Goal: Task Accomplishment & Management: Use online tool/utility

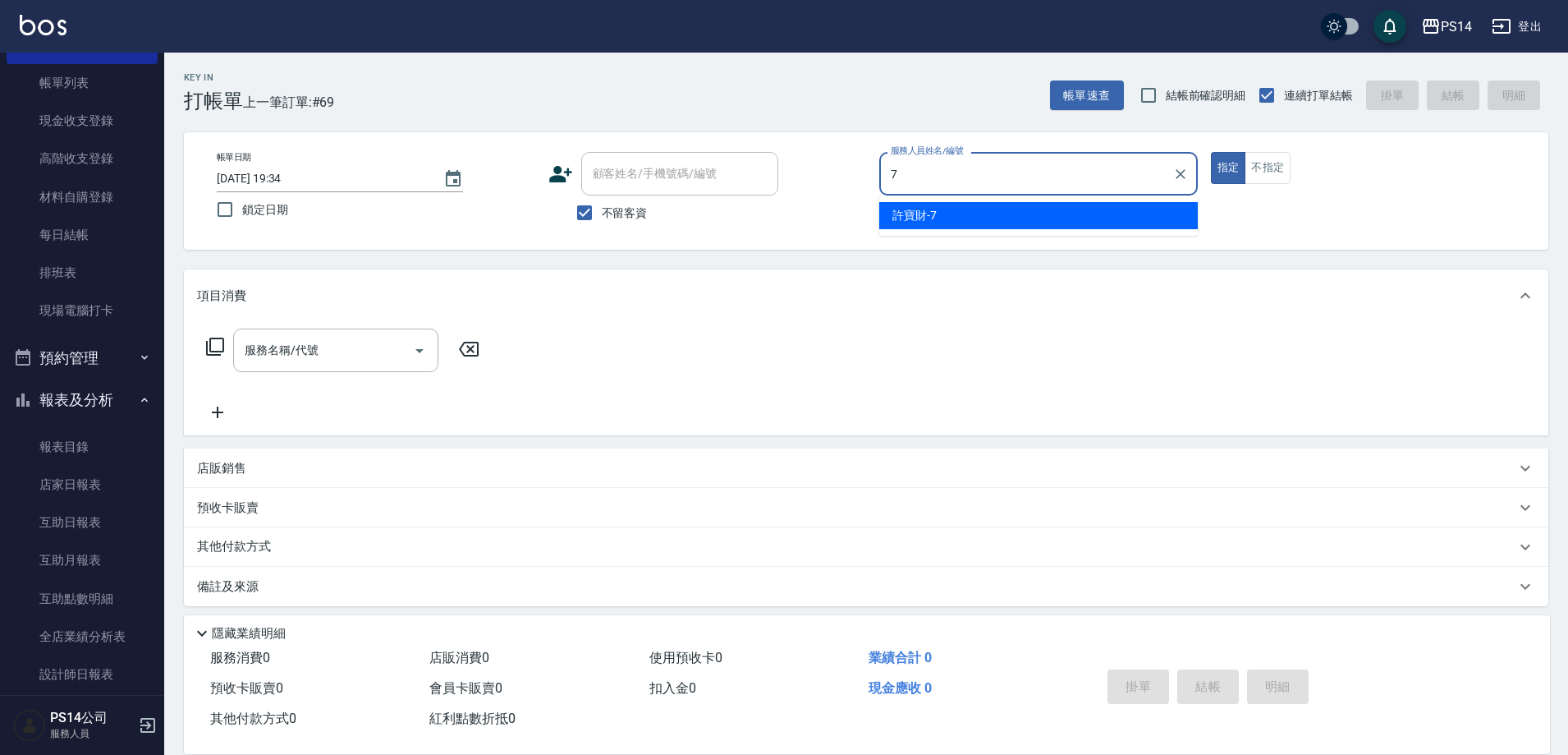
type input "7"
type button "true"
type input "[PERSON_NAME]-7"
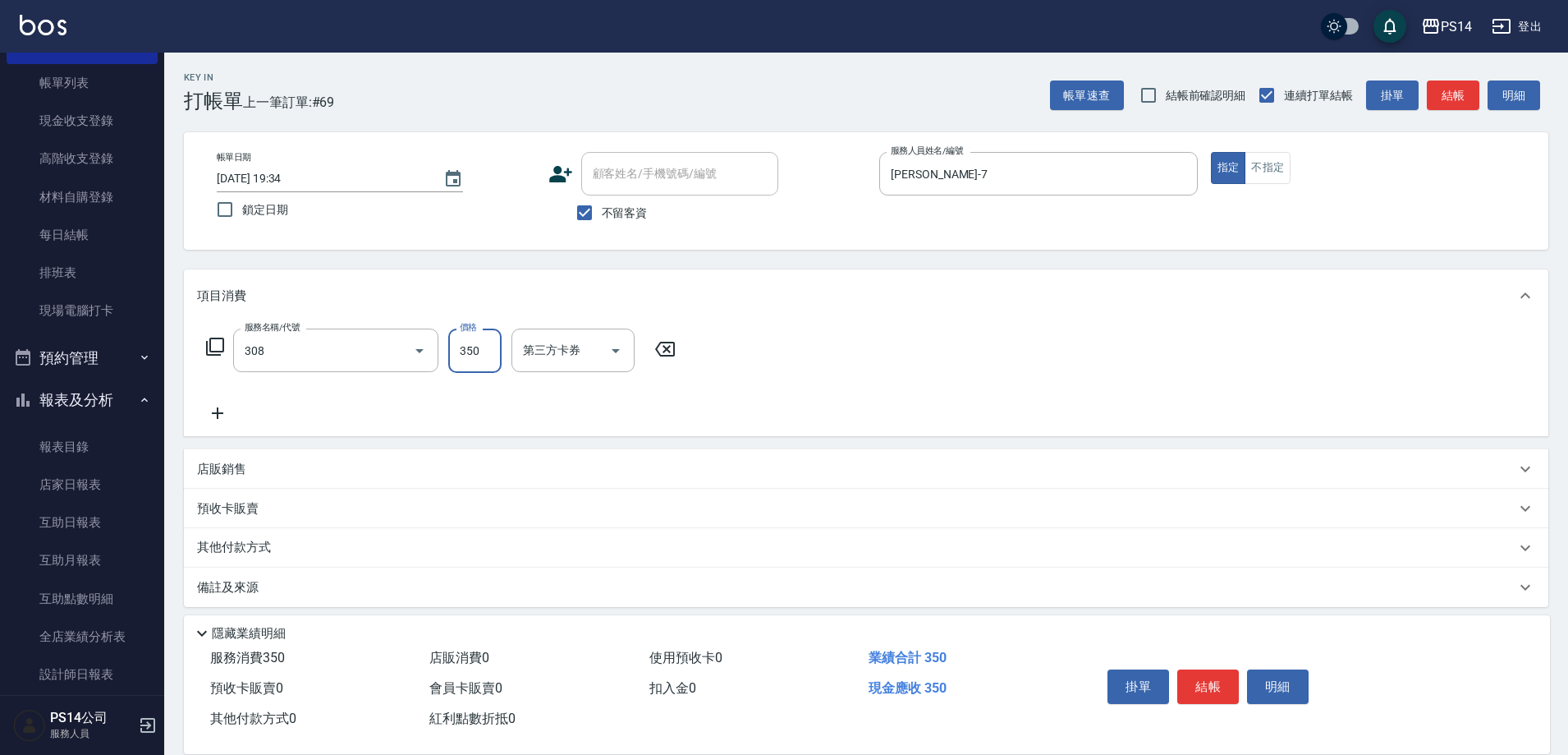
type input "洗+剪(308)"
type input "350"
type input "[PERSON_NAME]-37"
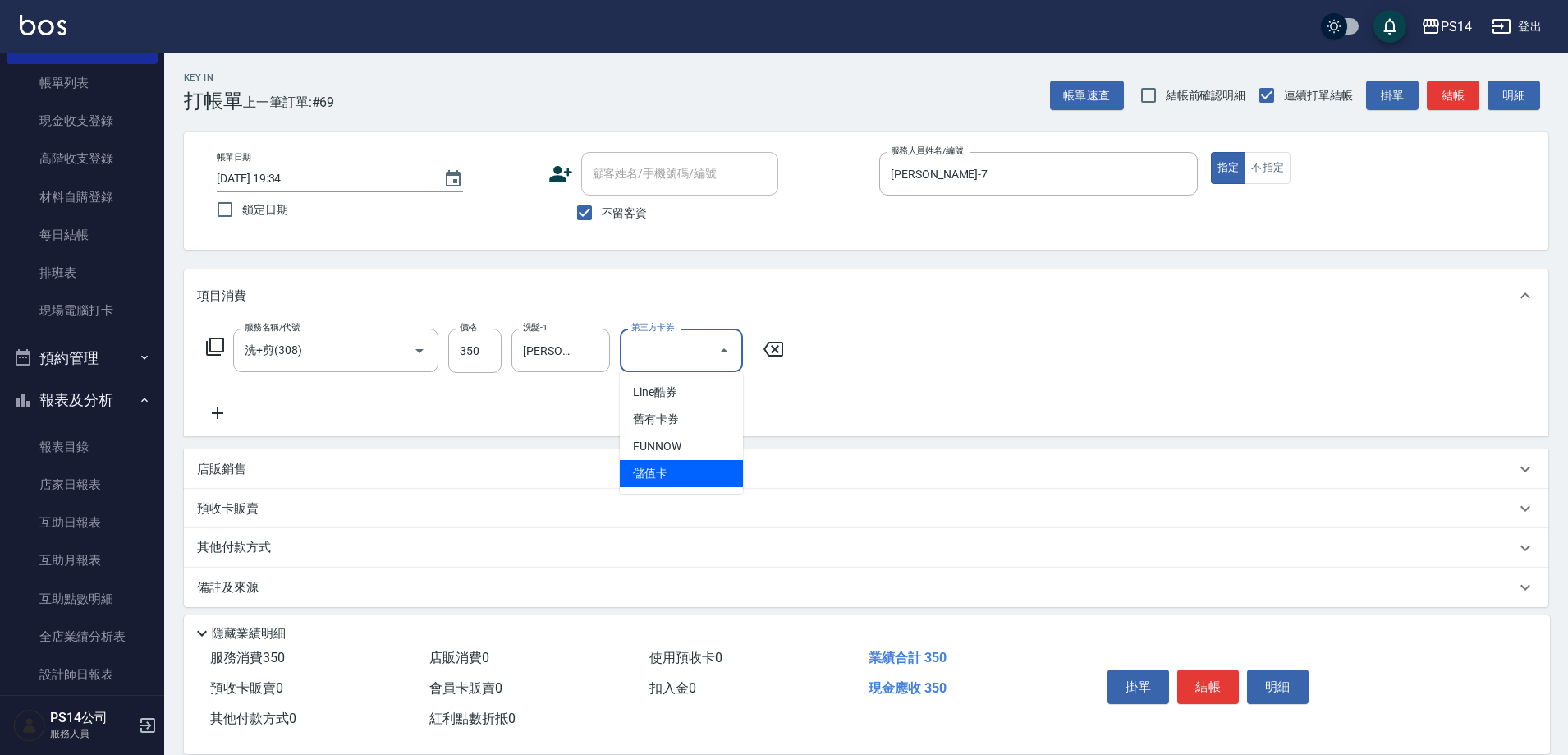
type input "儲值卡"
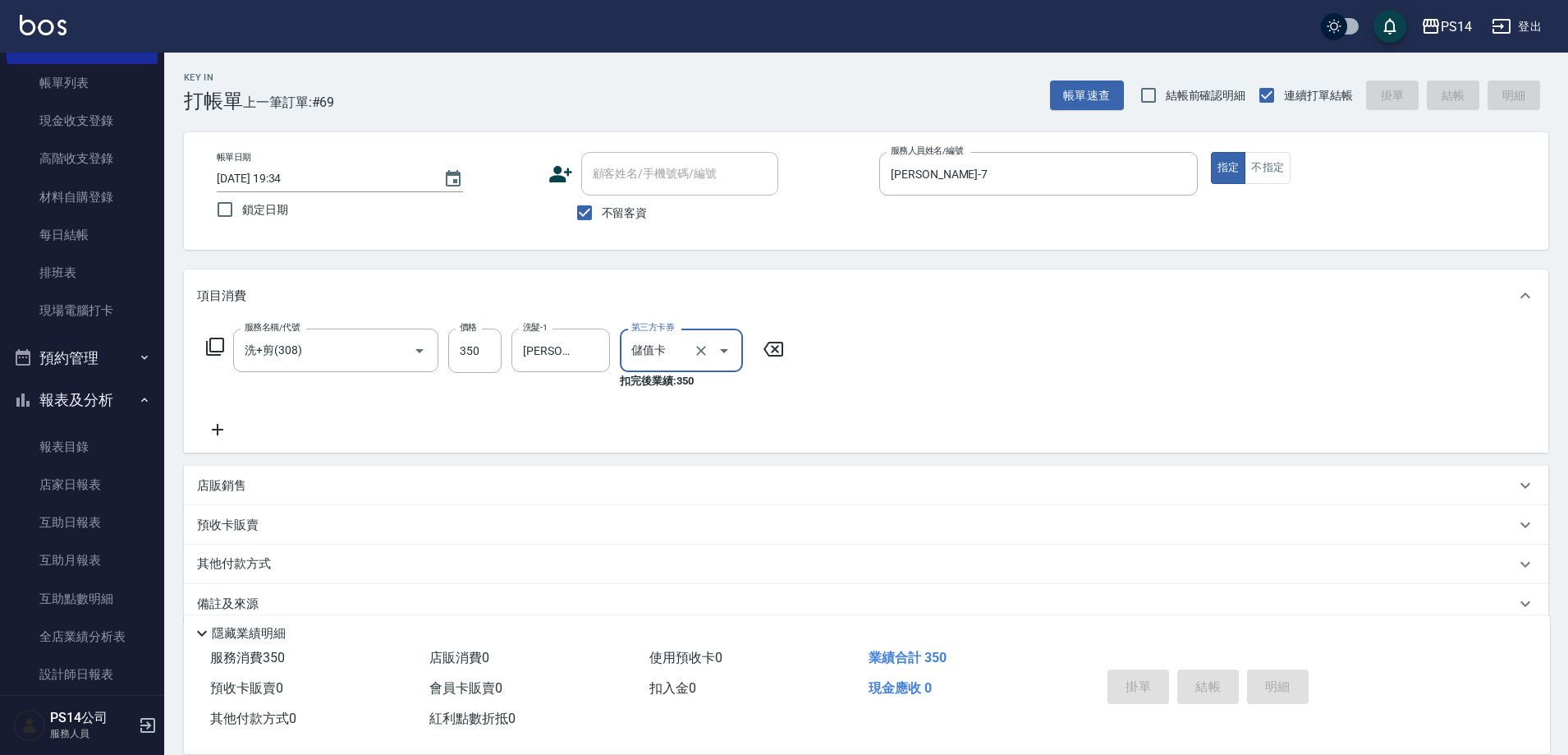
type input "[DATE] 21:08"
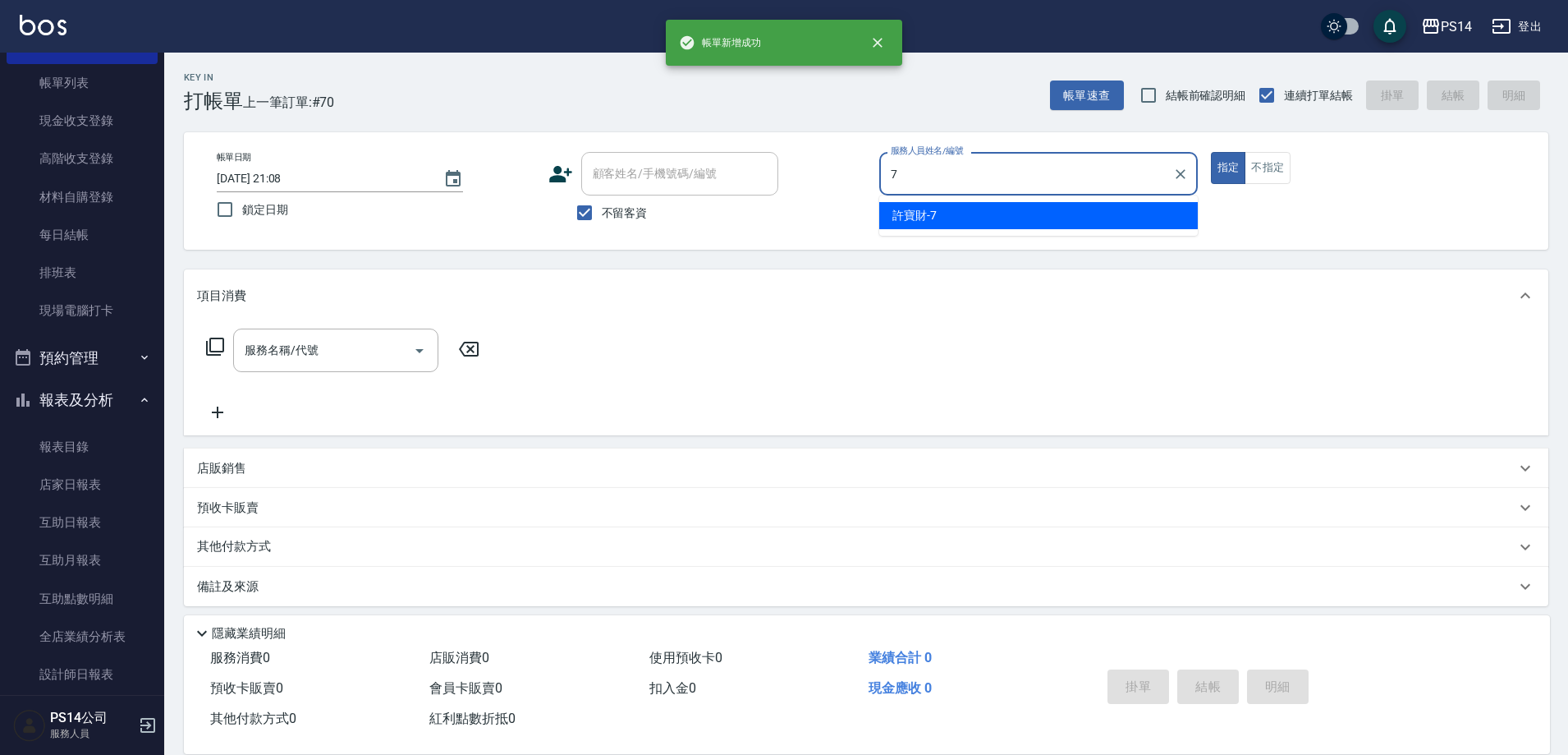
type input "[PERSON_NAME]-7"
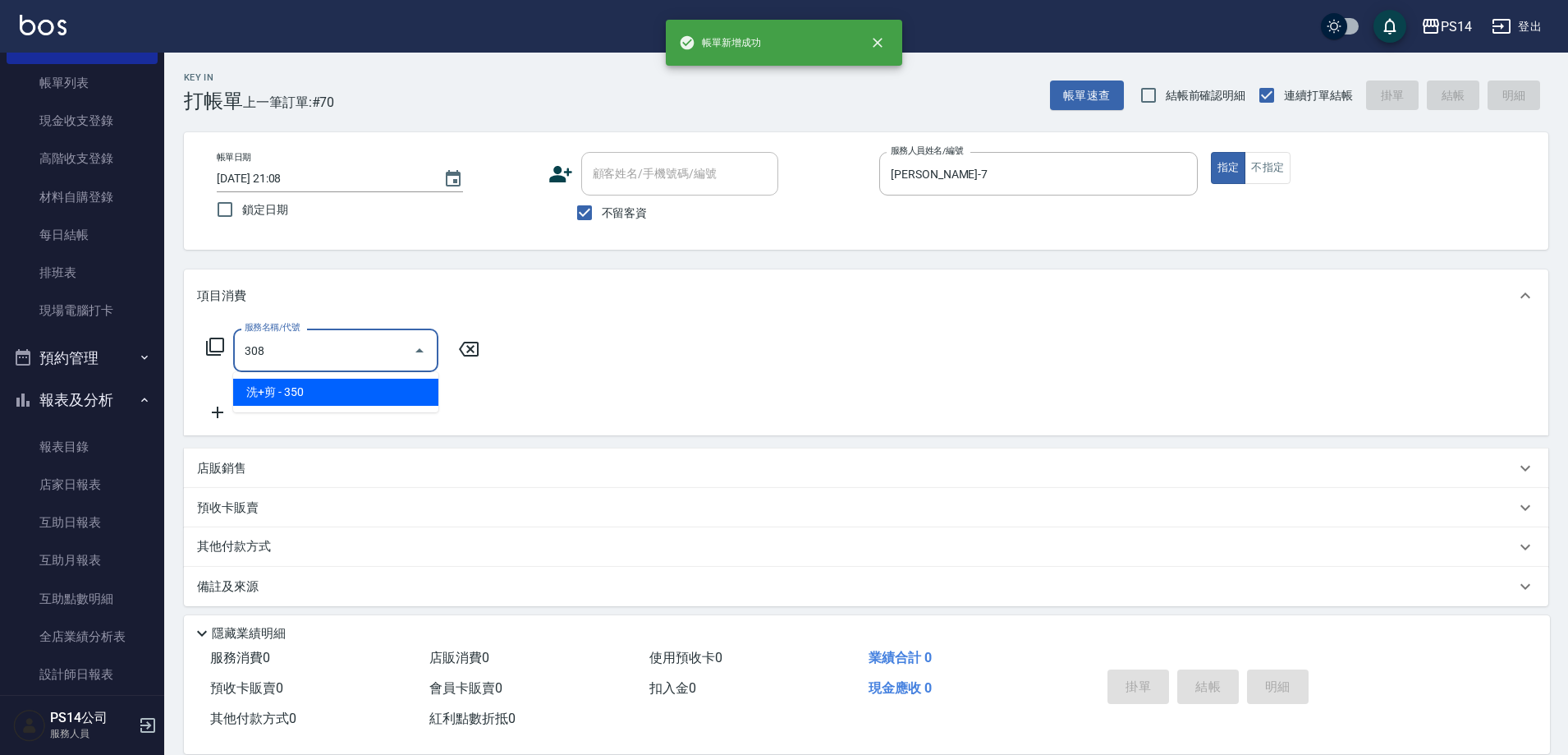
type input "洗+剪(308)"
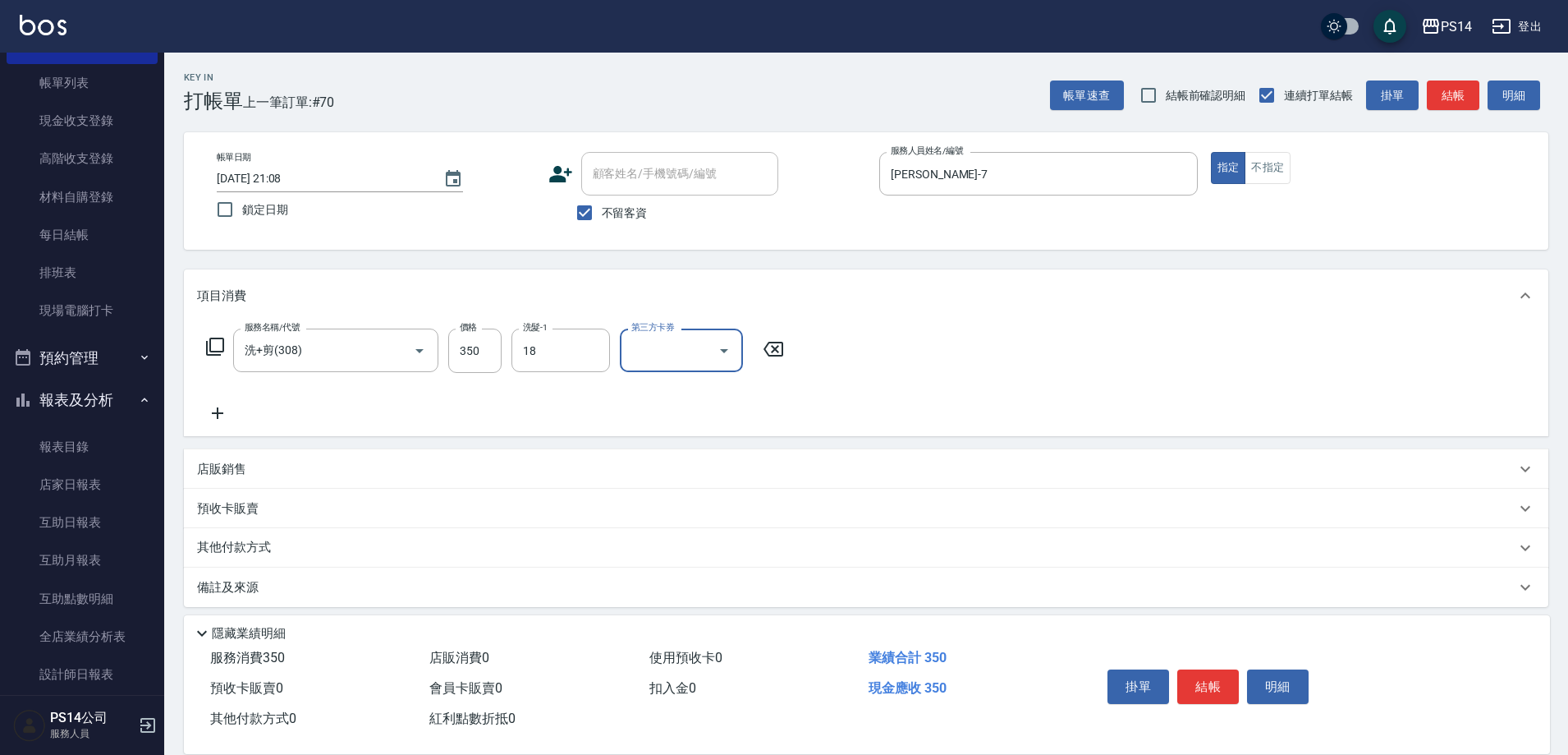
type input "[PERSON_NAME]-18"
type input "儲值卡"
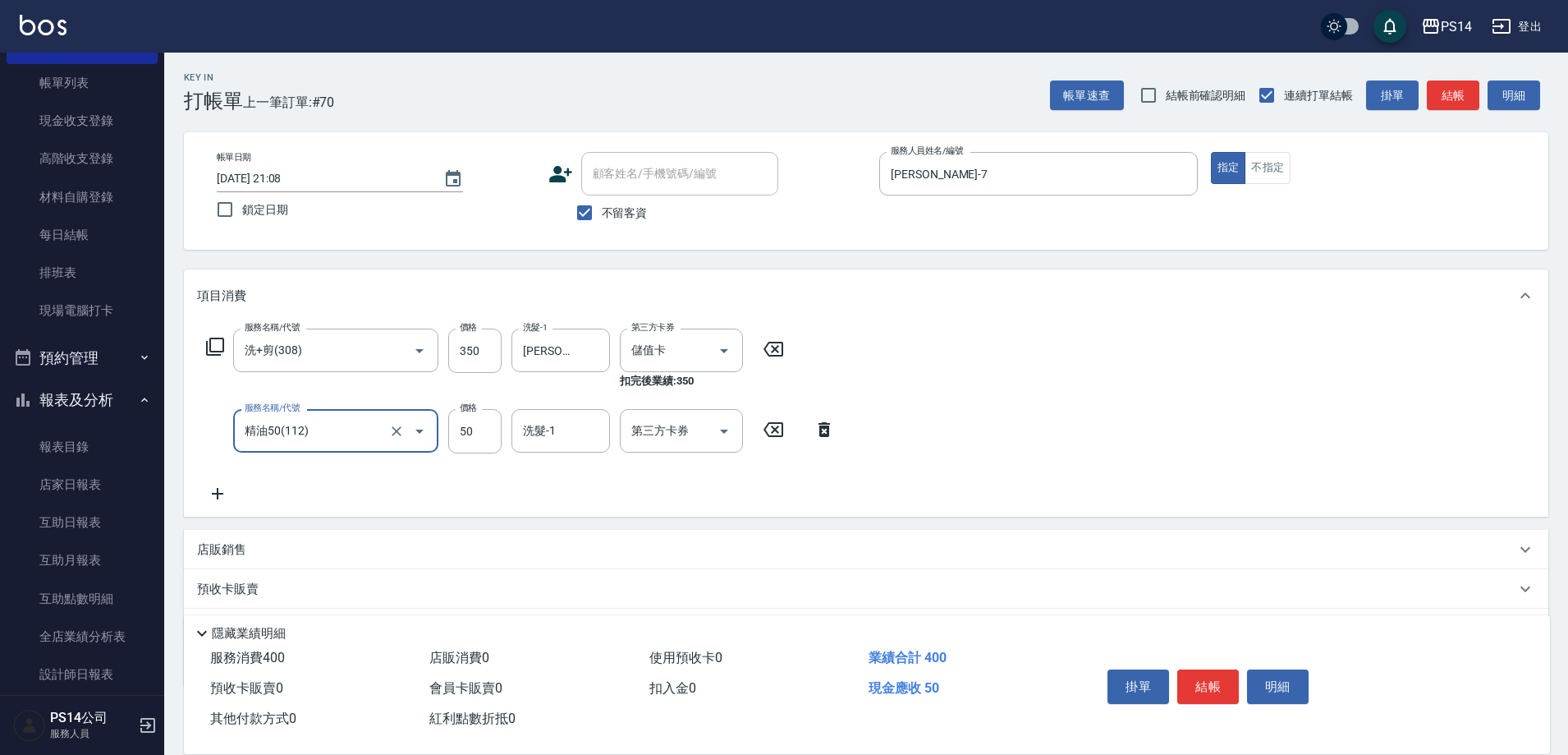
type input "精油50(112)"
type input "[PERSON_NAME]-18"
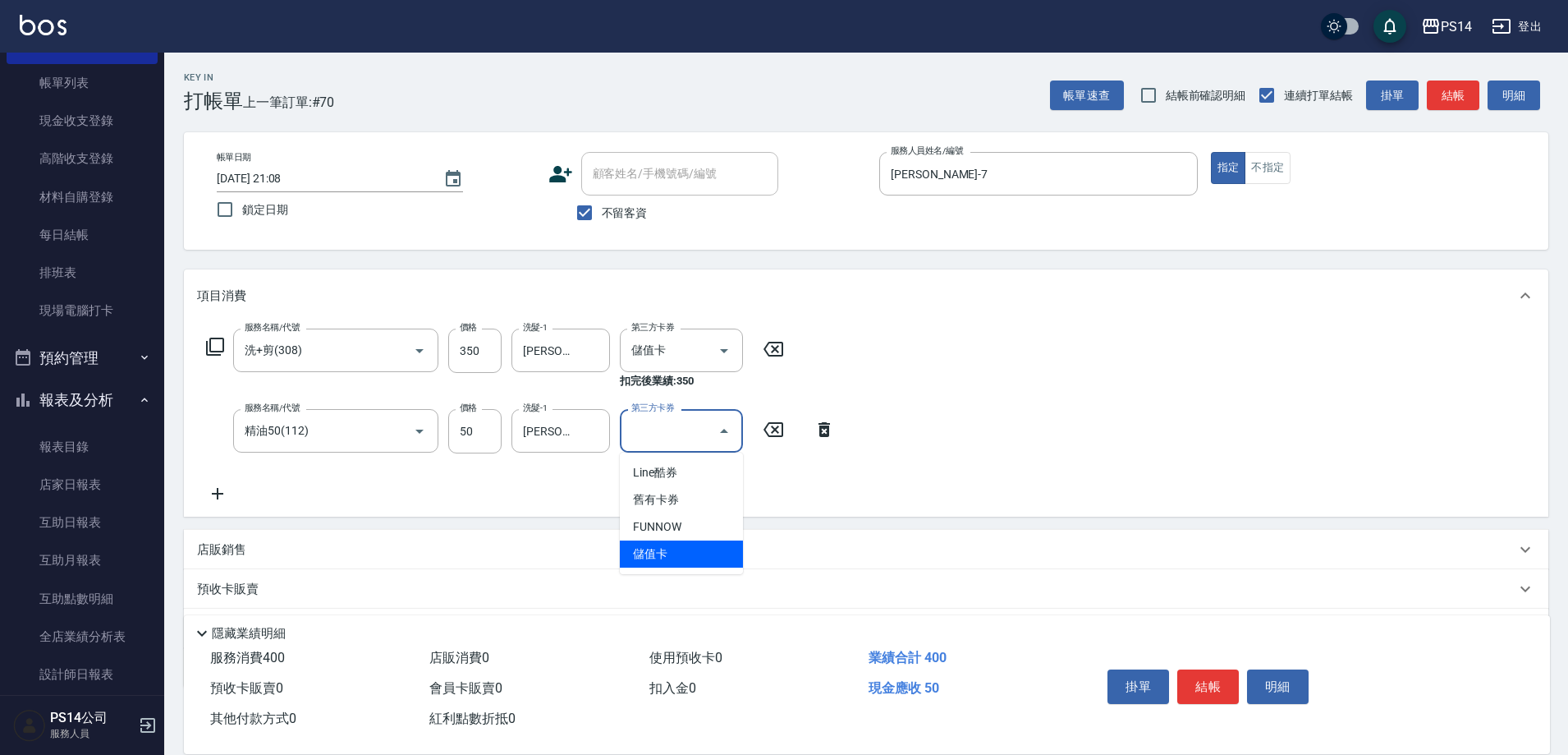
type input "儲值卡"
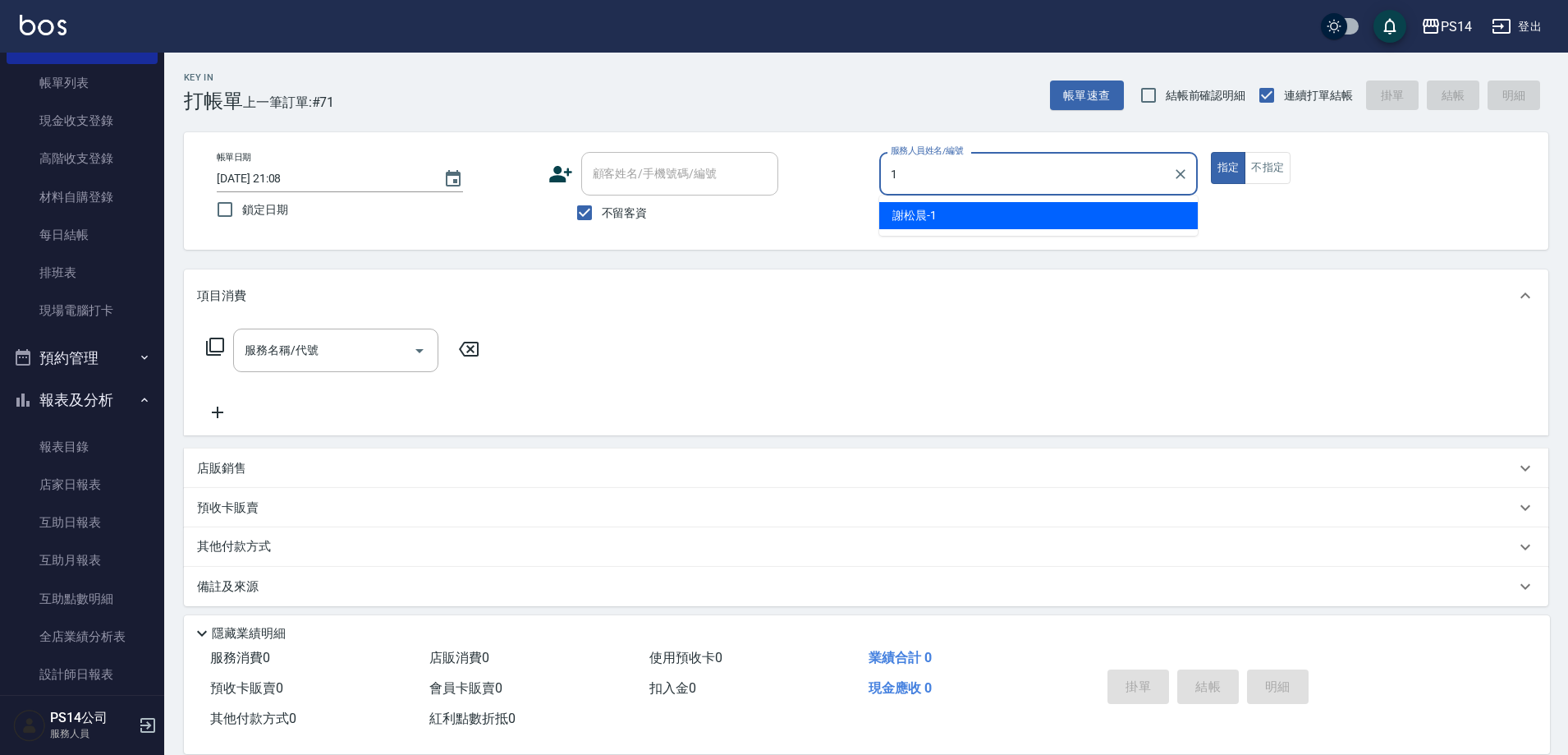
type input "[PERSON_NAME]-1"
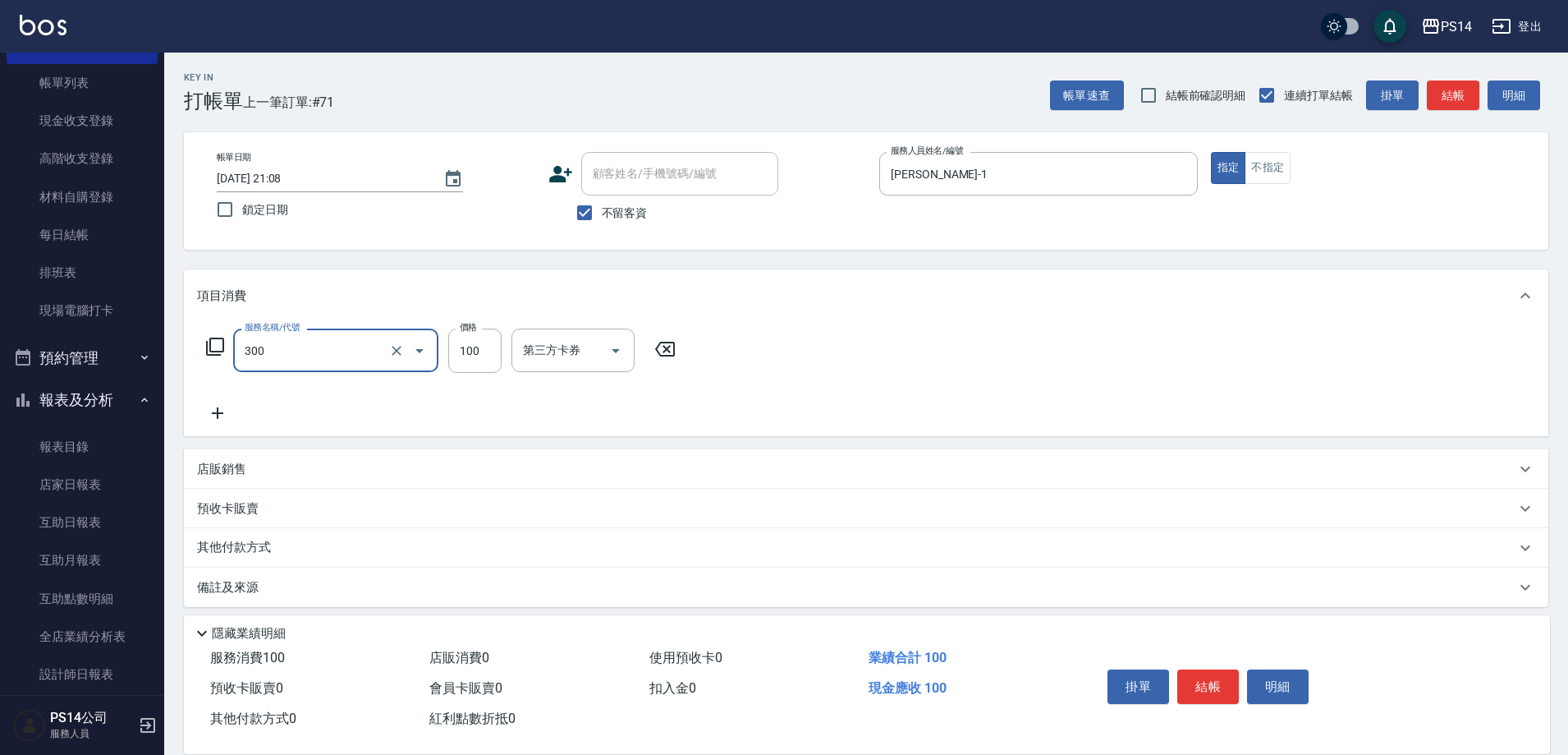
type input "剪髮(300)"
type input "50"
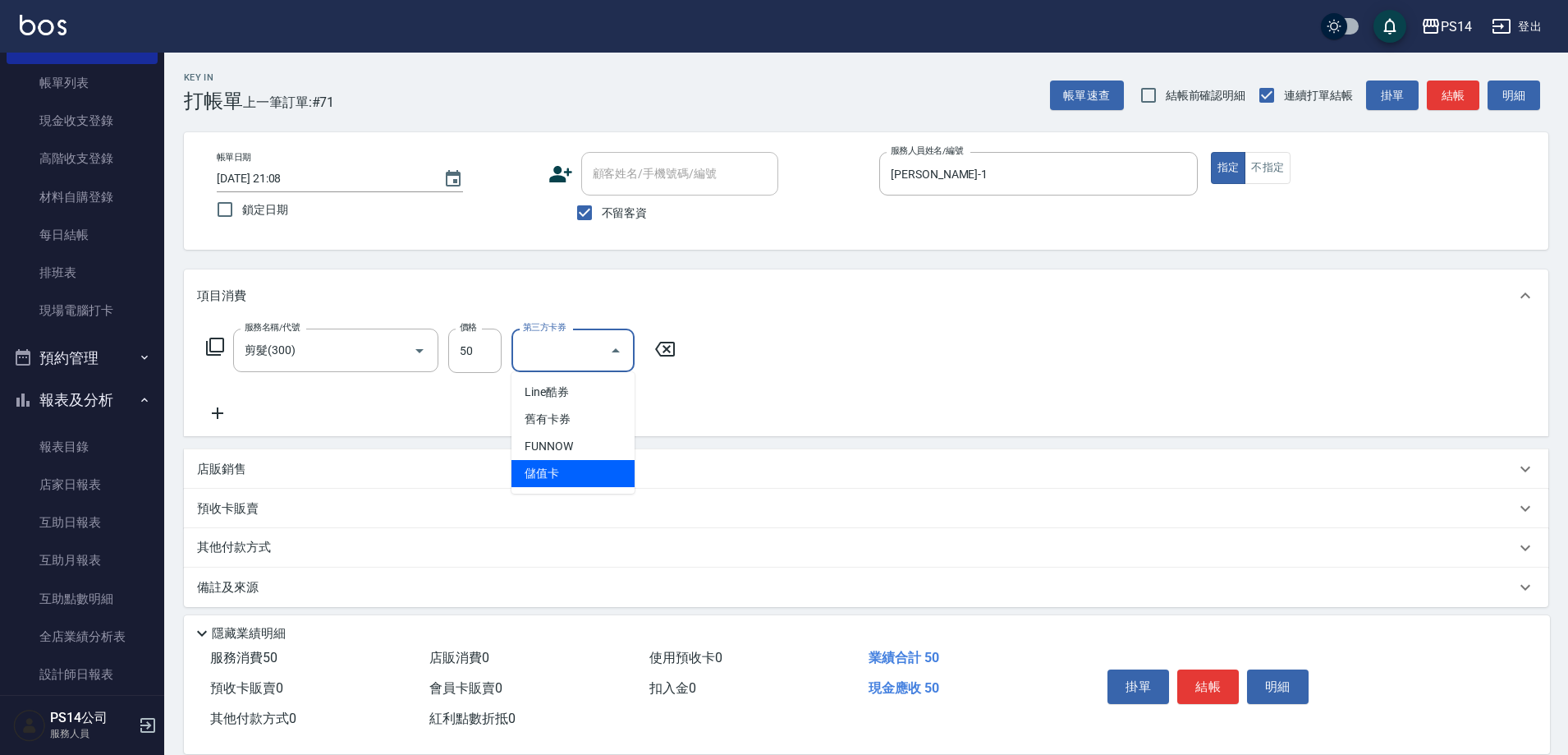
type input "儲值卡"
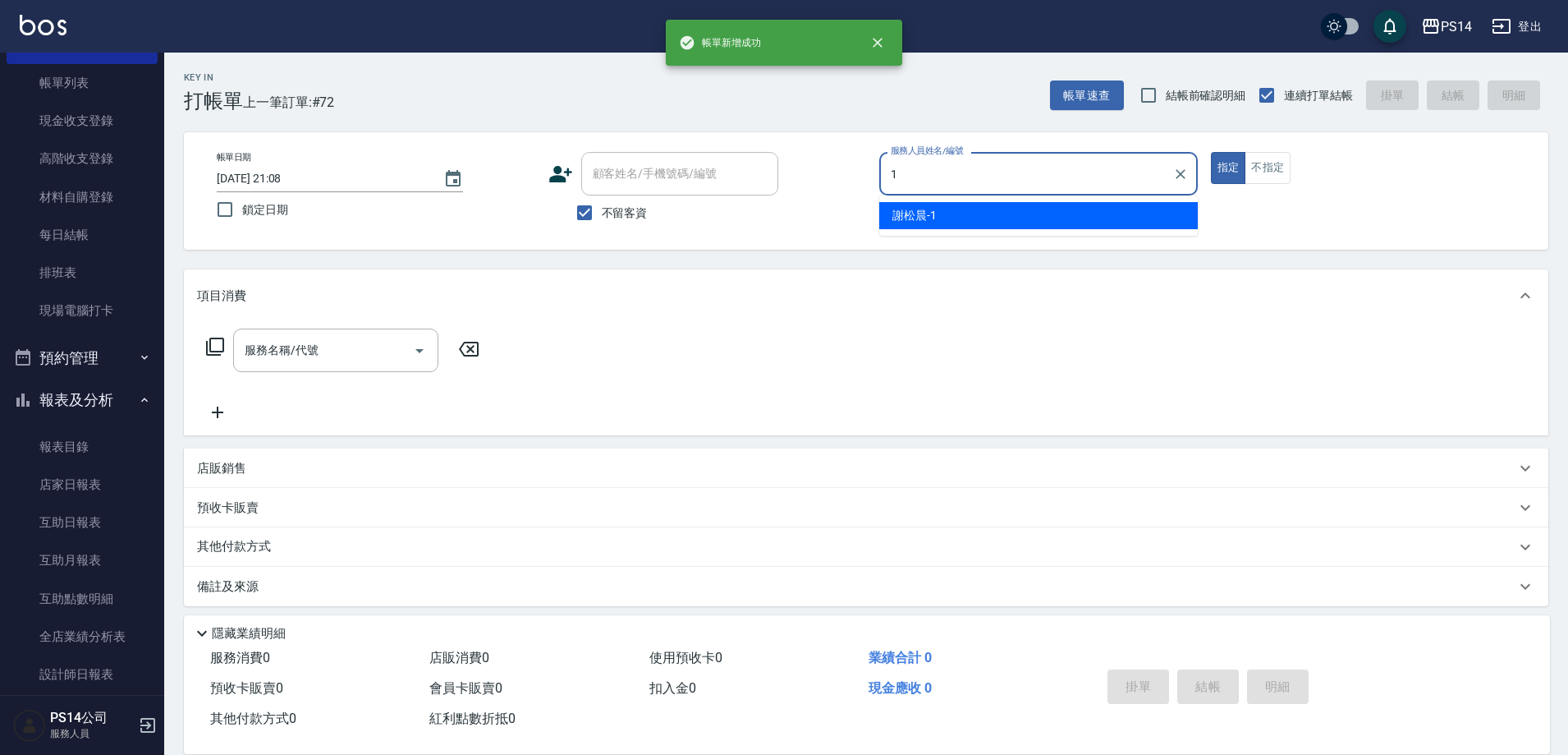
type input "[PERSON_NAME]-1"
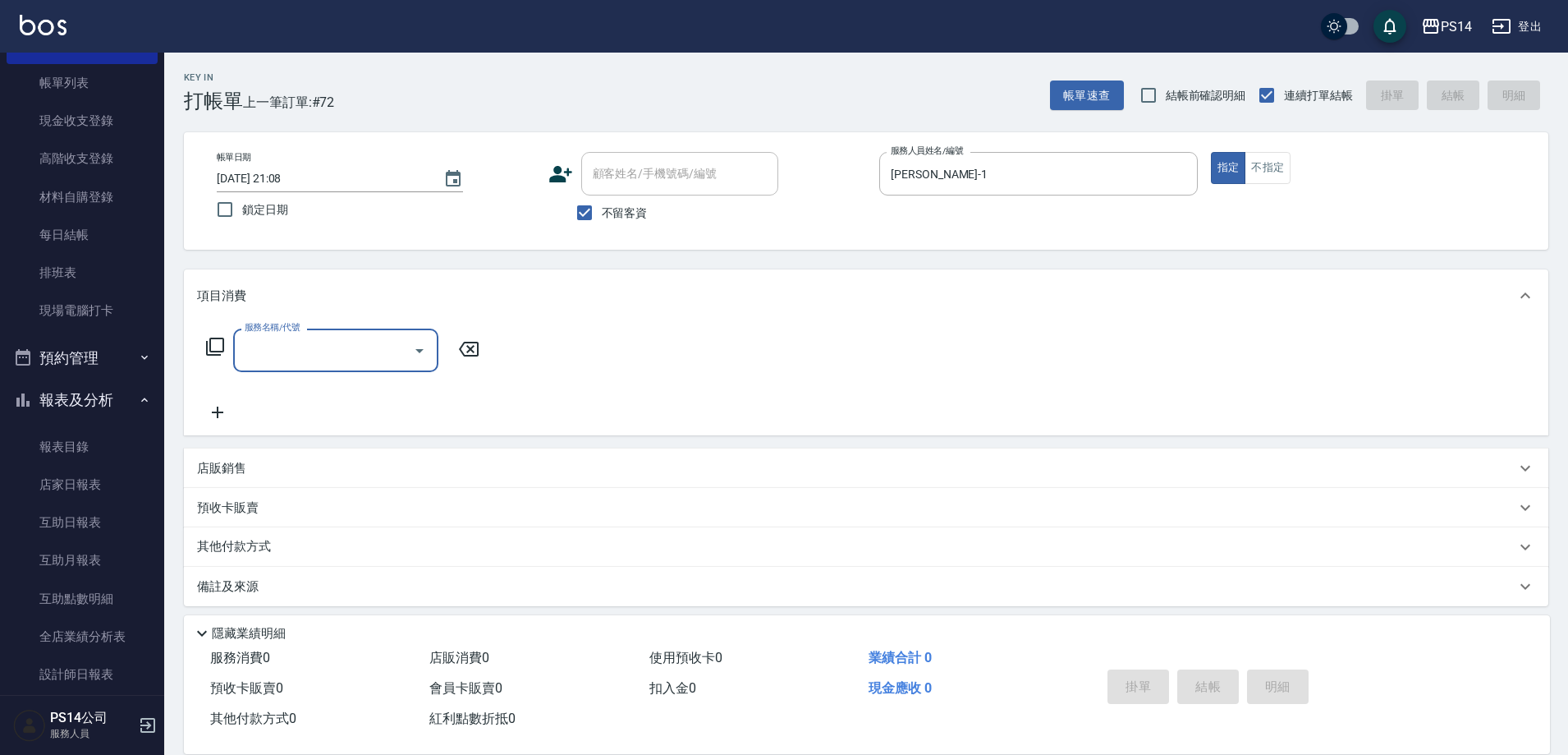
type input "3"
type input "200(111)"
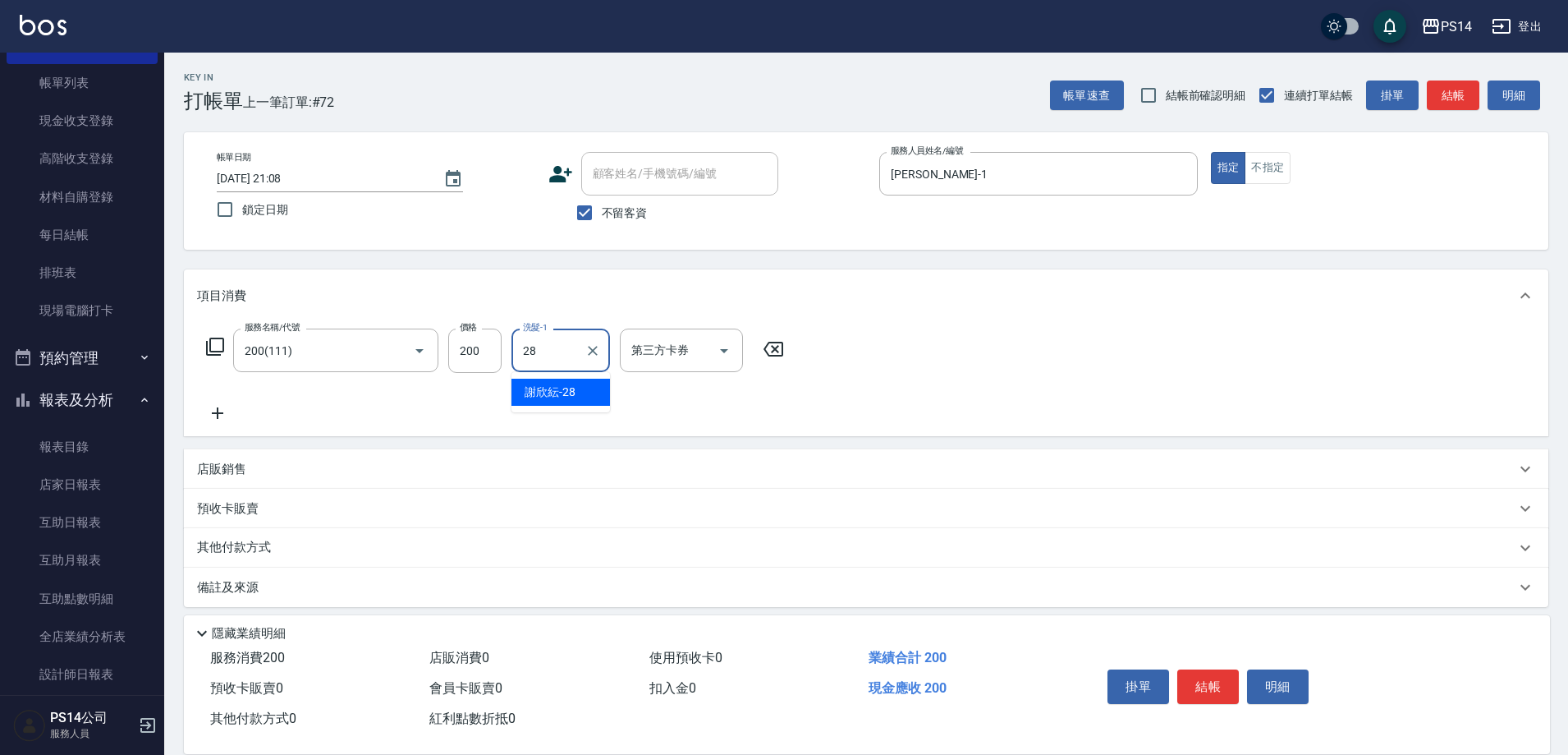
type input "[PERSON_NAME]-28"
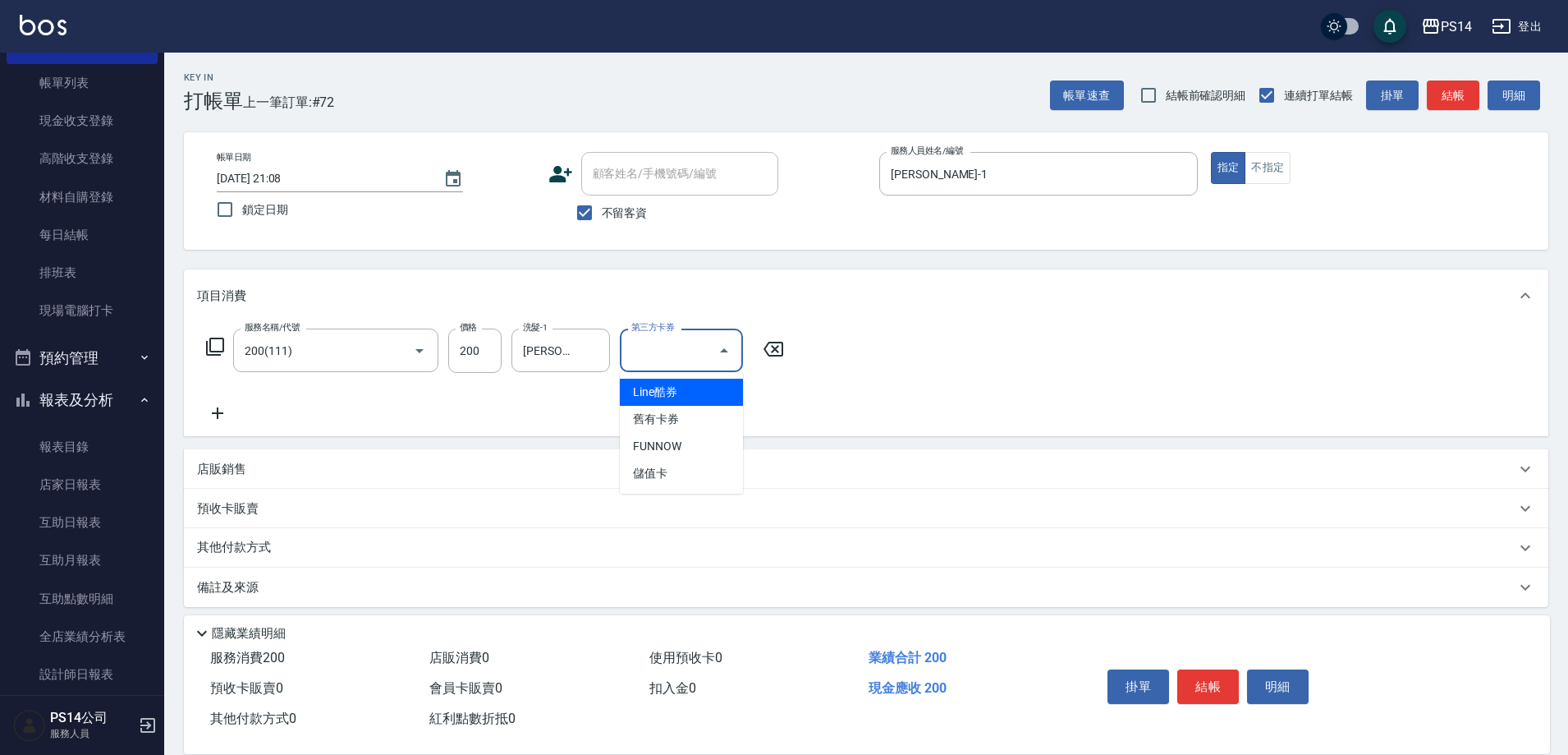
type input "儲值卡"
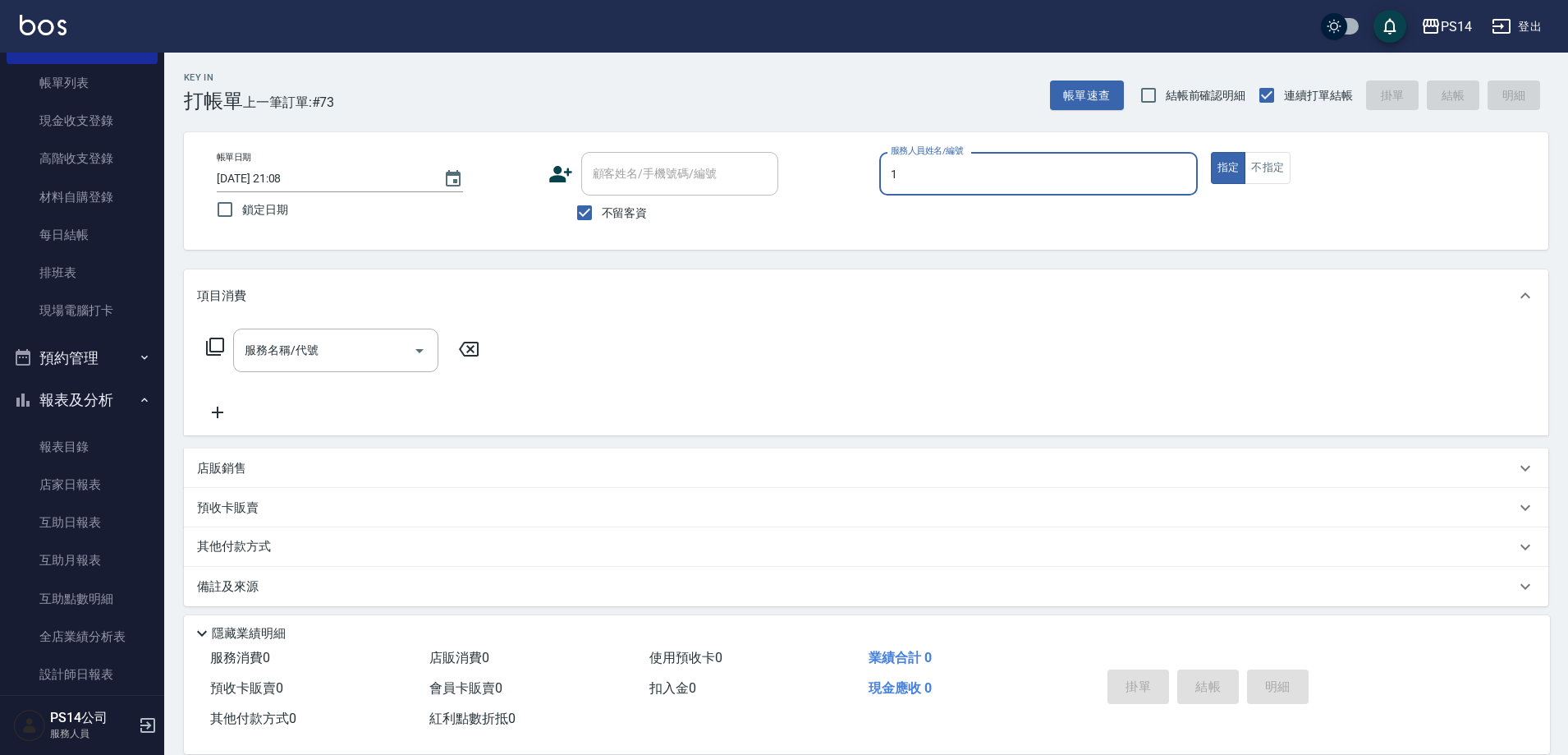
type input "[PERSON_NAME]-1"
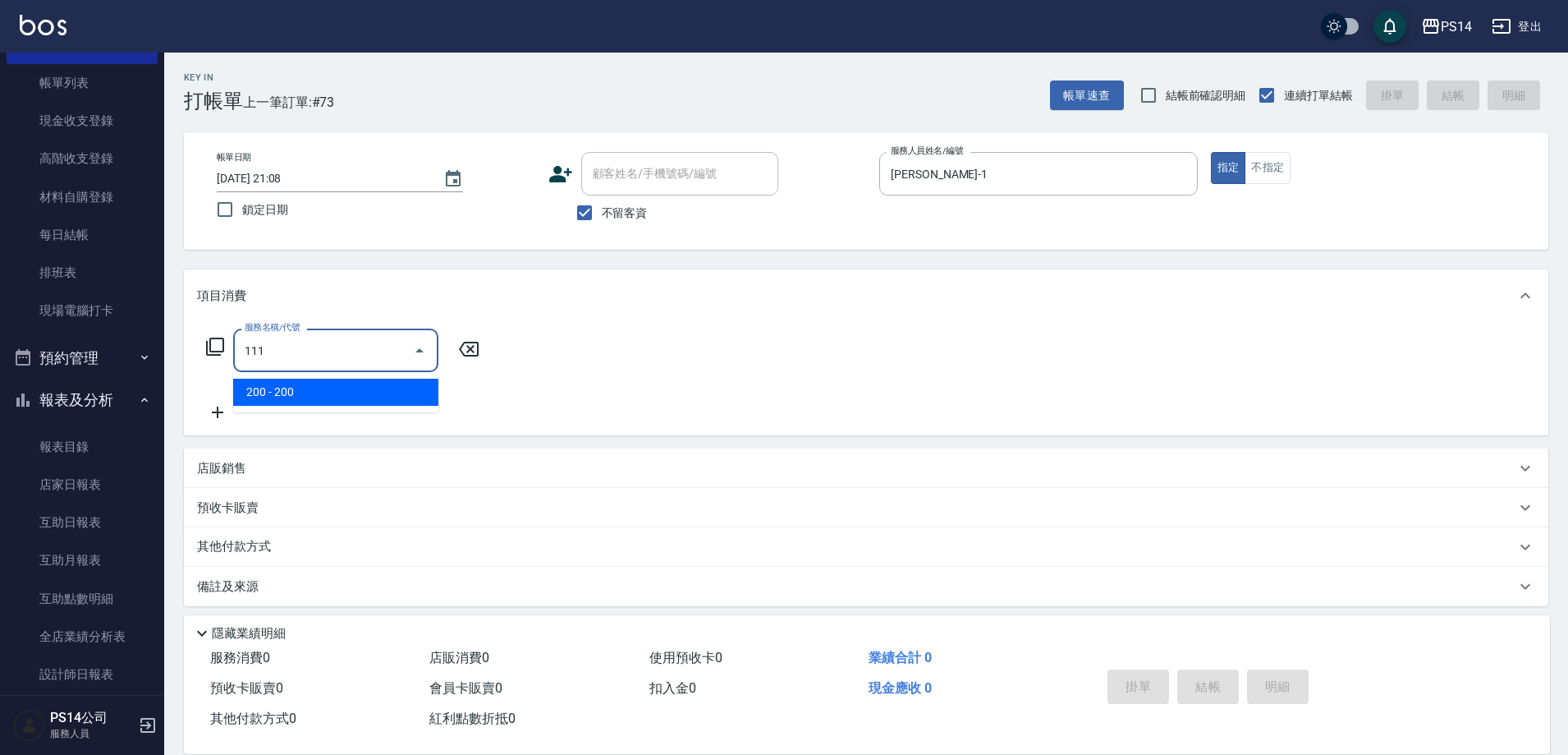
type input "200(111)"
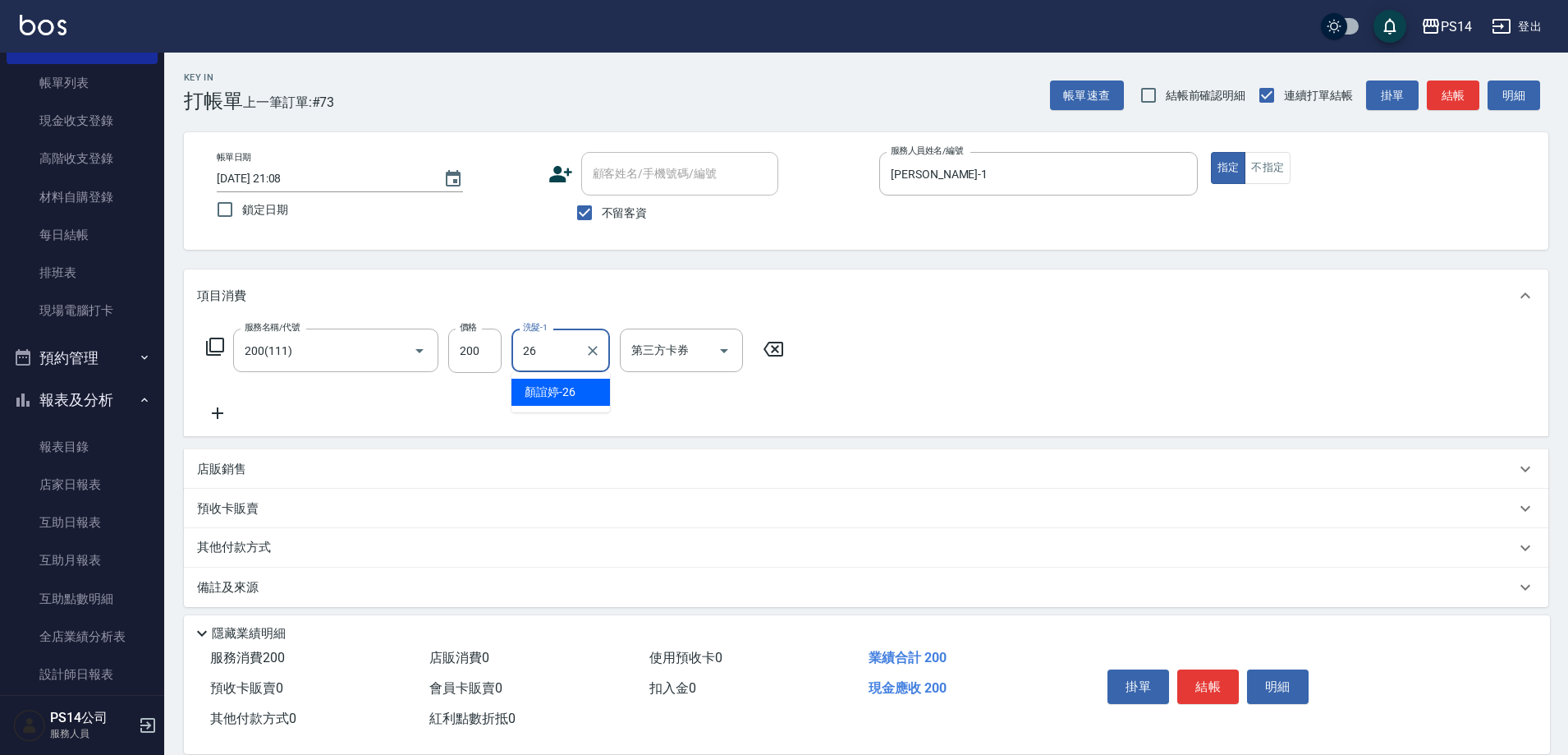
type input "[PERSON_NAME]-26"
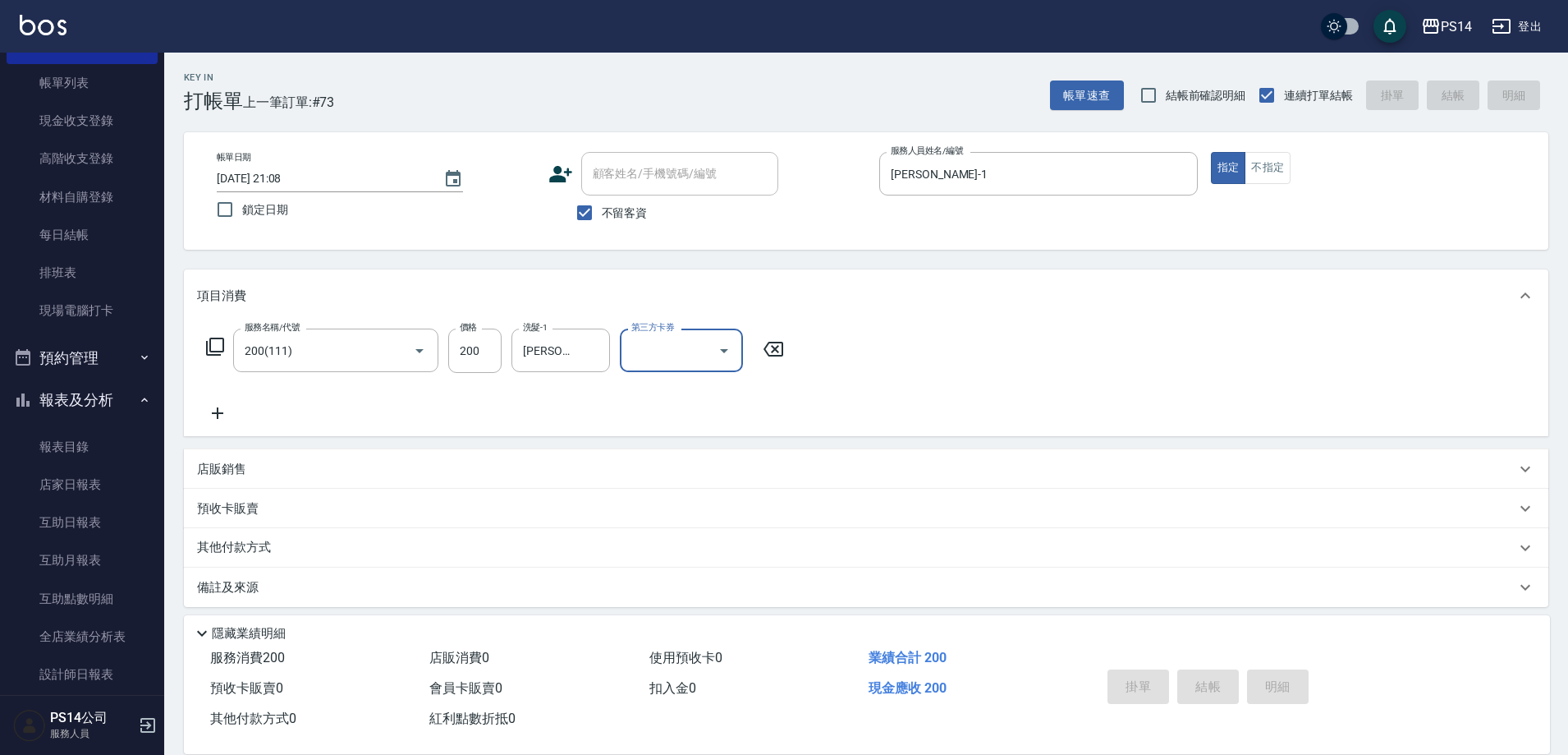
type input "[DATE] 21:09"
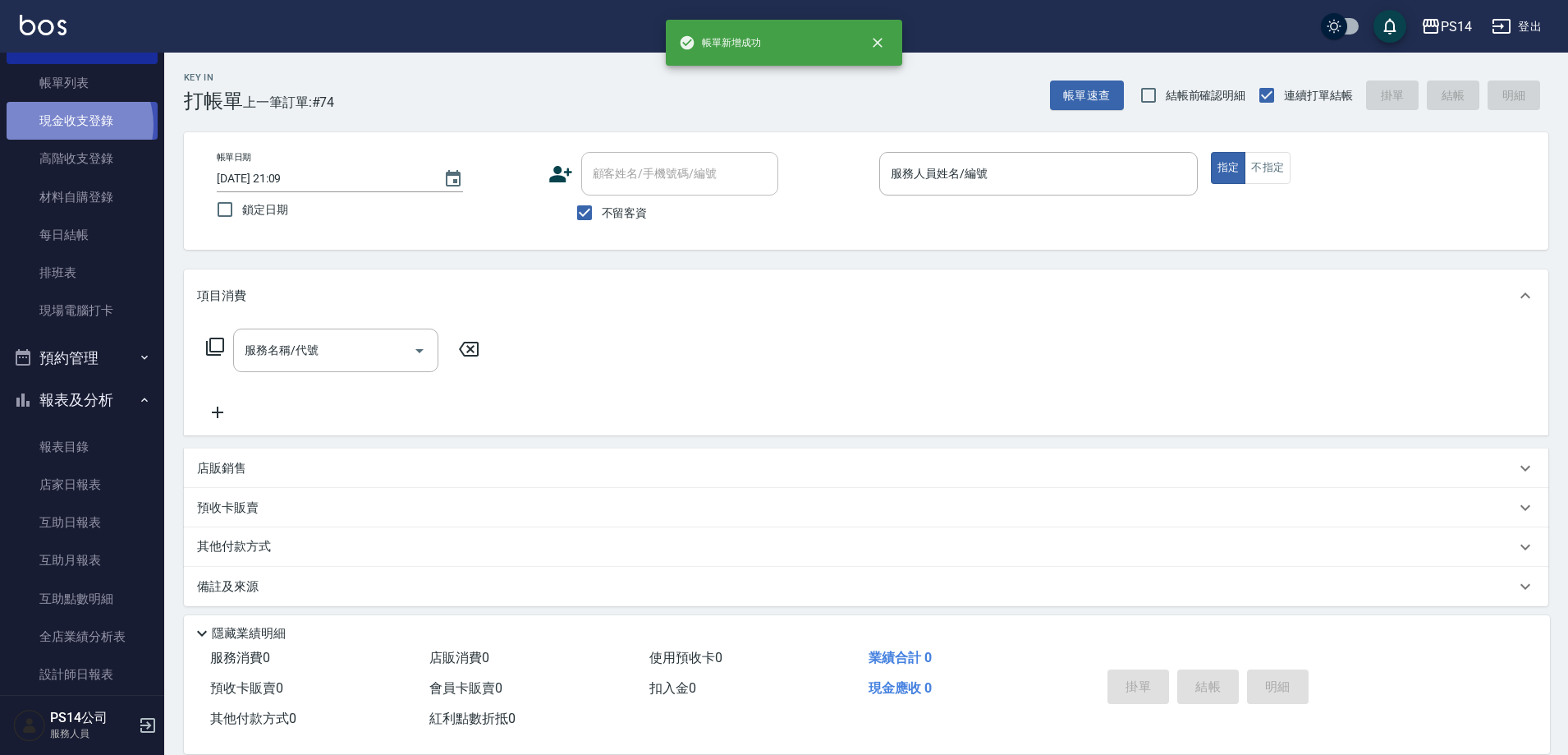
click at [69, 125] on link "現金收支登錄" at bounding box center [82, 120] width 151 height 38
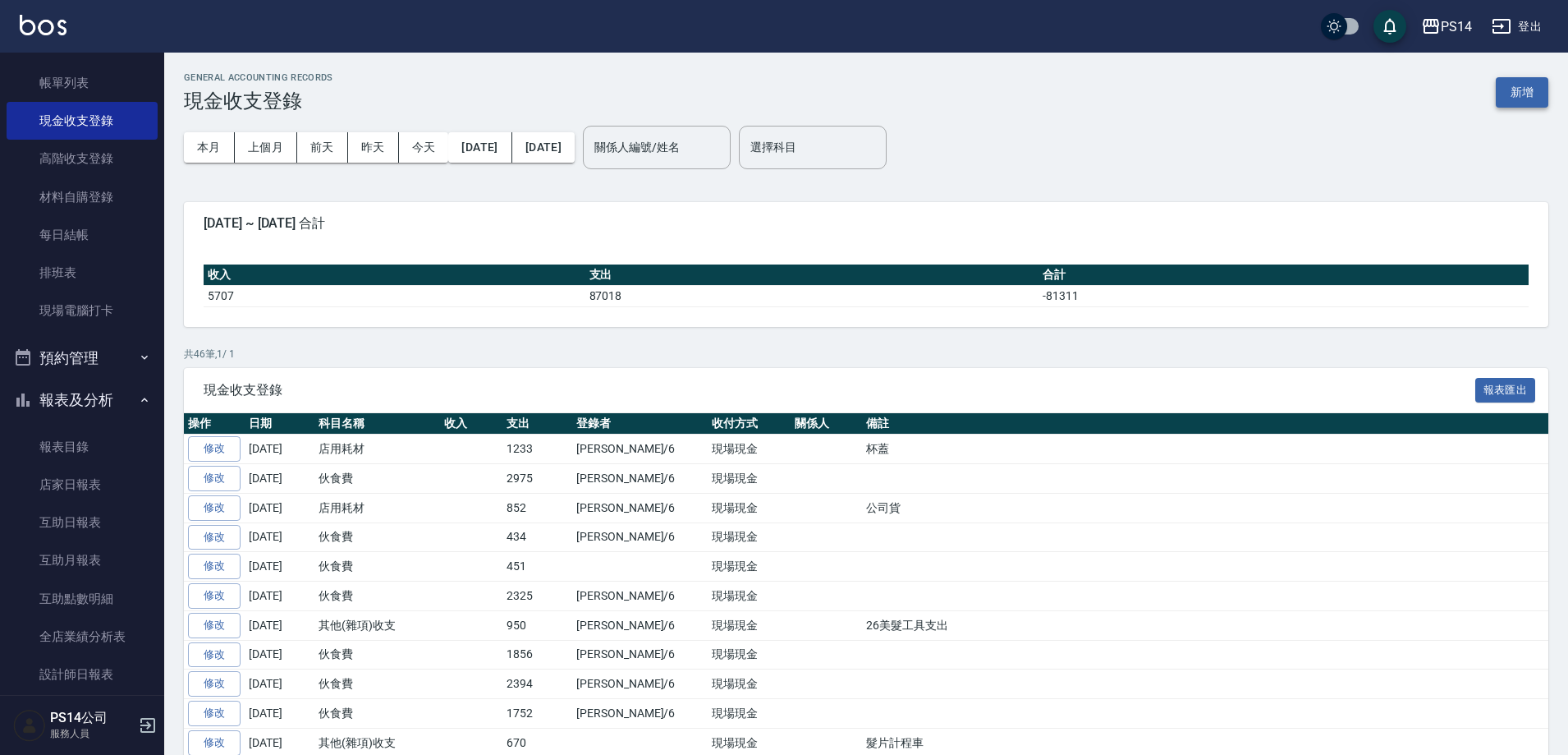
click at [1507, 99] on button "新增" at bounding box center [1521, 92] width 52 height 31
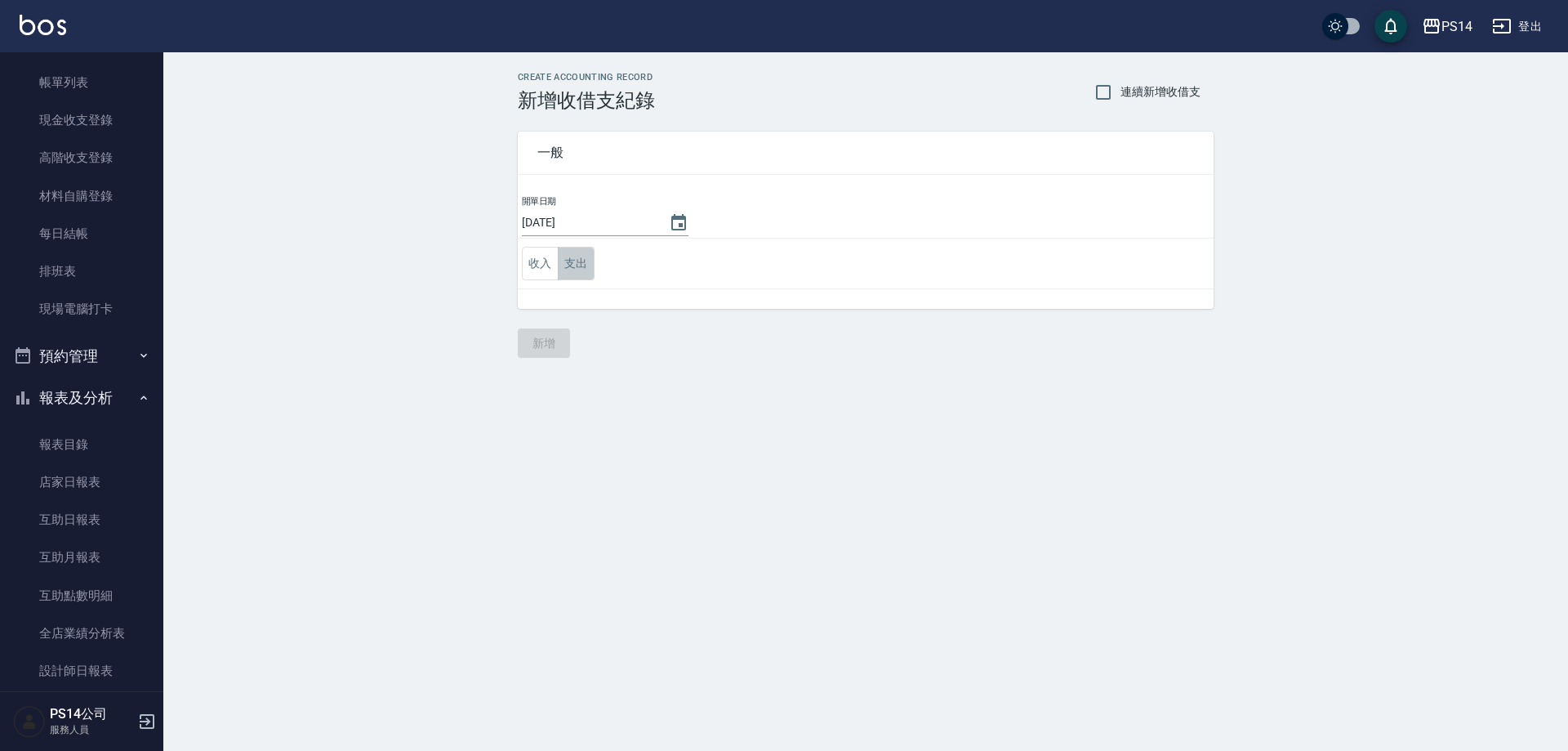
click at [574, 261] on button "支出" at bounding box center [577, 263] width 37 height 33
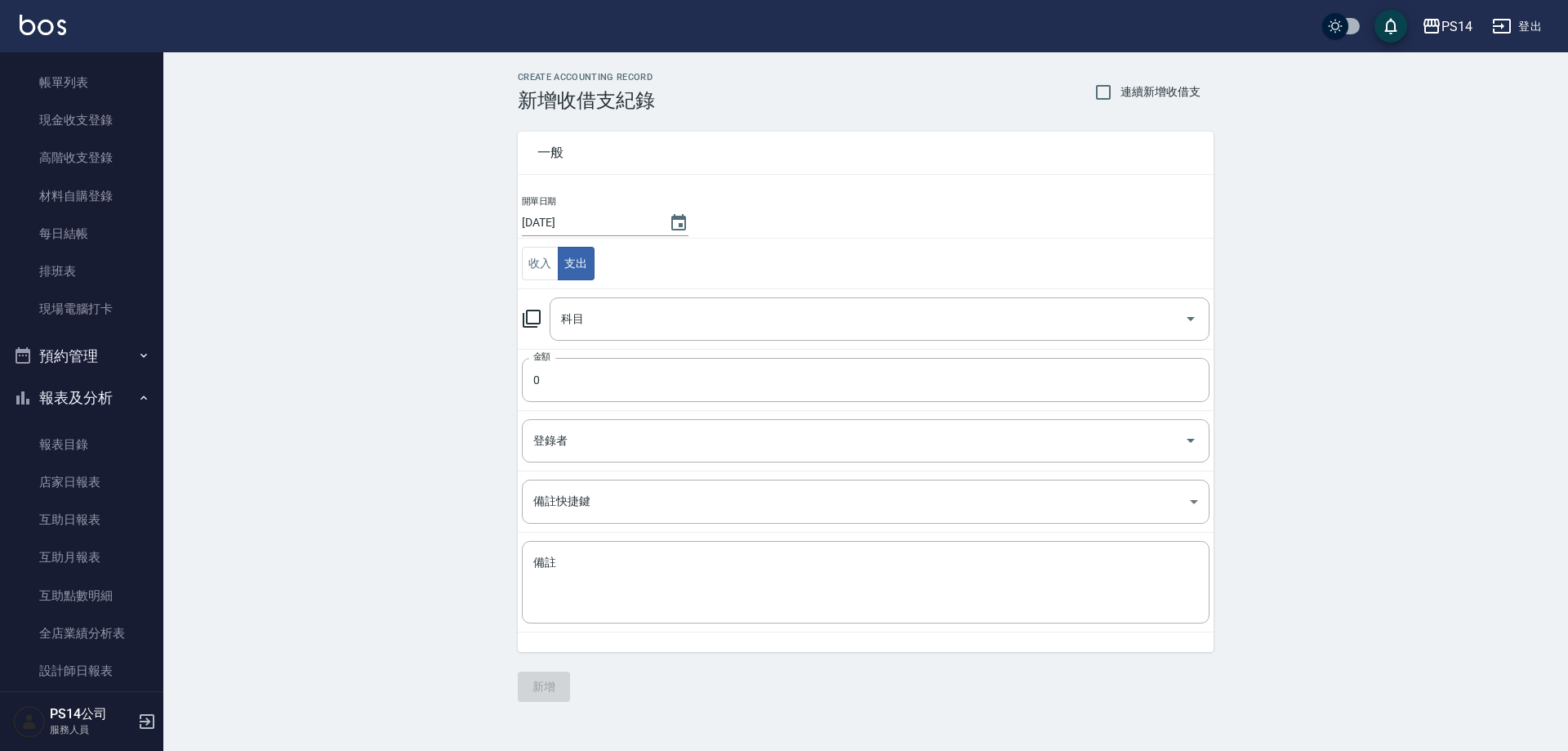
click at [587, 311] on input "科目" at bounding box center [868, 319] width 621 height 29
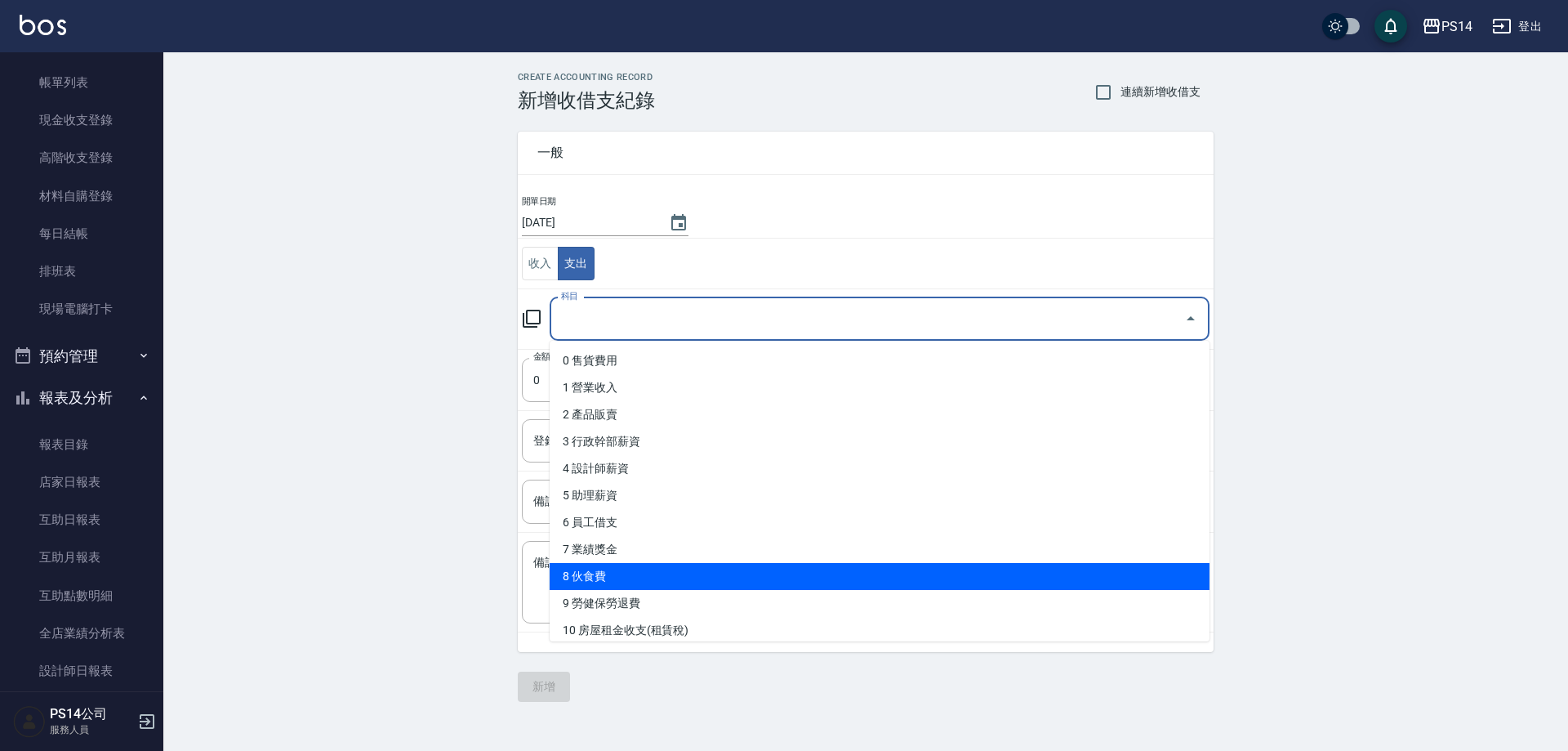
click at [618, 582] on li "8 伙食費" at bounding box center [880, 576] width 660 height 27
type input "8 伙食費"
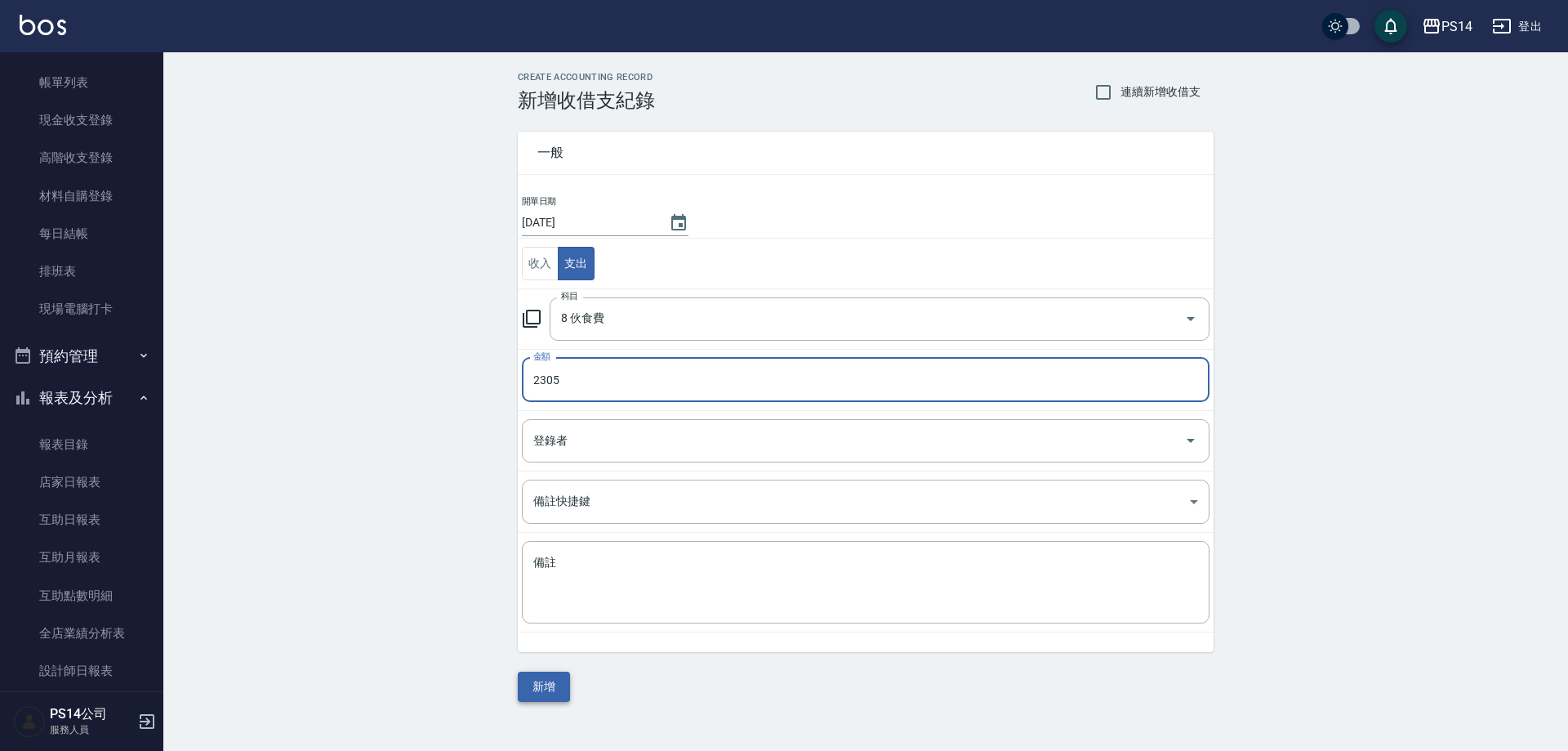
type input "2305"
click at [549, 699] on button "新增" at bounding box center [544, 686] width 52 height 31
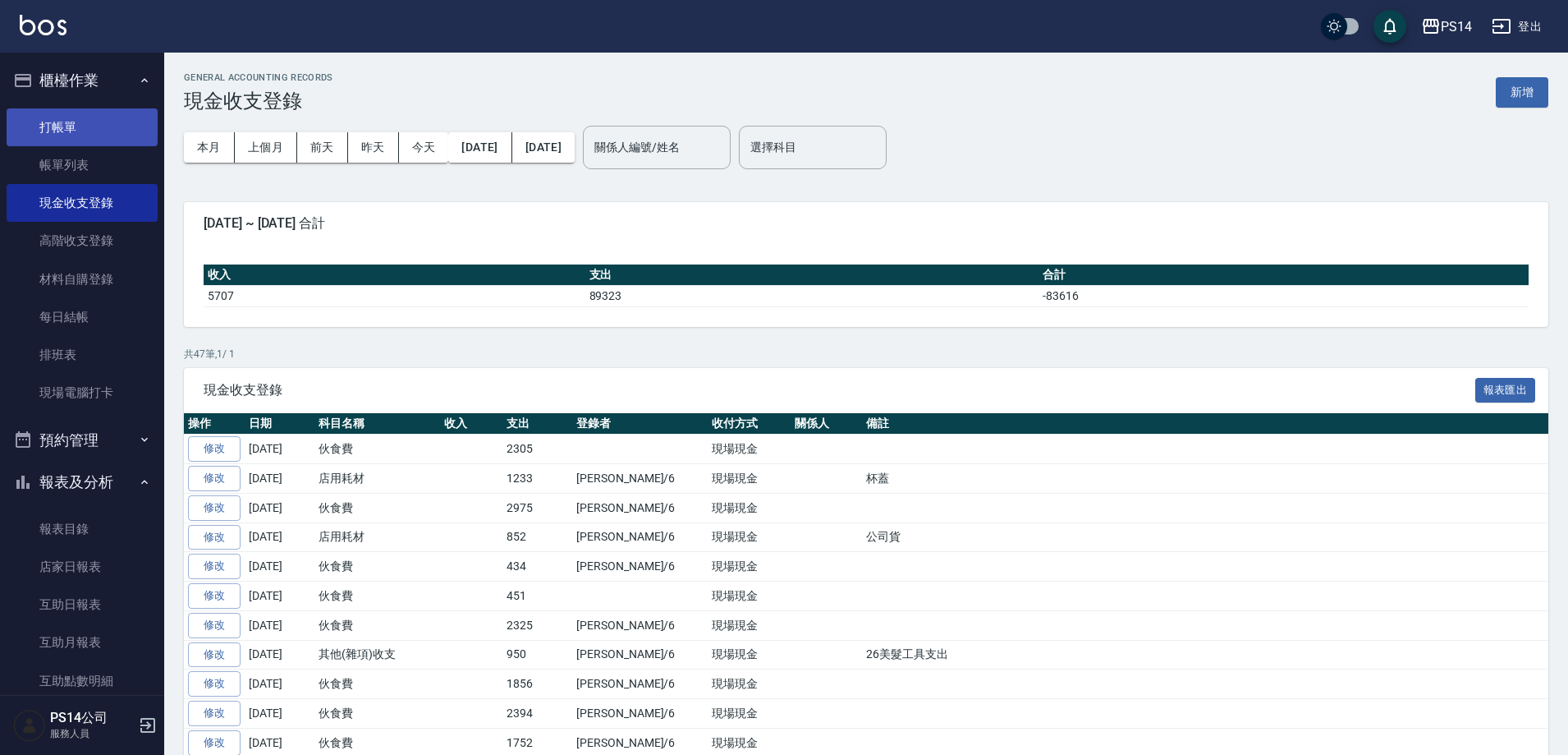
click at [64, 118] on link "打帳單" at bounding box center [82, 127] width 151 height 38
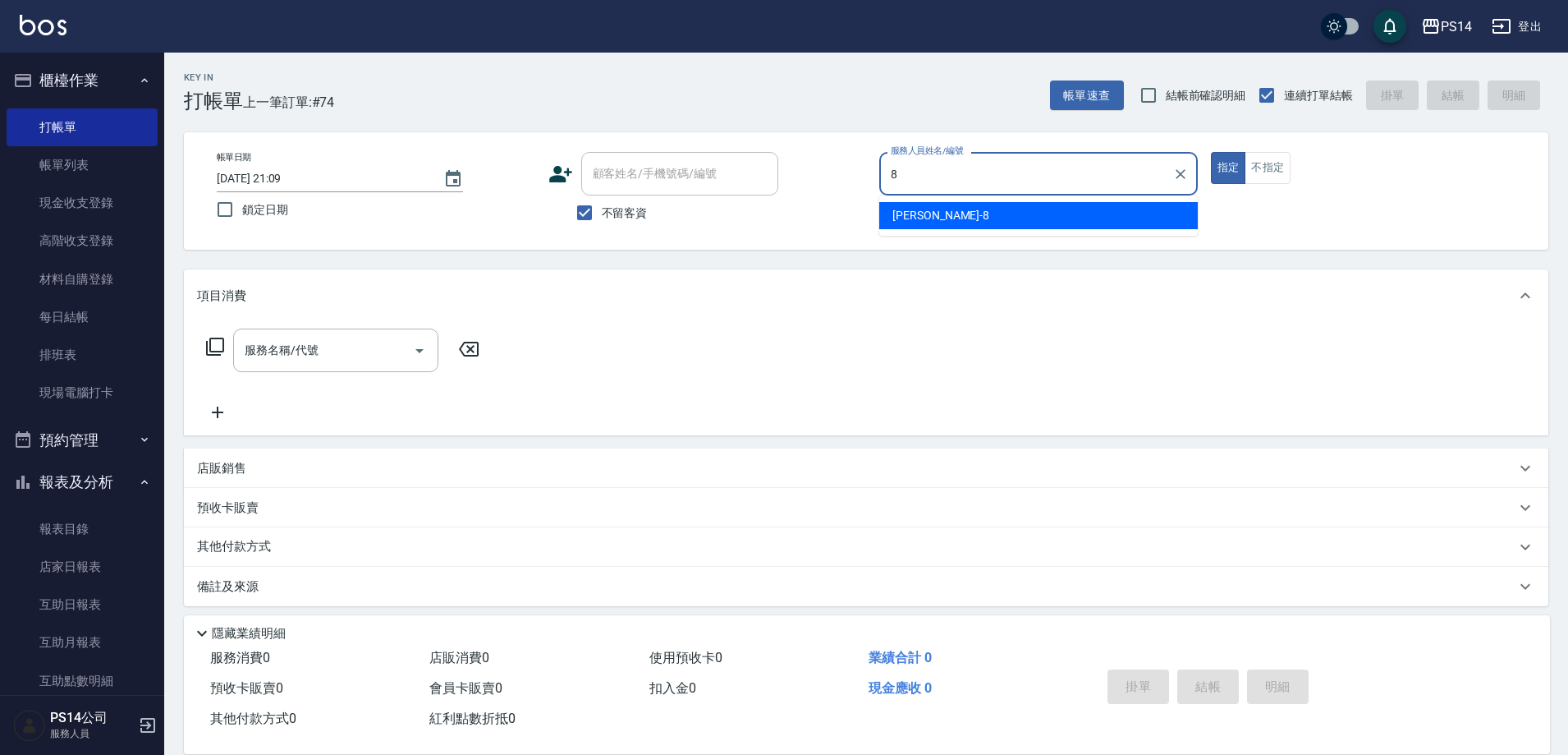
type input "[PERSON_NAME]-8"
type button "true"
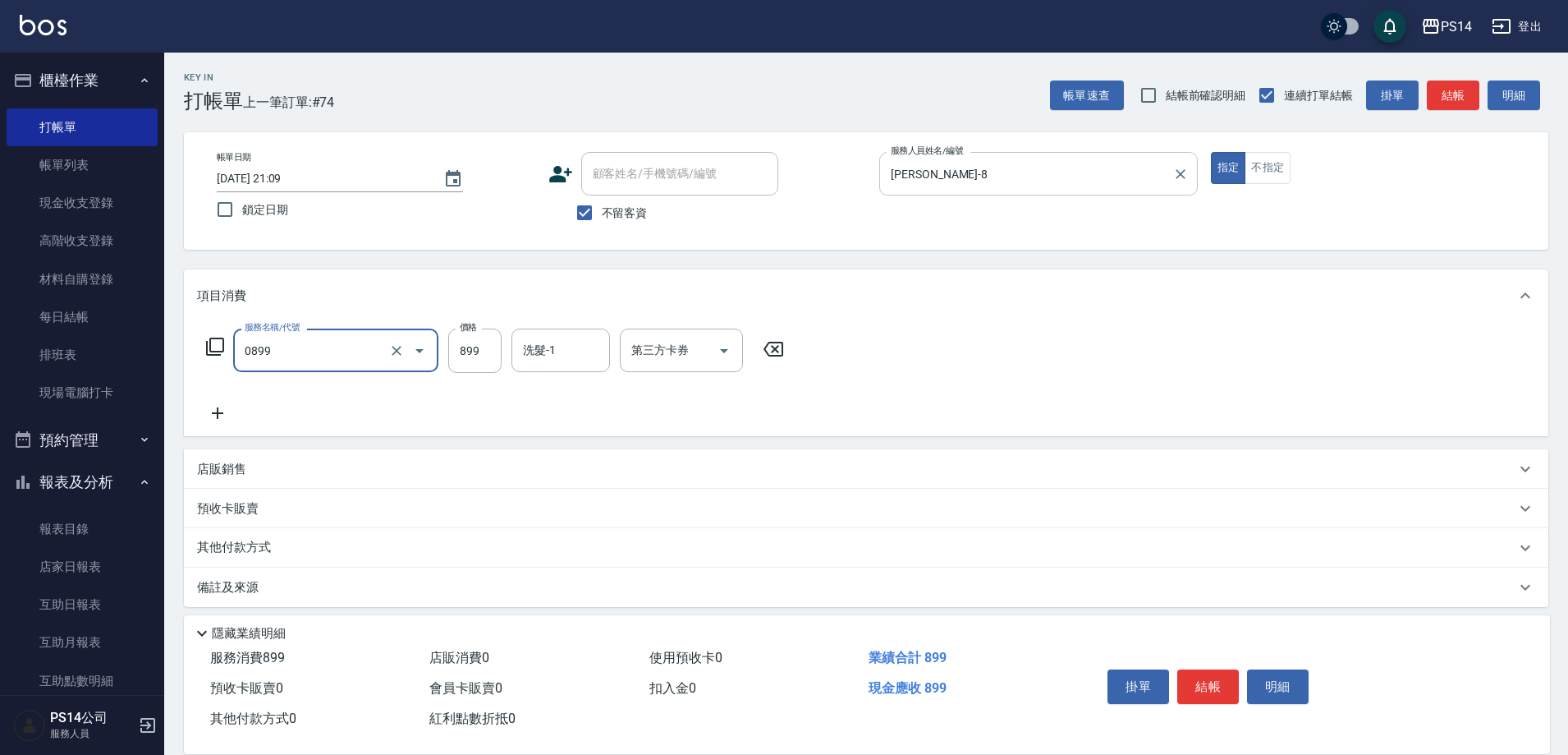
type input "排毒SPA(0899)"
type input "[PERSON_NAME]-17"
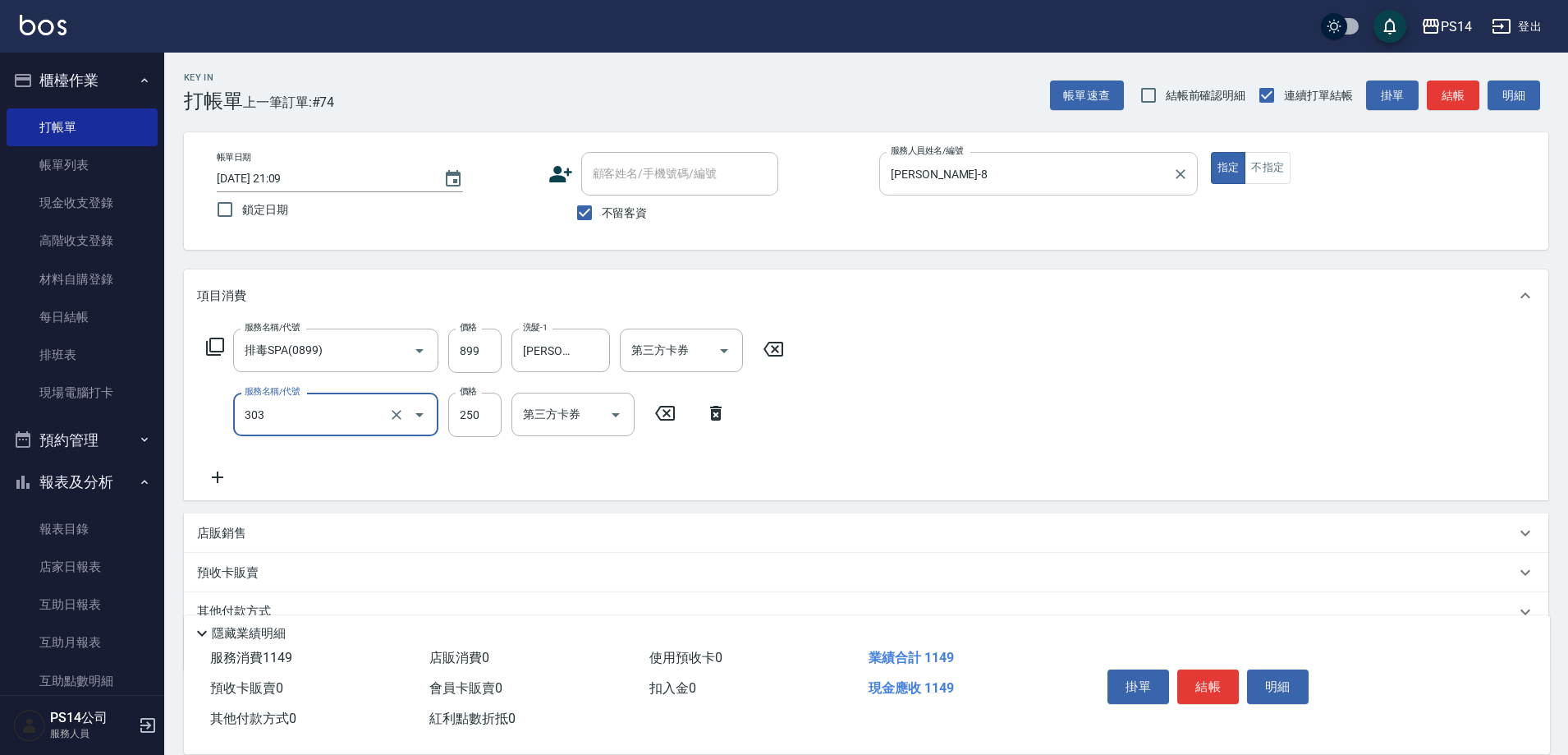
type input "剪髮(303)"
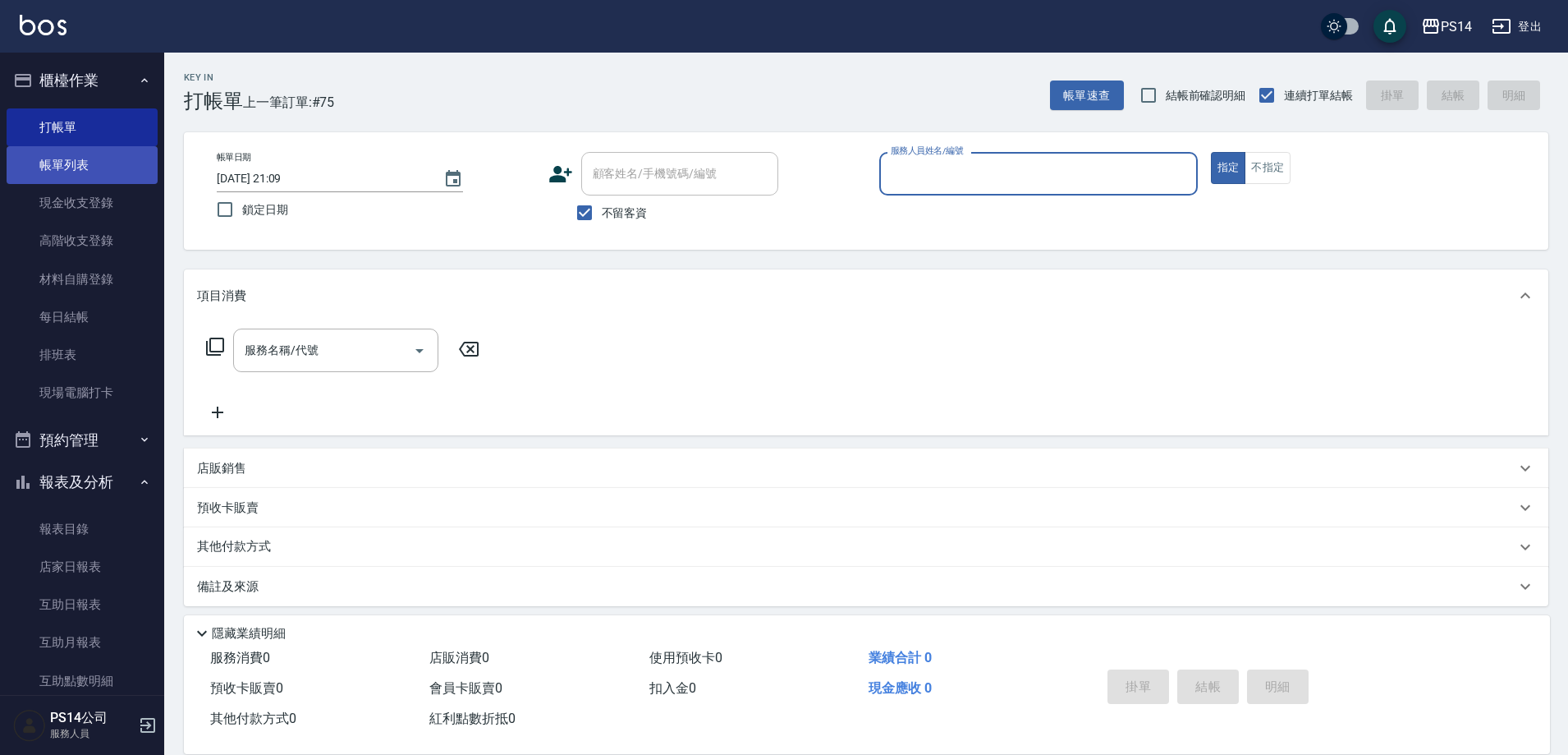
click at [67, 169] on link "帳單列表" at bounding box center [82, 165] width 151 height 38
click at [67, 168] on link "帳單列表" at bounding box center [82, 165] width 151 height 38
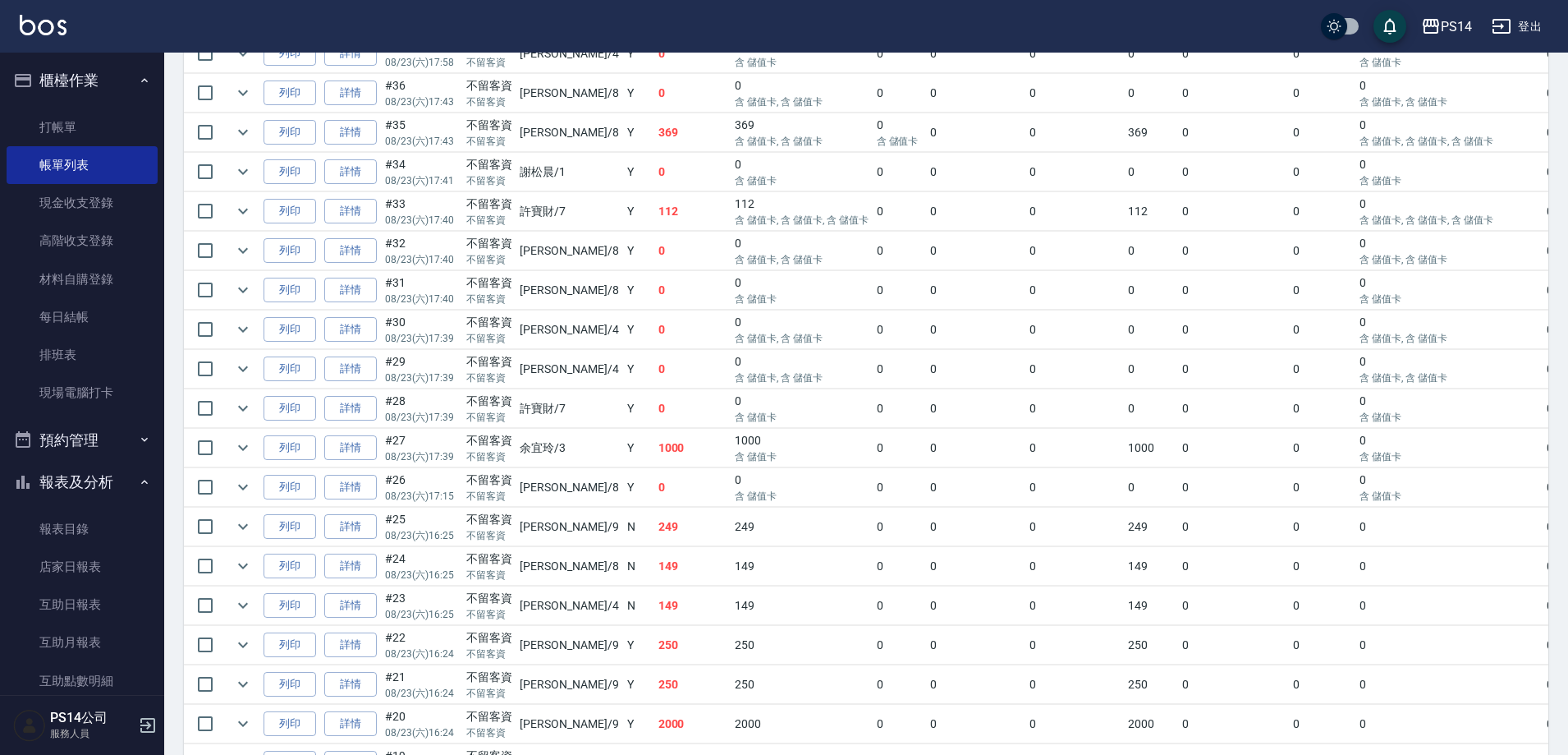
scroll to position [1951, 0]
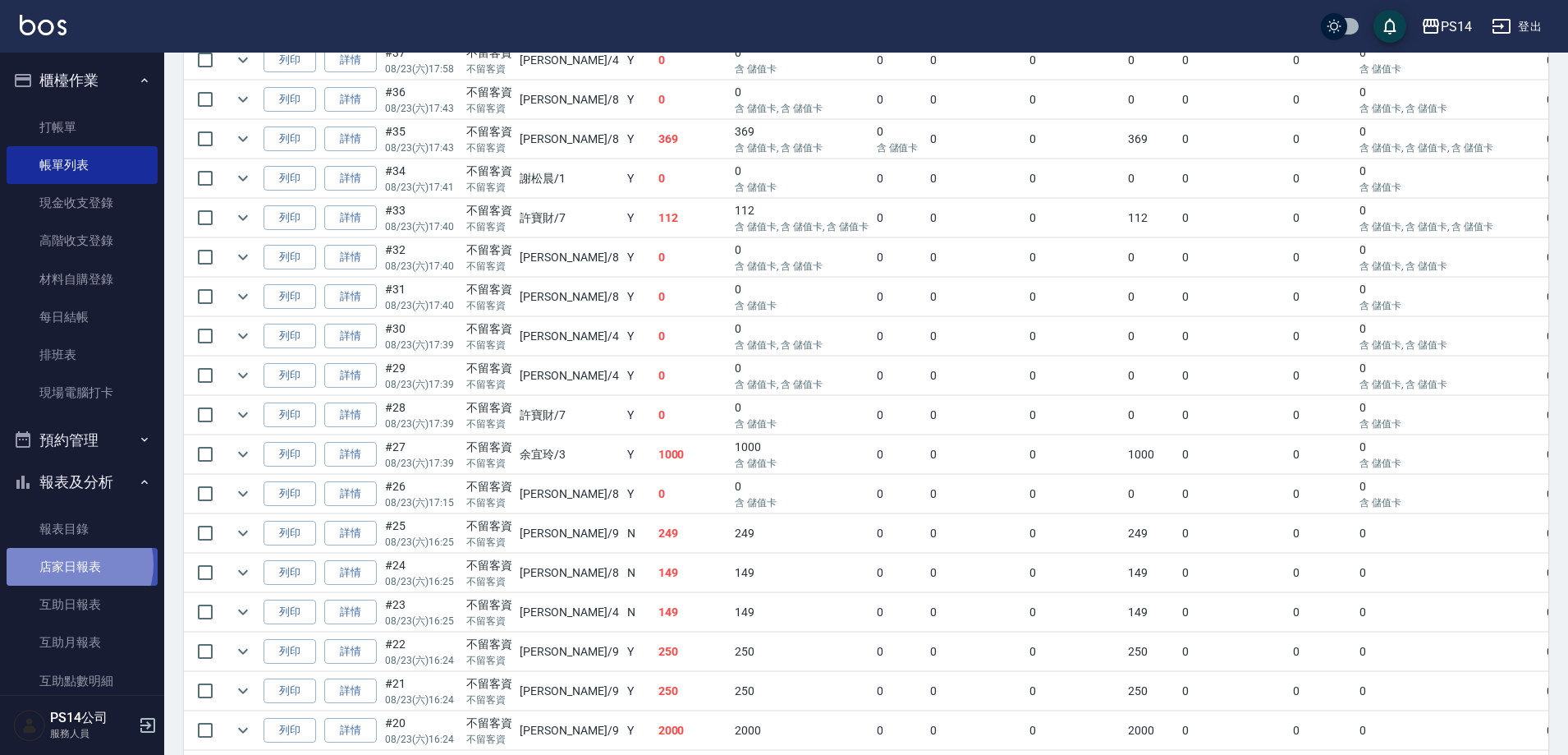
click at [73, 564] on link "店家日報表" at bounding box center [82, 567] width 151 height 38
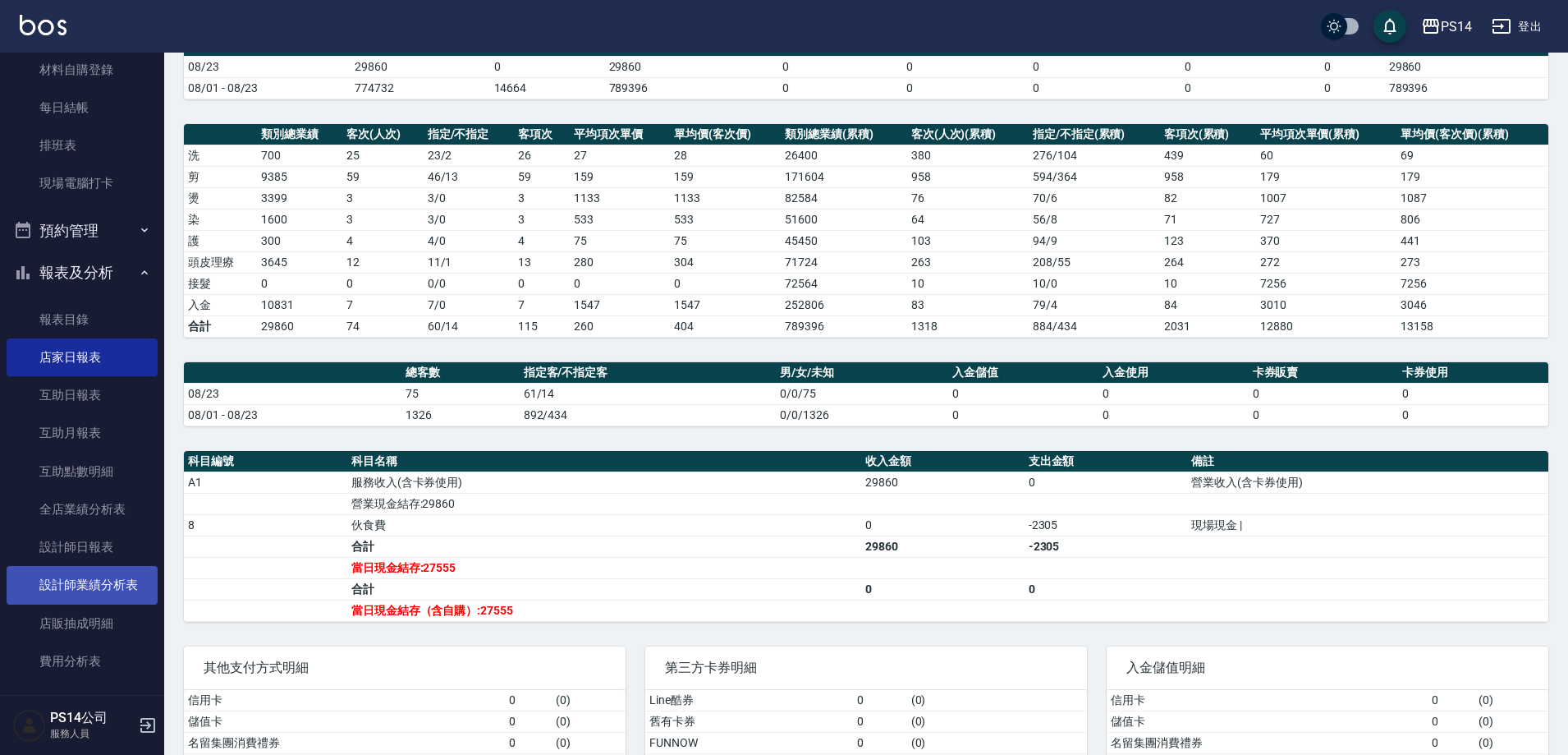
scroll to position [246, 0]
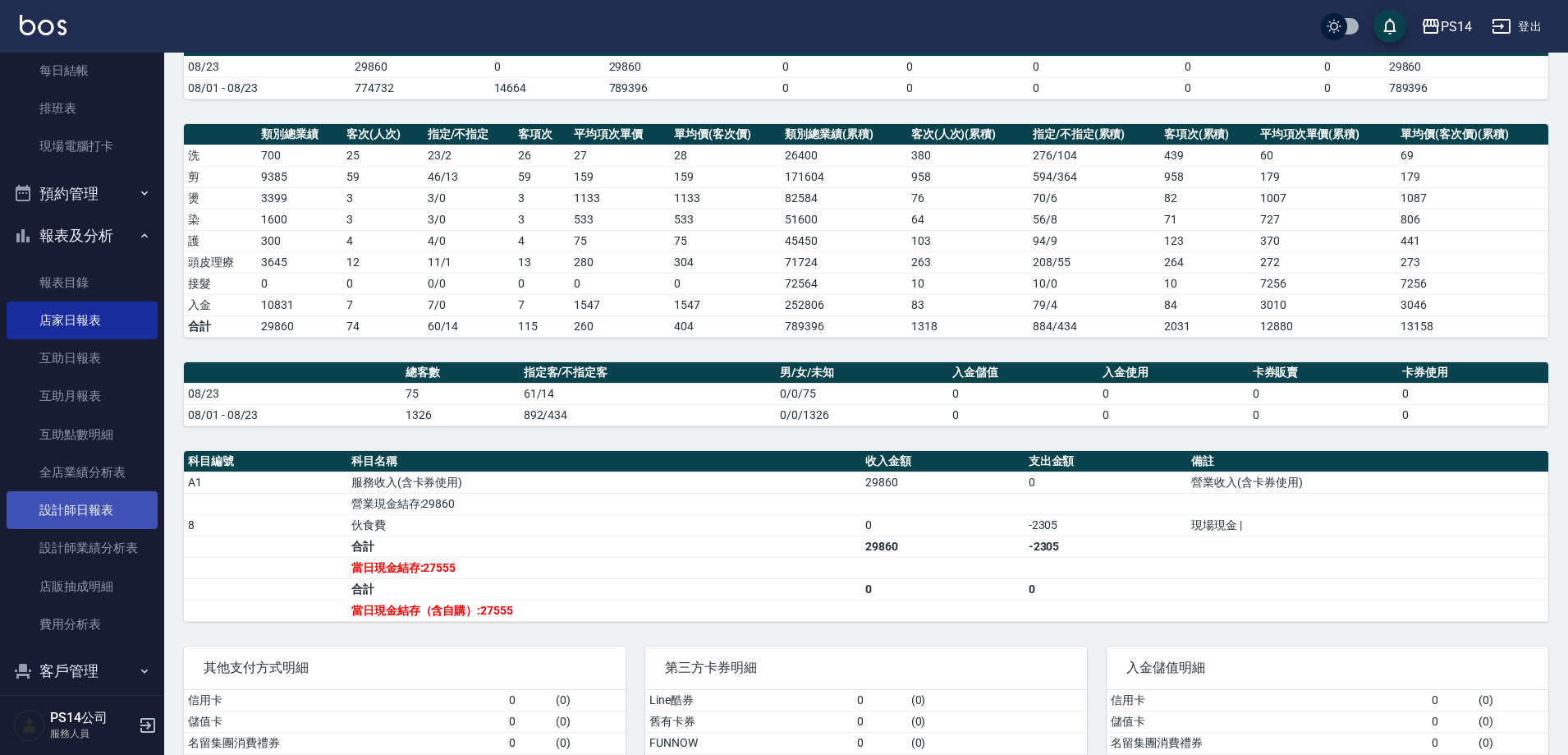
click at [58, 507] on link "設計師日報表" at bounding box center [82, 510] width 151 height 38
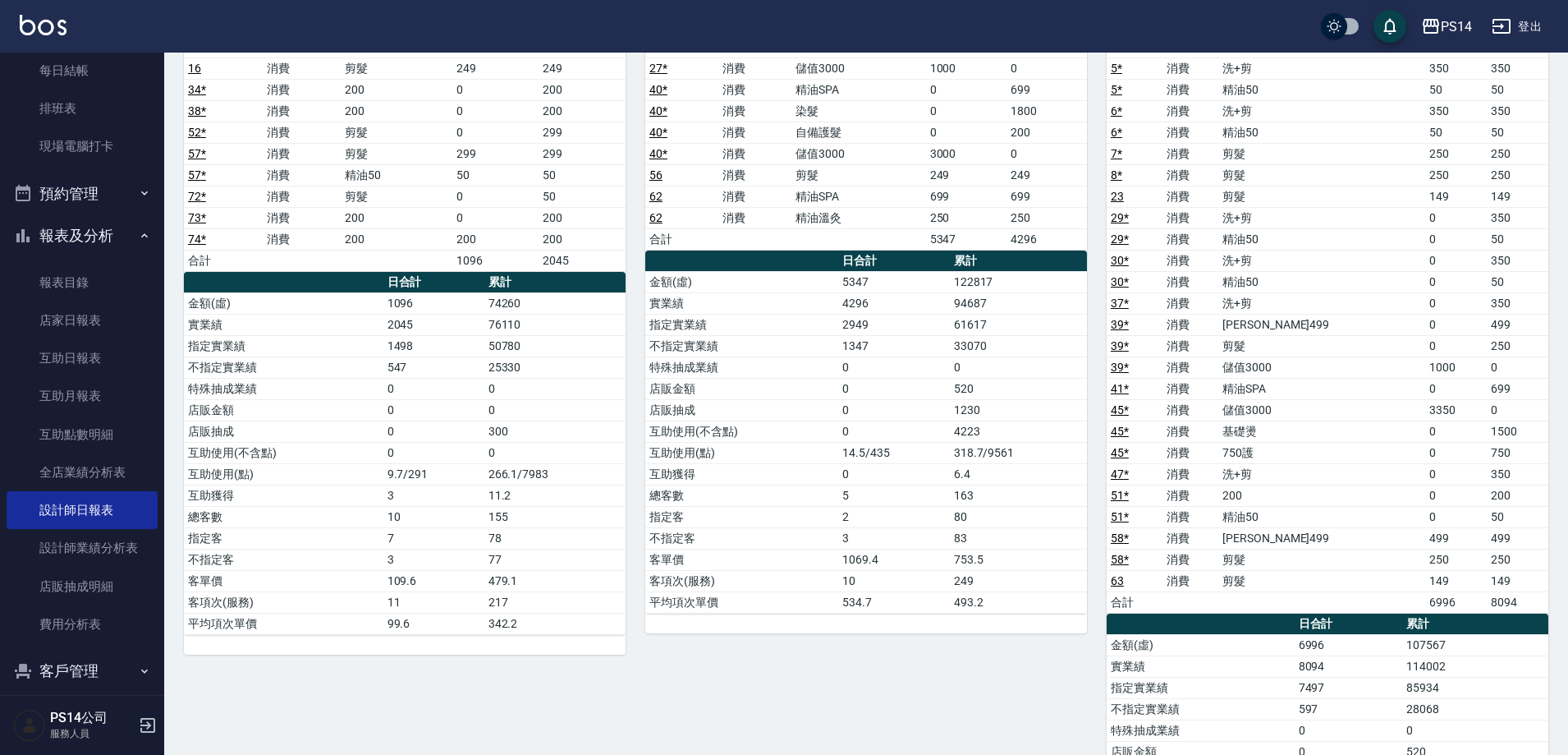
scroll to position [246, 0]
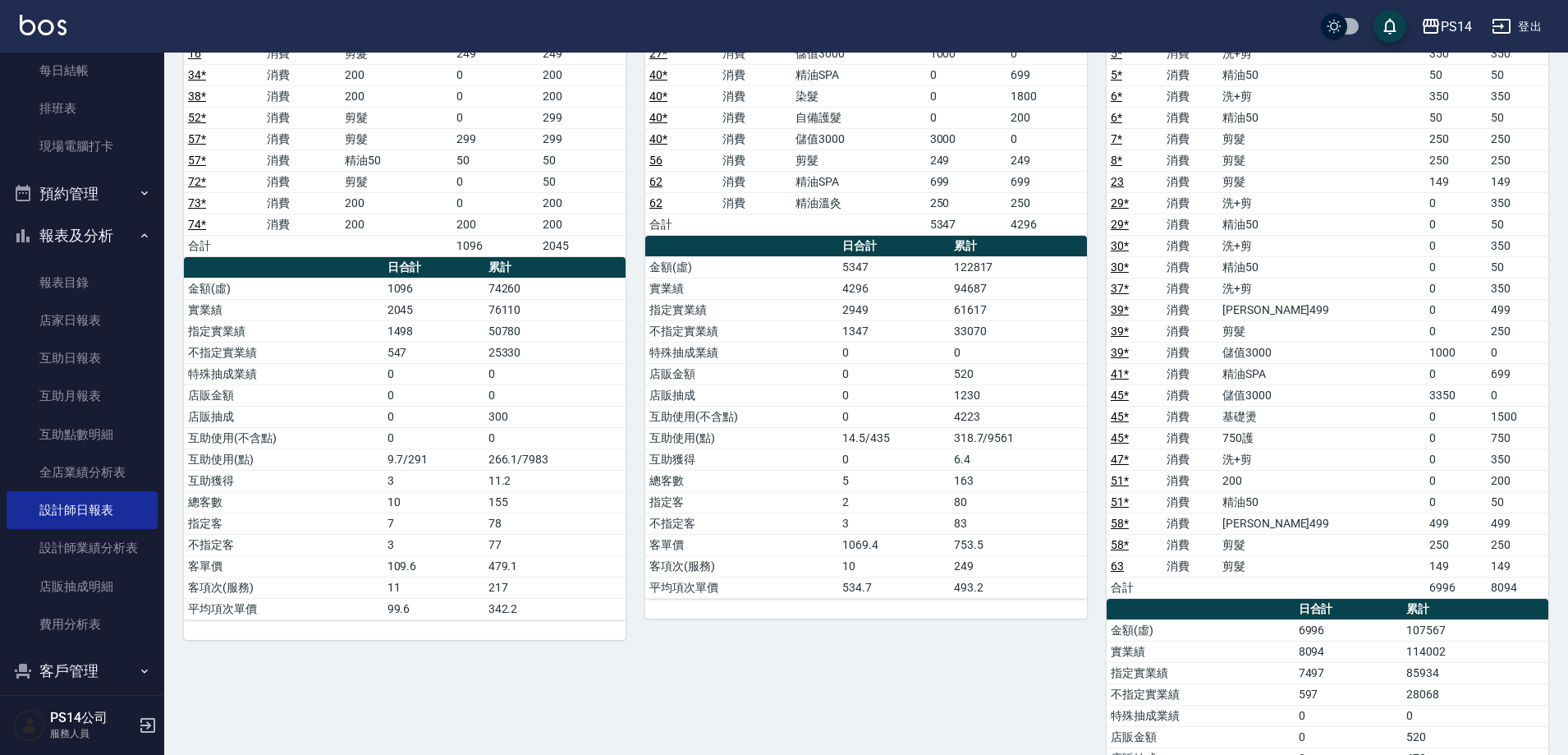
drag, startPoint x: 300, startPoint y: 15, endPoint x: 584, endPoint y: 312, distance: 410.9
click at [585, 322] on td "50780" at bounding box center [555, 331] width 142 height 21
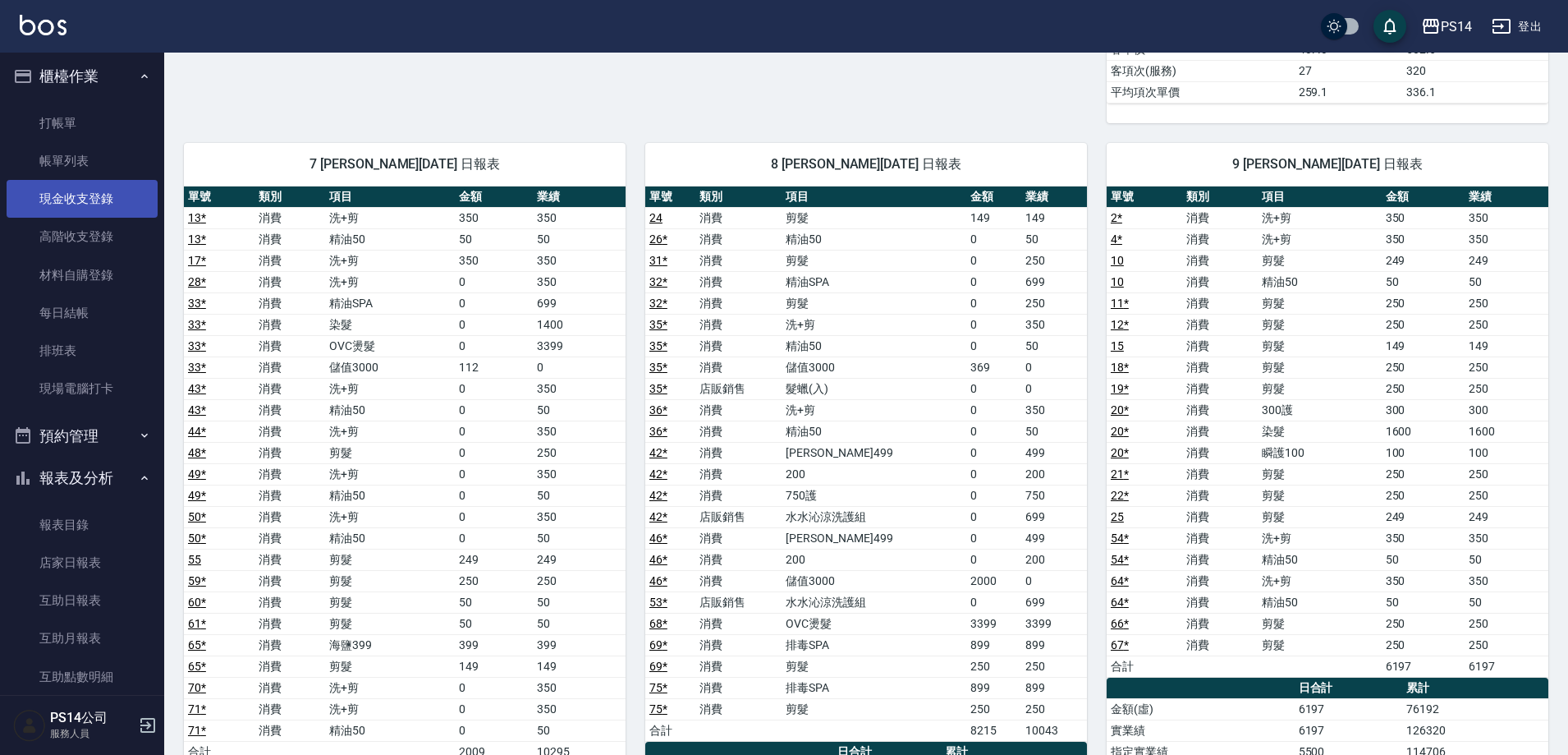
scroll to position [0, 0]
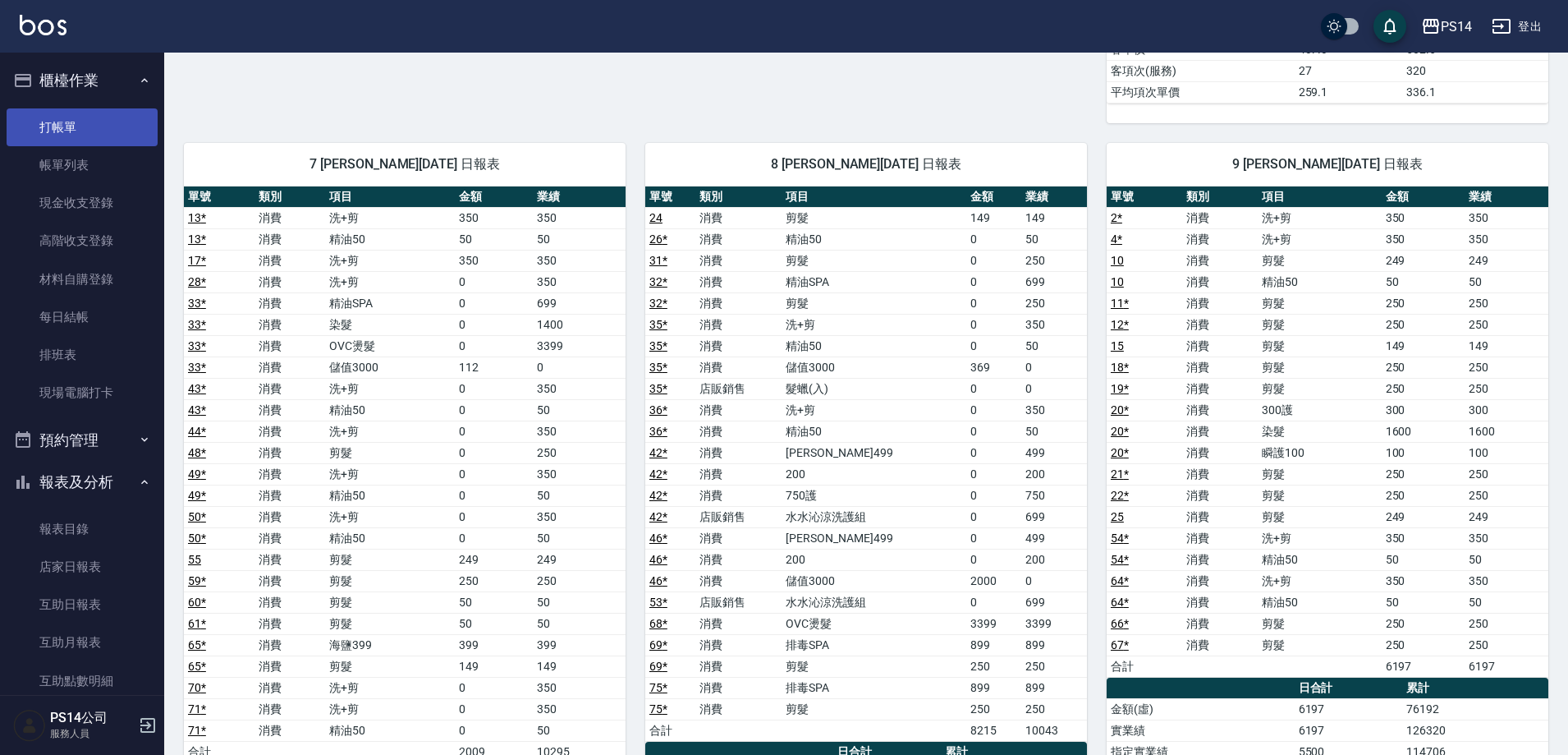
click at [61, 128] on link "打帳單" at bounding box center [82, 127] width 151 height 38
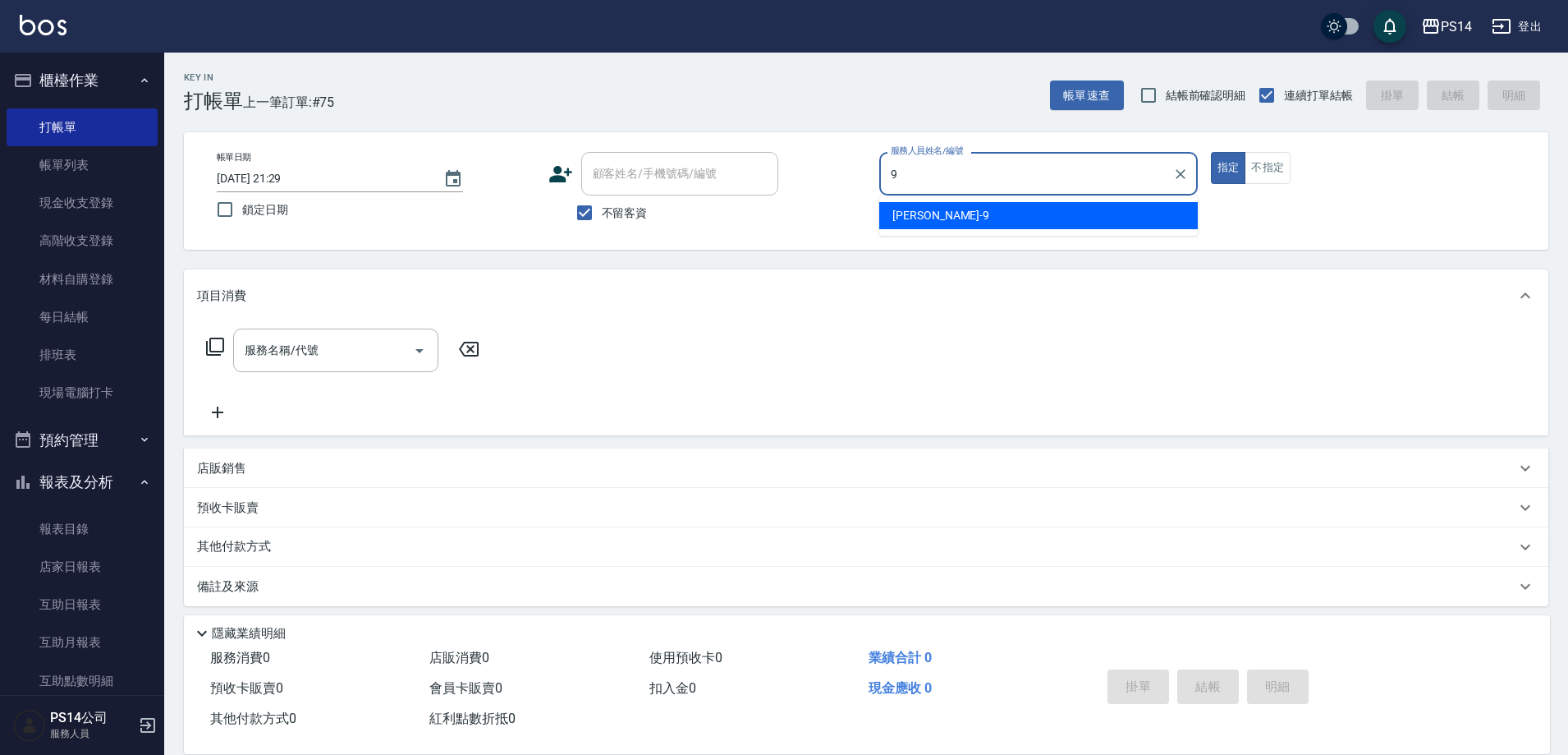
type input "[PERSON_NAME]-9"
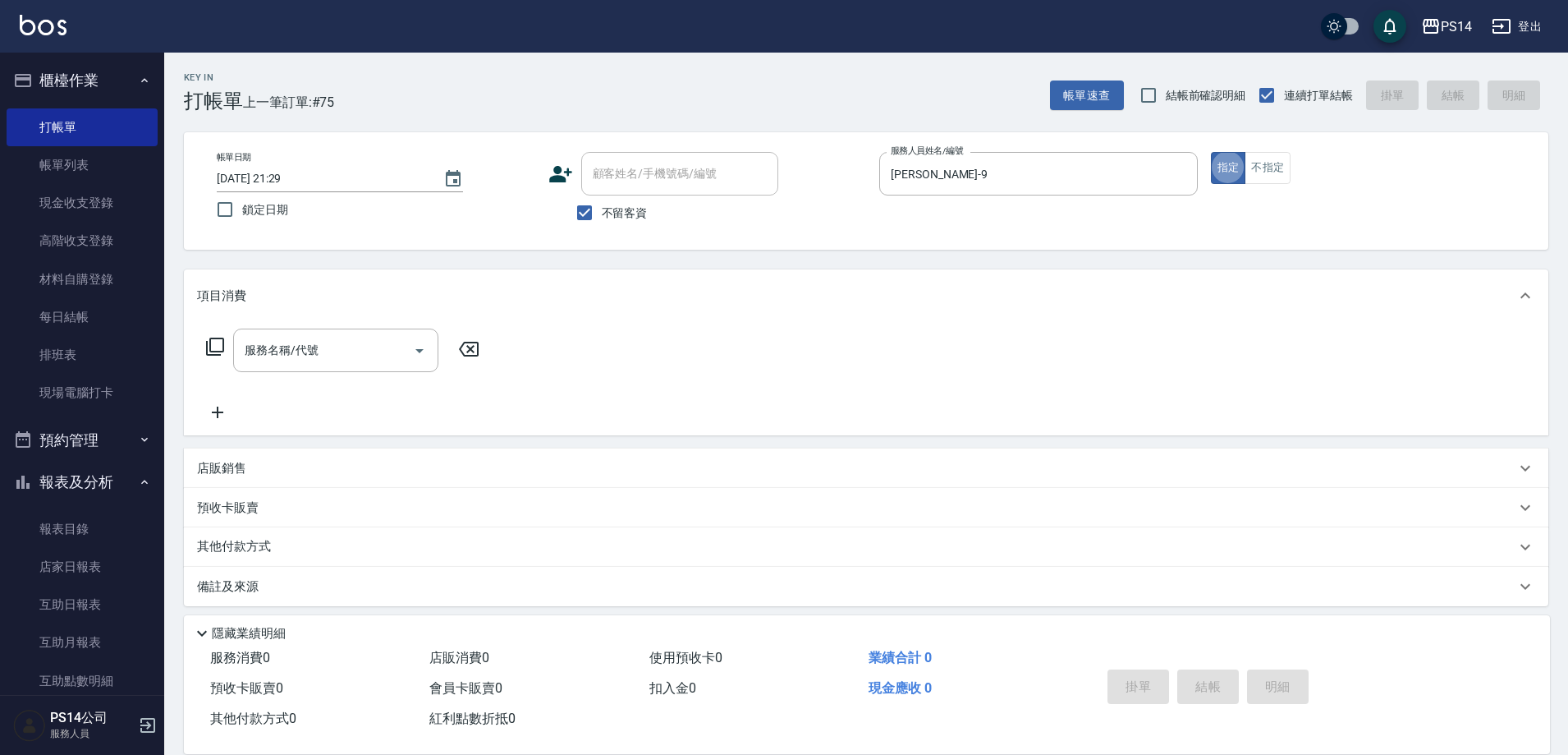
type button "true"
type input "剪髮(303)"
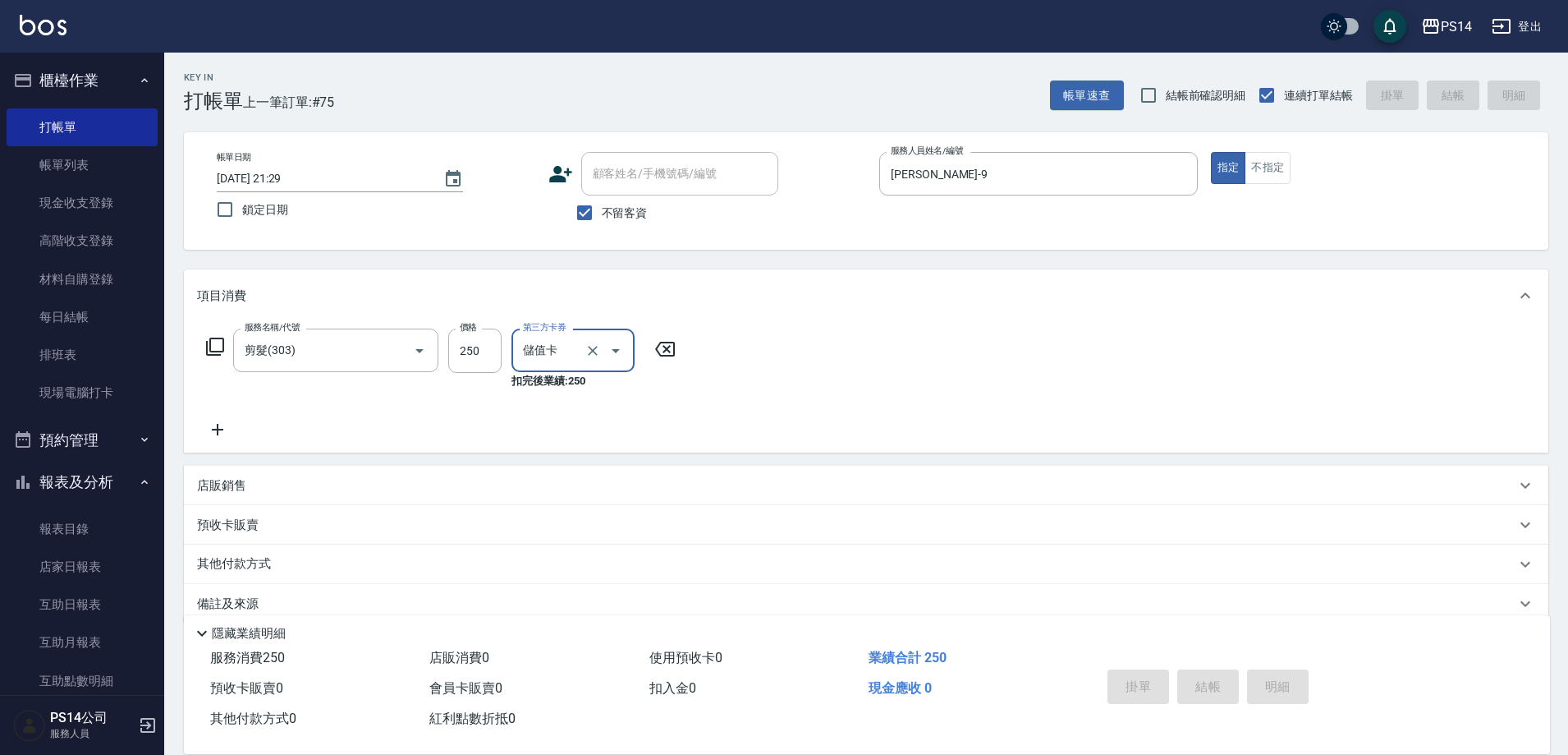
type input "儲值卡"
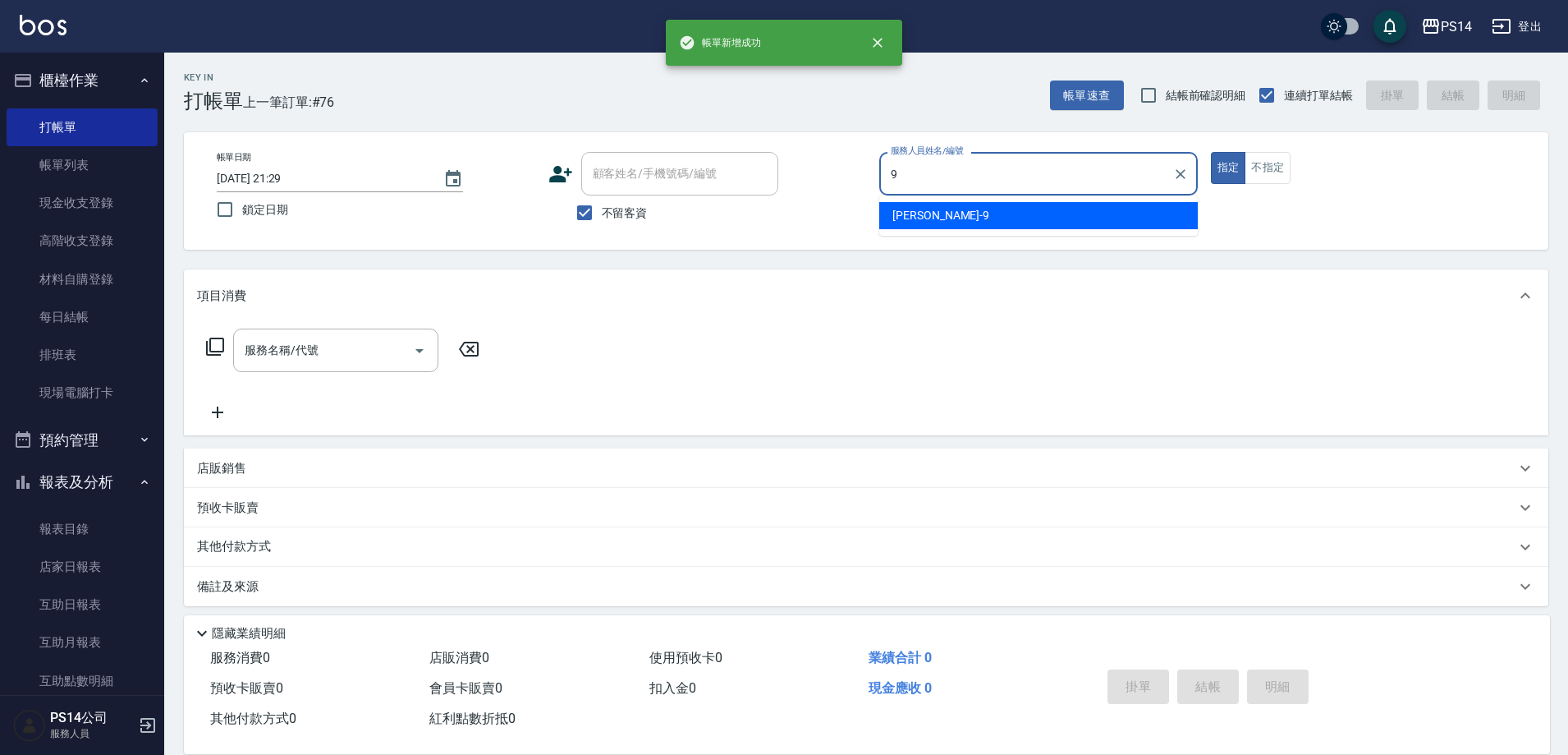
type input "[PERSON_NAME]-9"
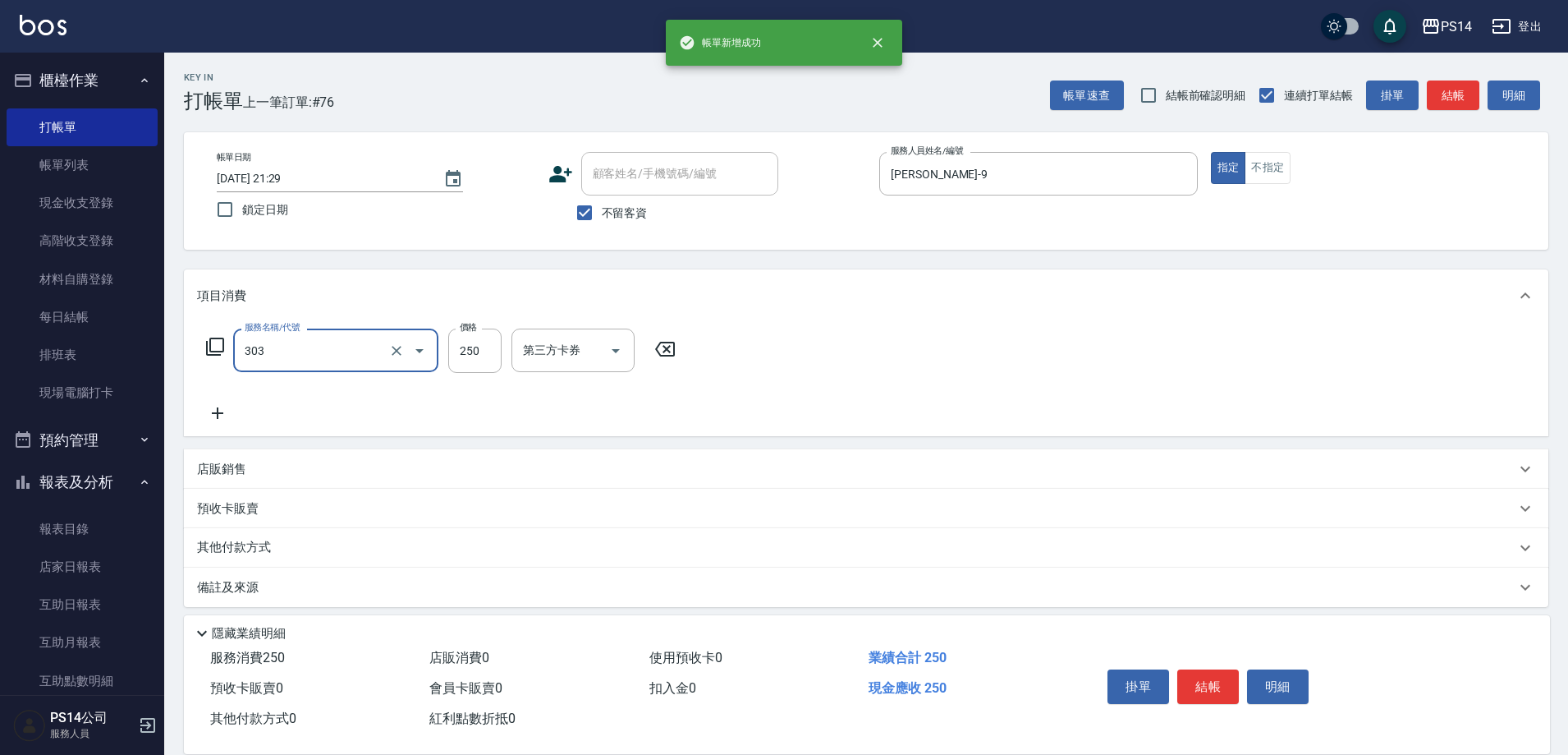
type input "剪髮(303)"
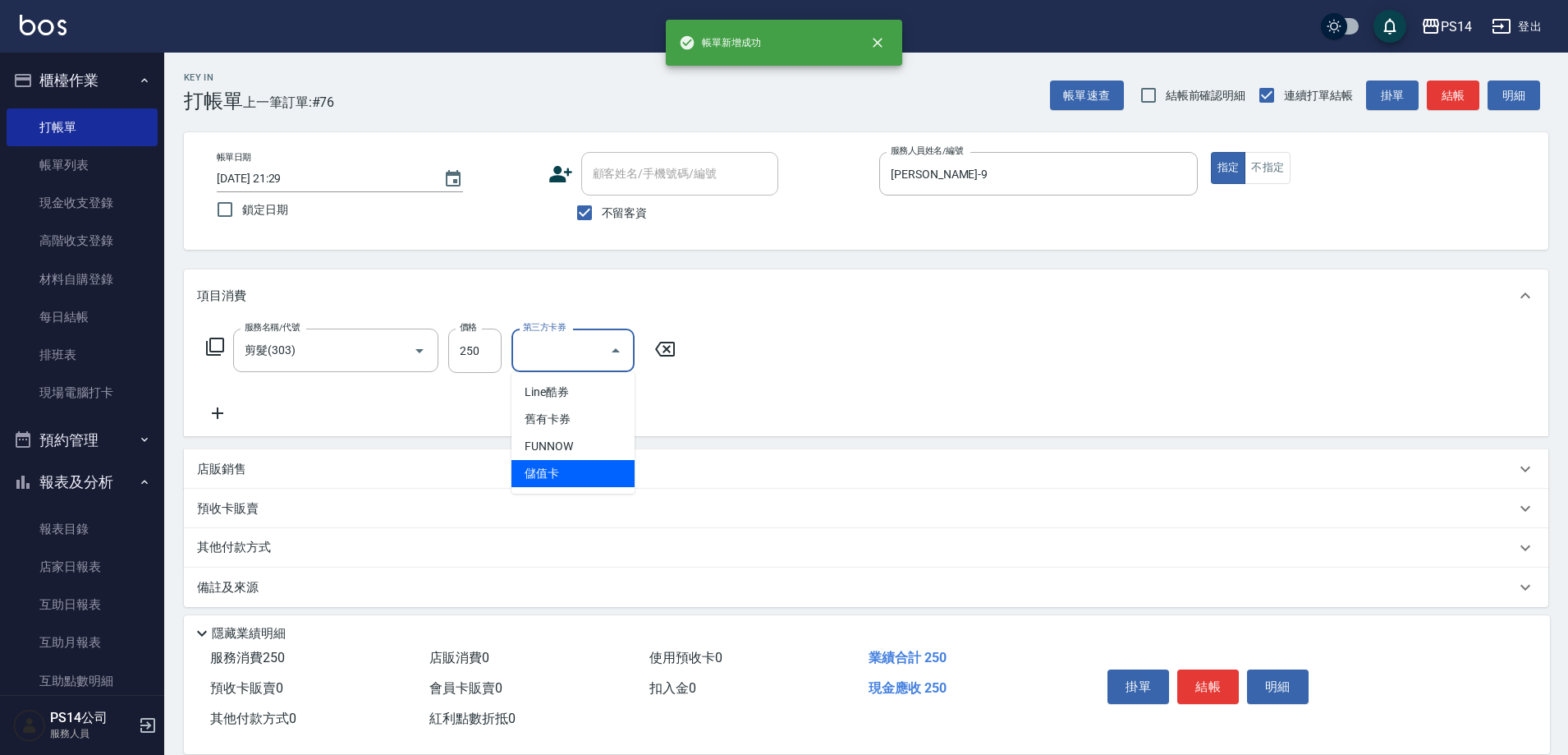
type input "儲值卡"
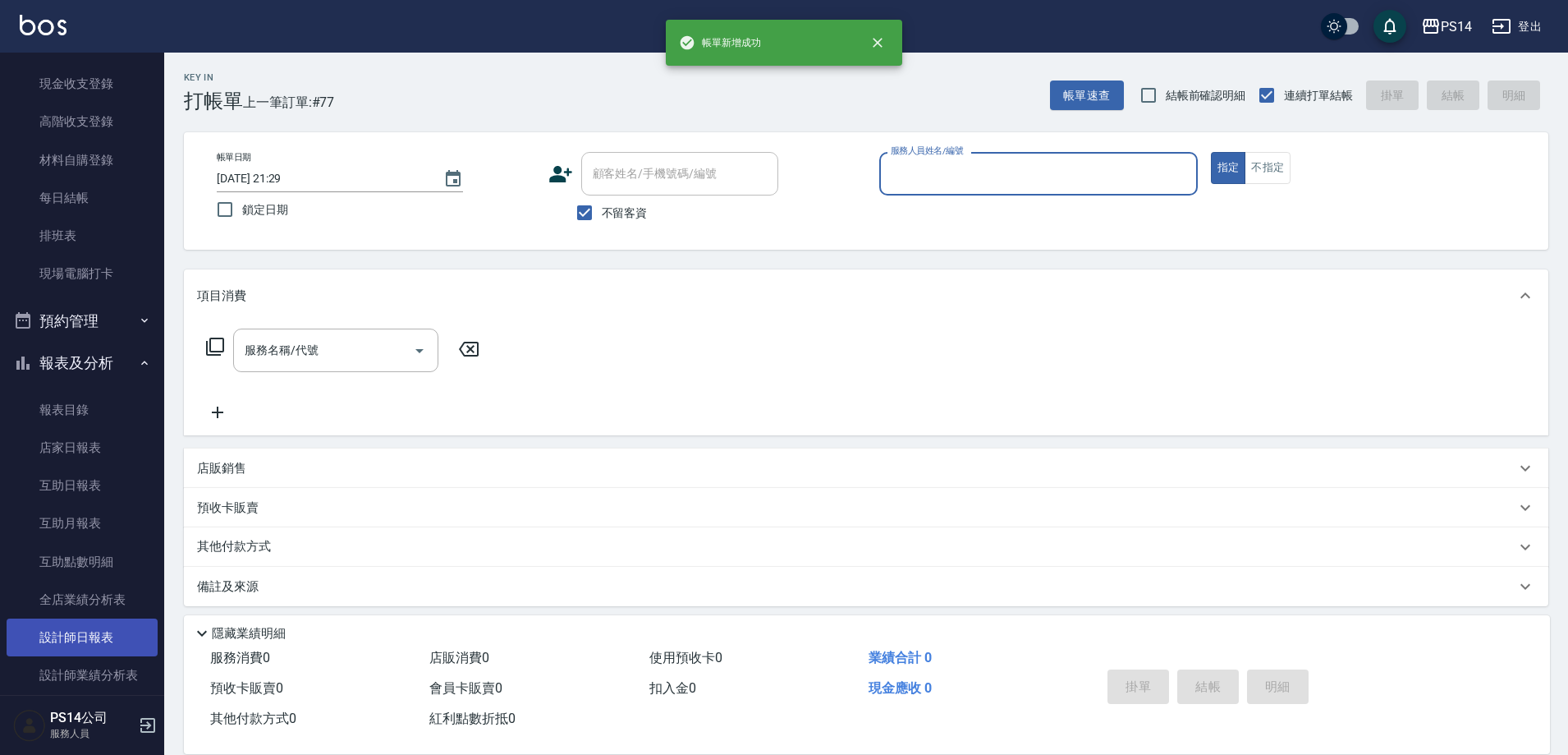
scroll to position [246, 0]
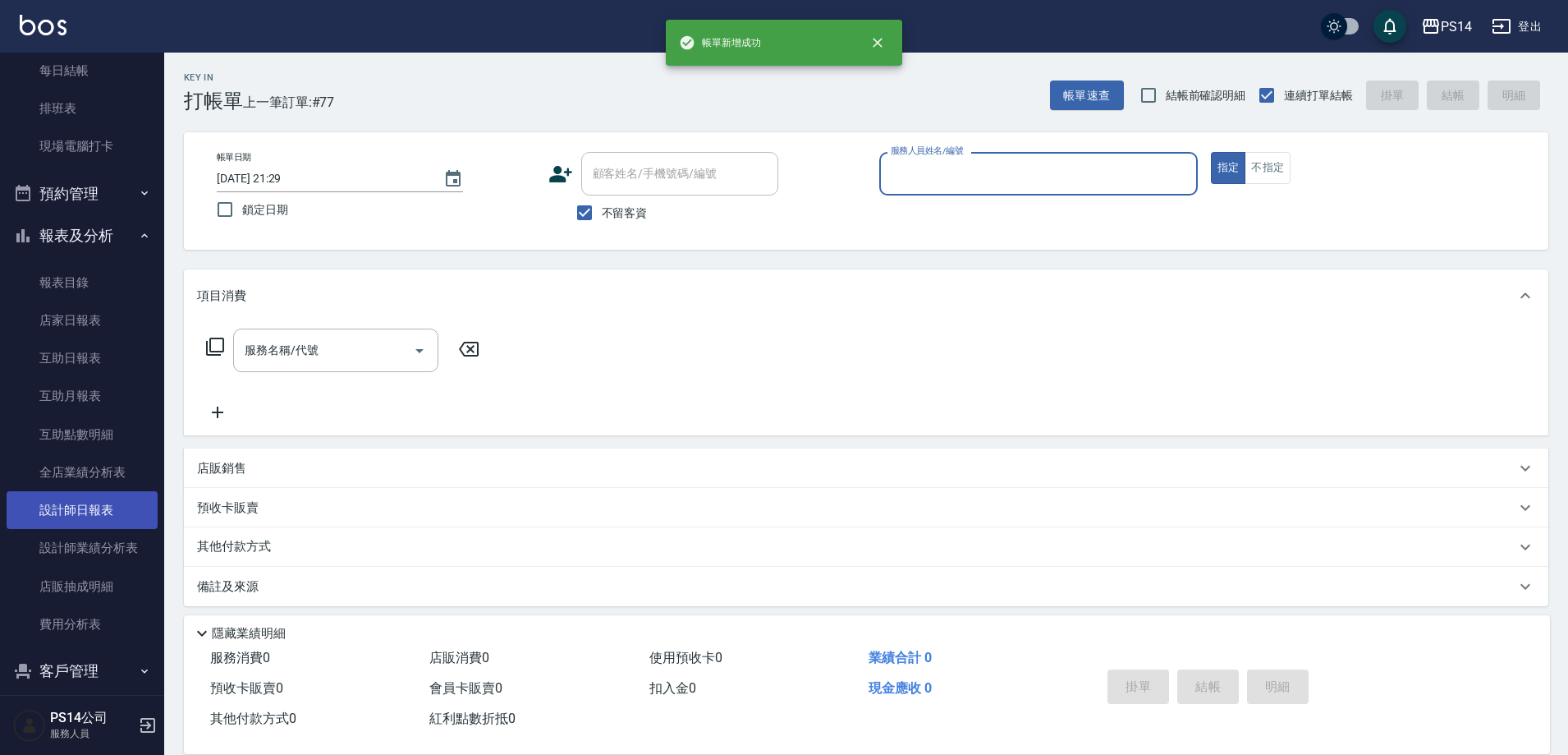
click at [76, 509] on link "設計師日報表" at bounding box center [82, 510] width 151 height 38
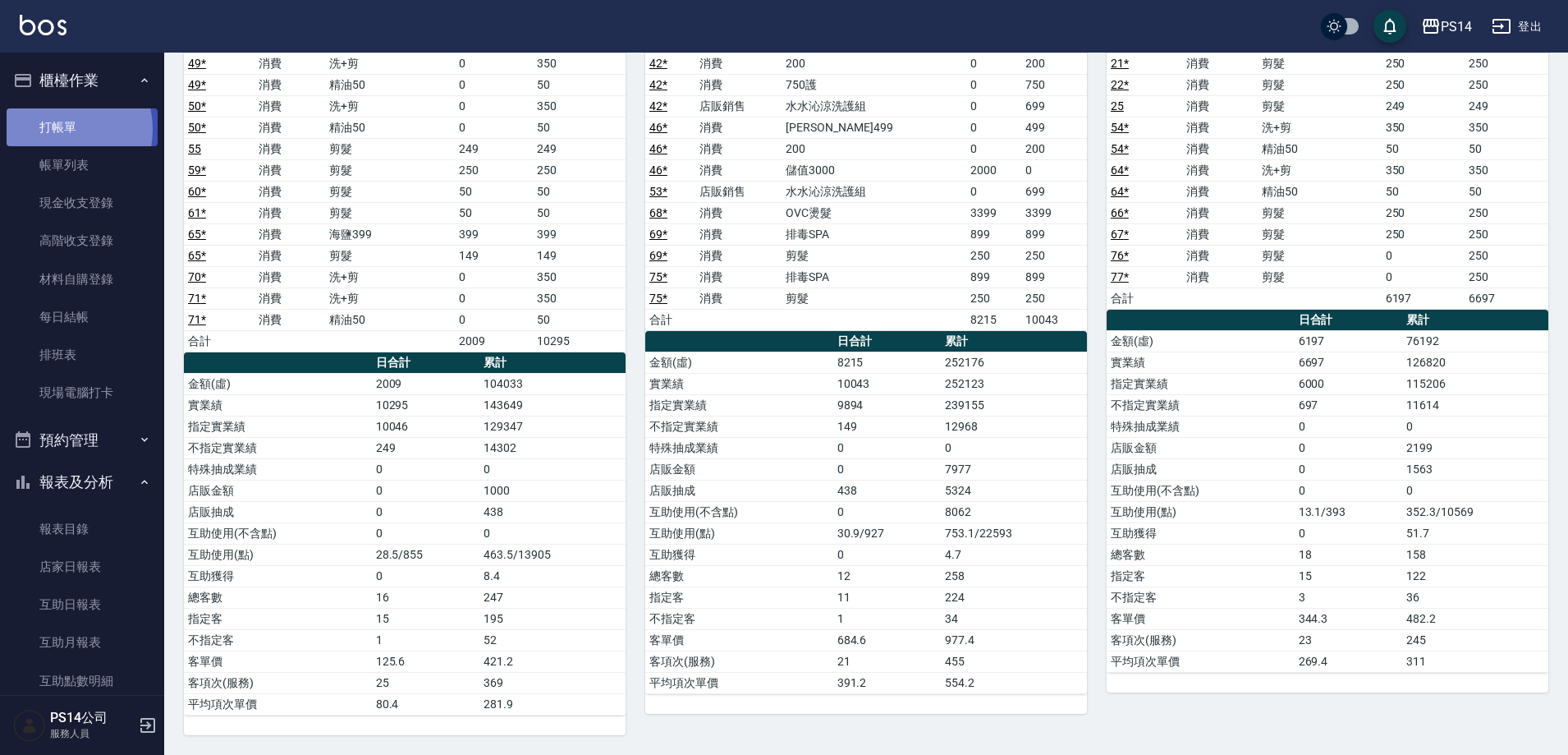
click at [58, 129] on link "打帳單" at bounding box center [82, 127] width 151 height 38
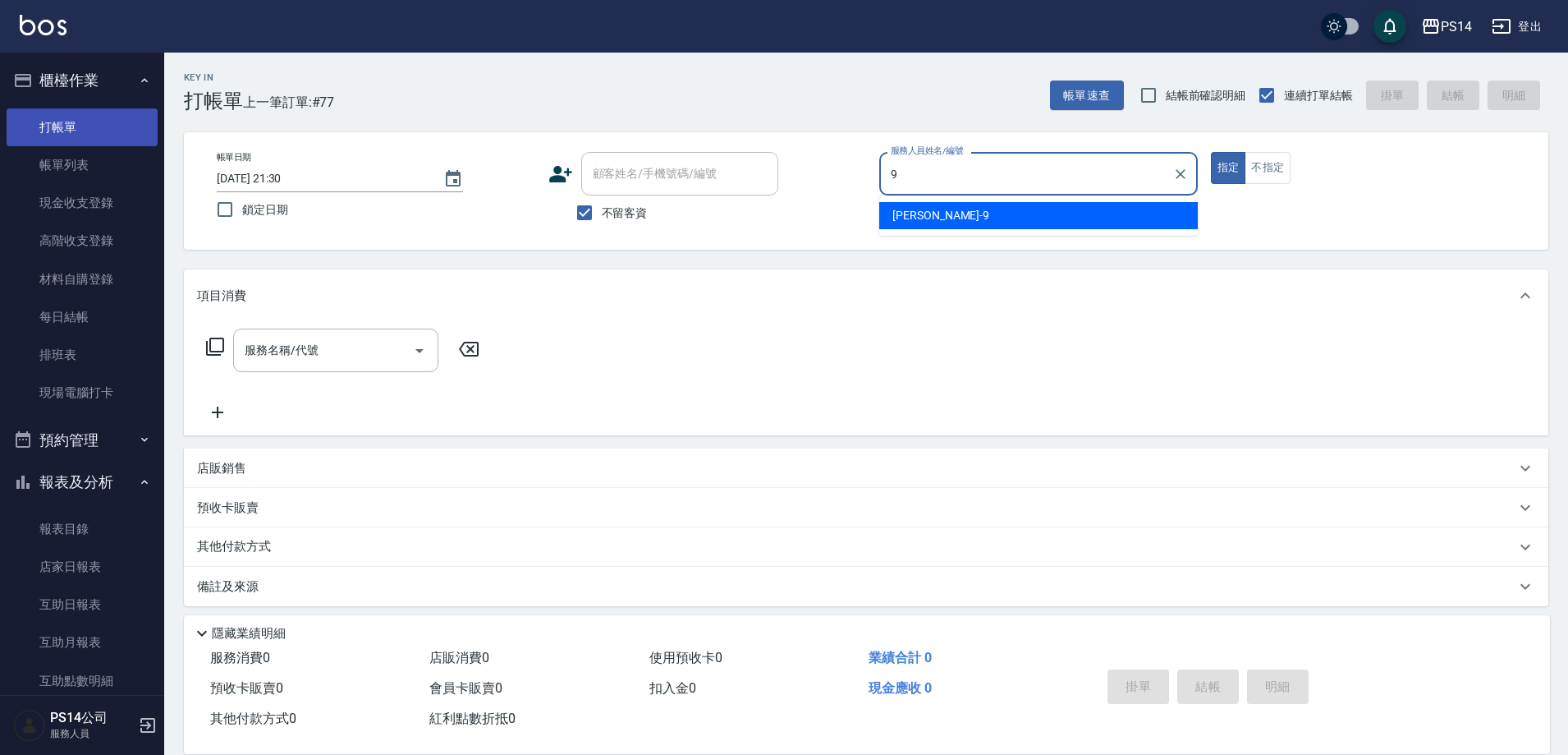
type input "[PERSON_NAME]-9"
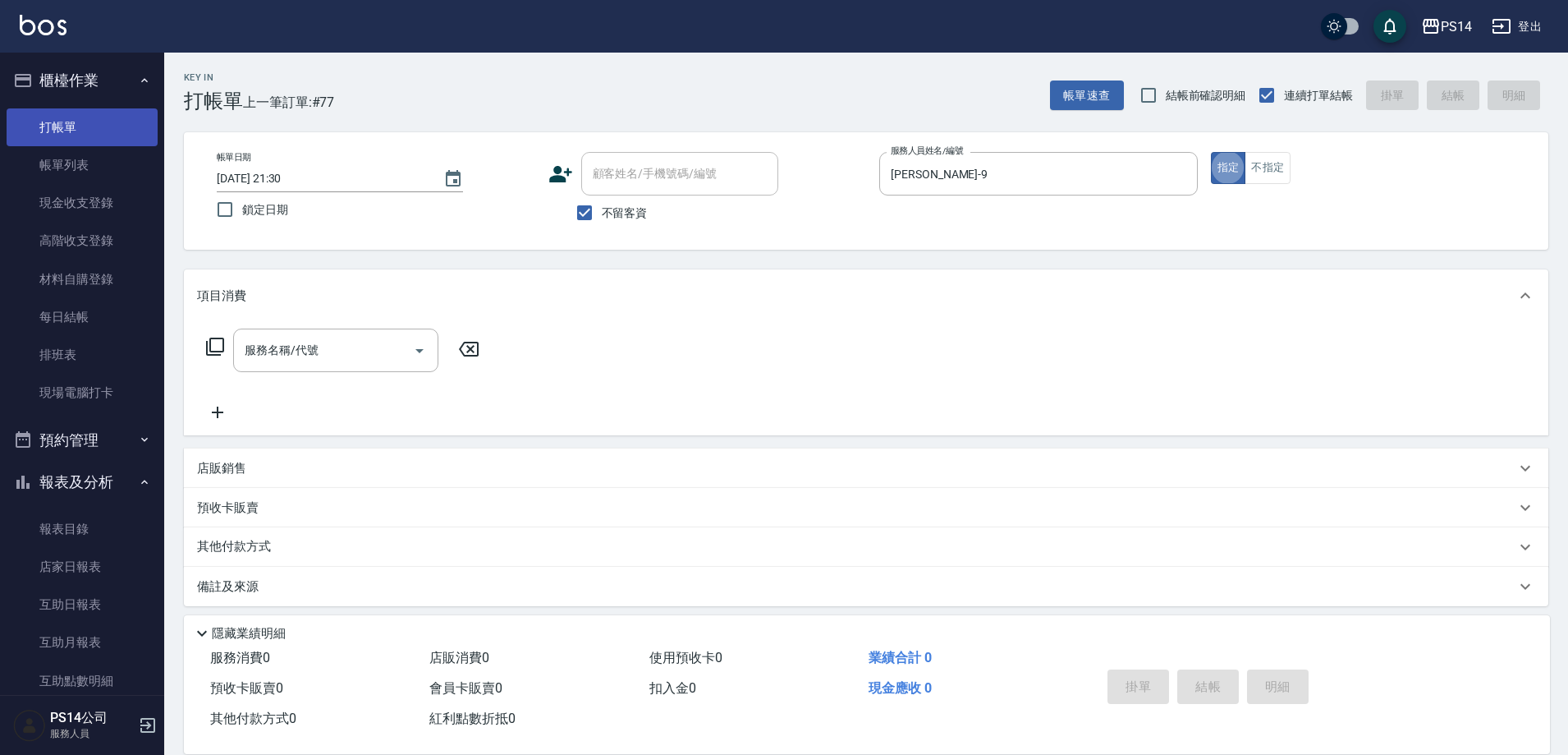
type button "true"
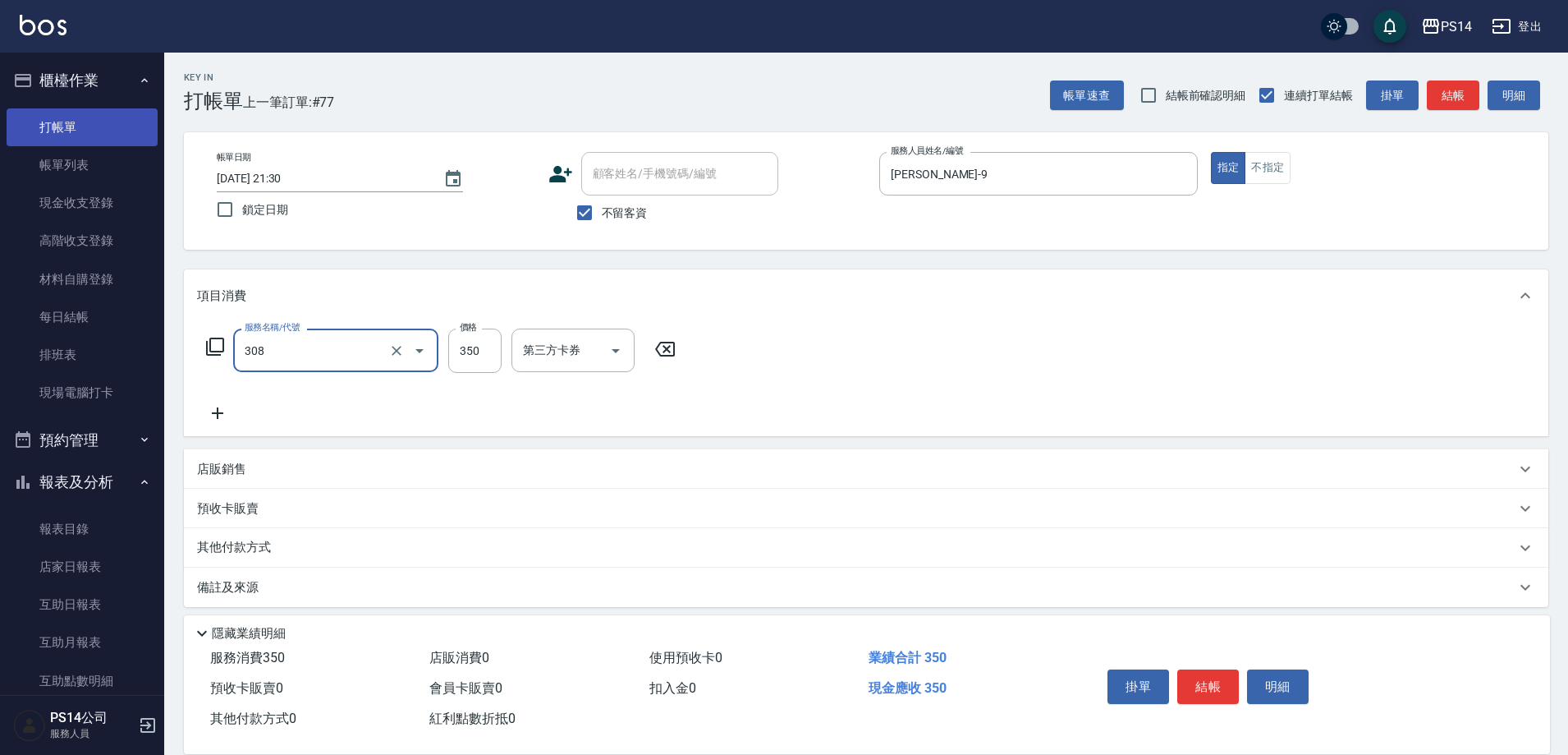
type input "洗+剪(308)"
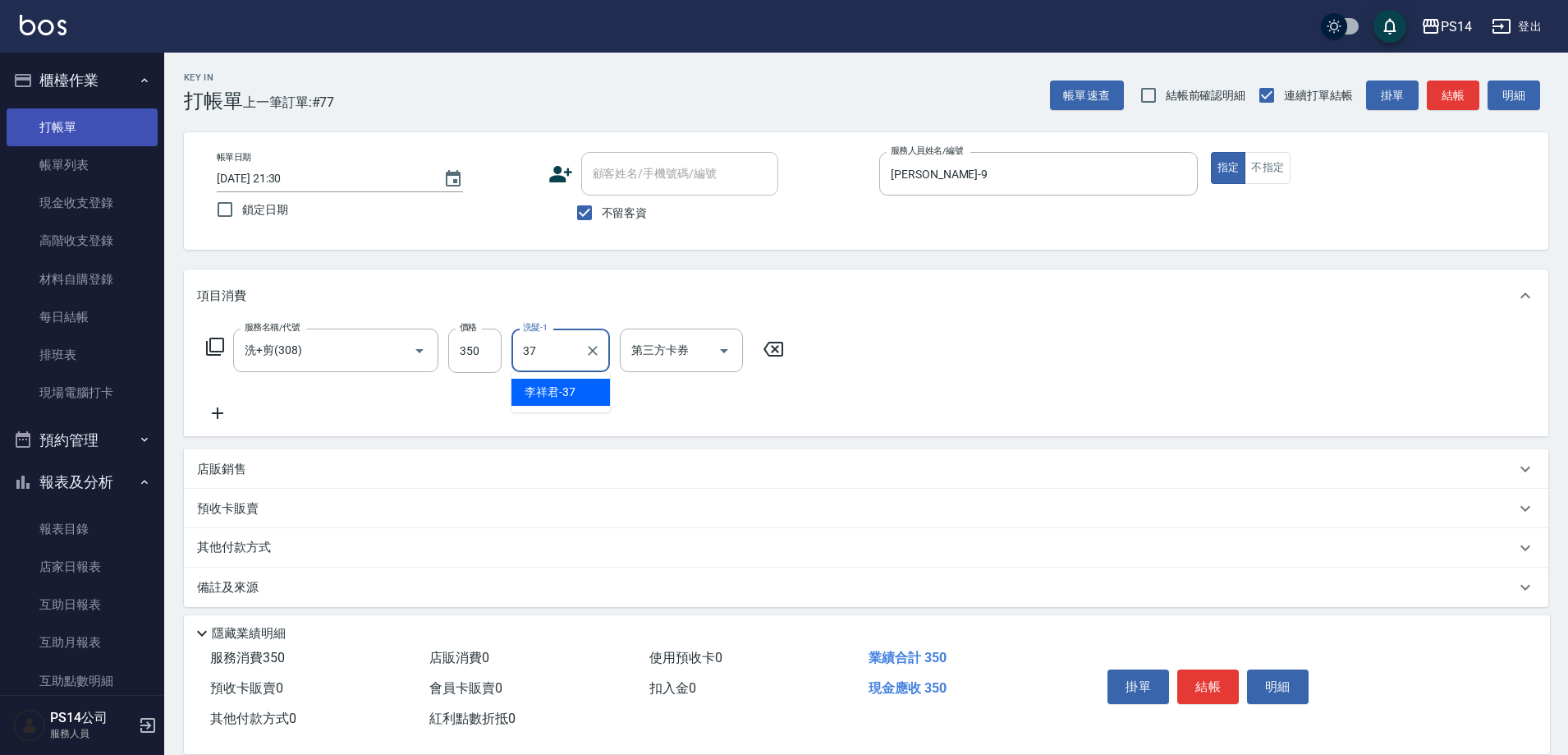
type input "[PERSON_NAME]-37"
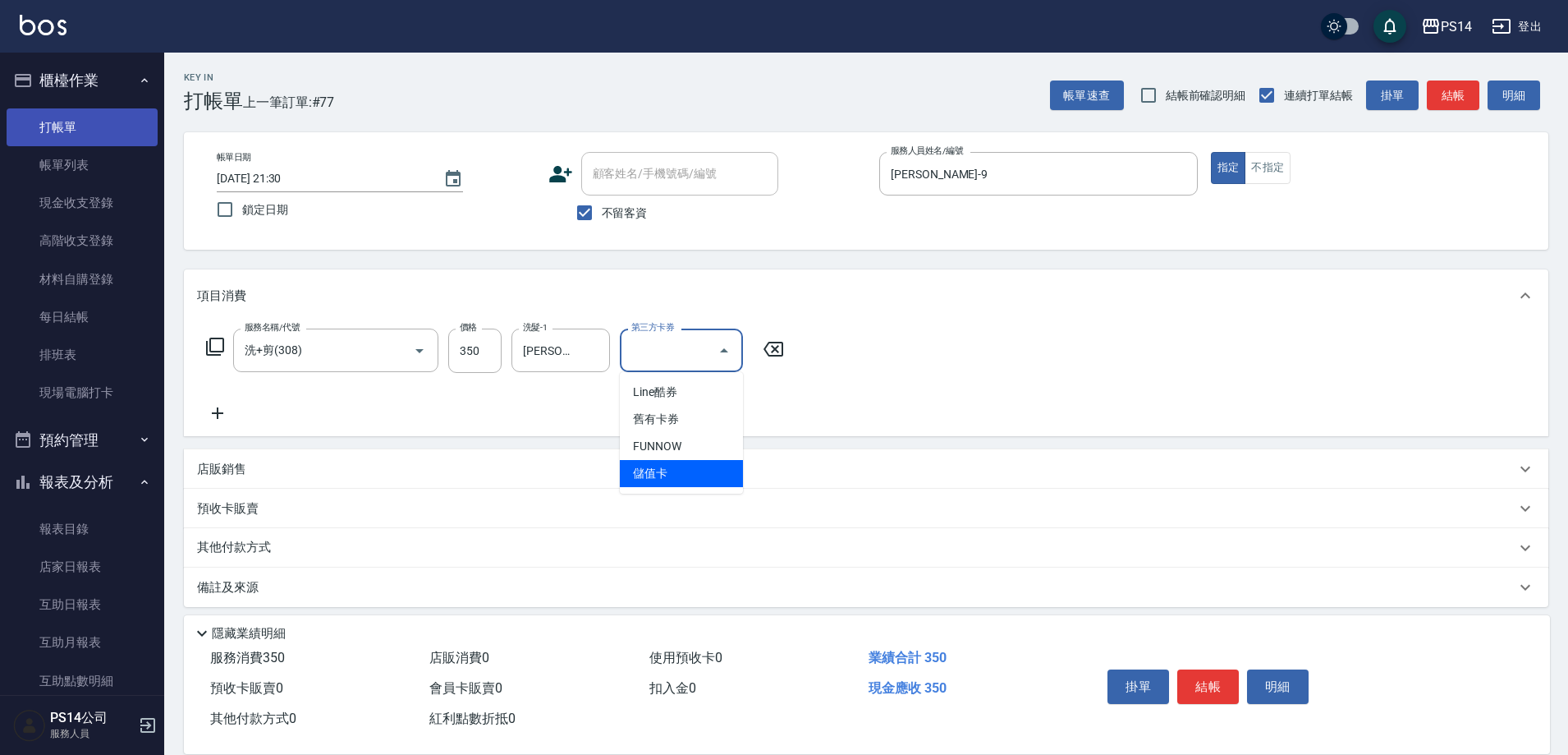
type input "儲值卡"
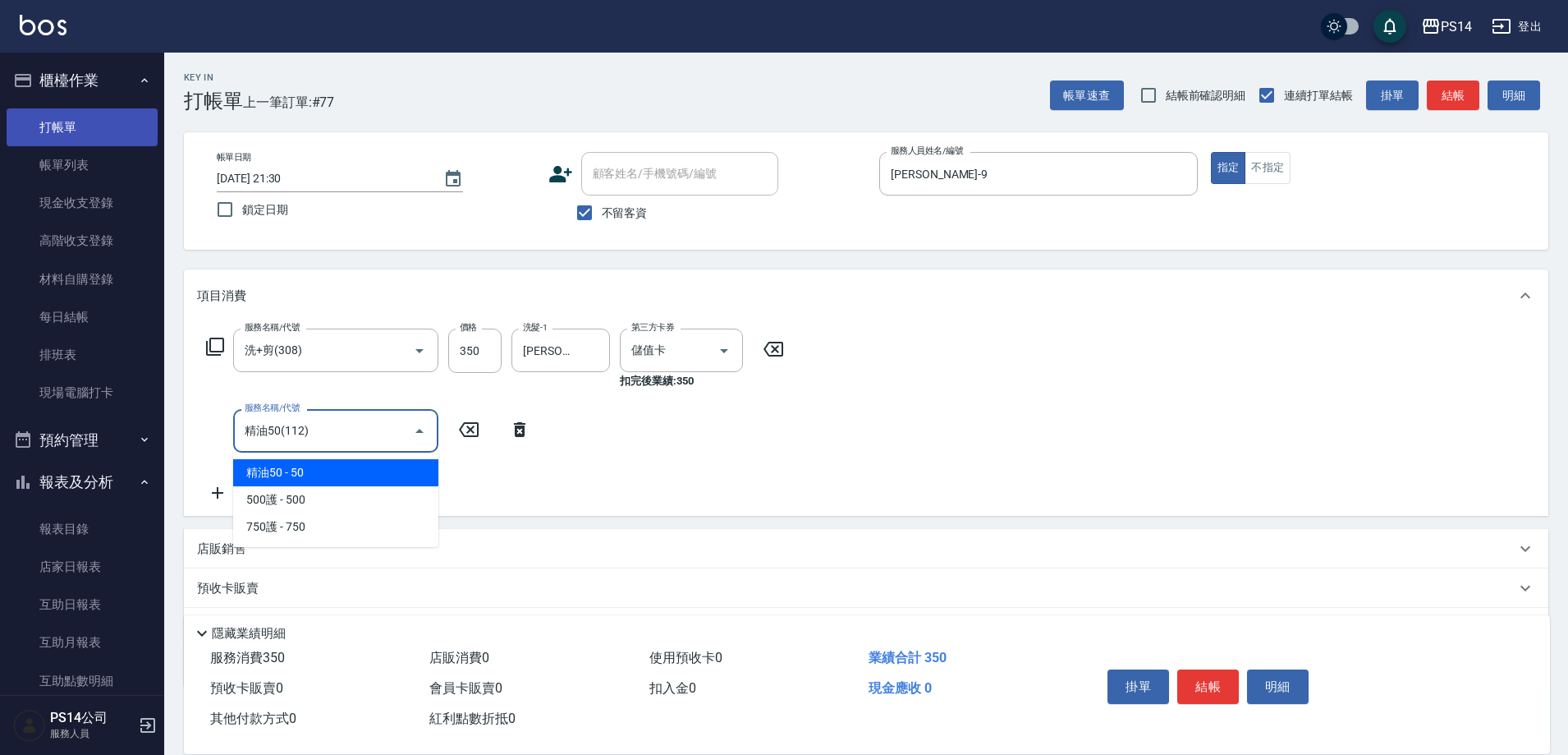
type input "精油50(112)"
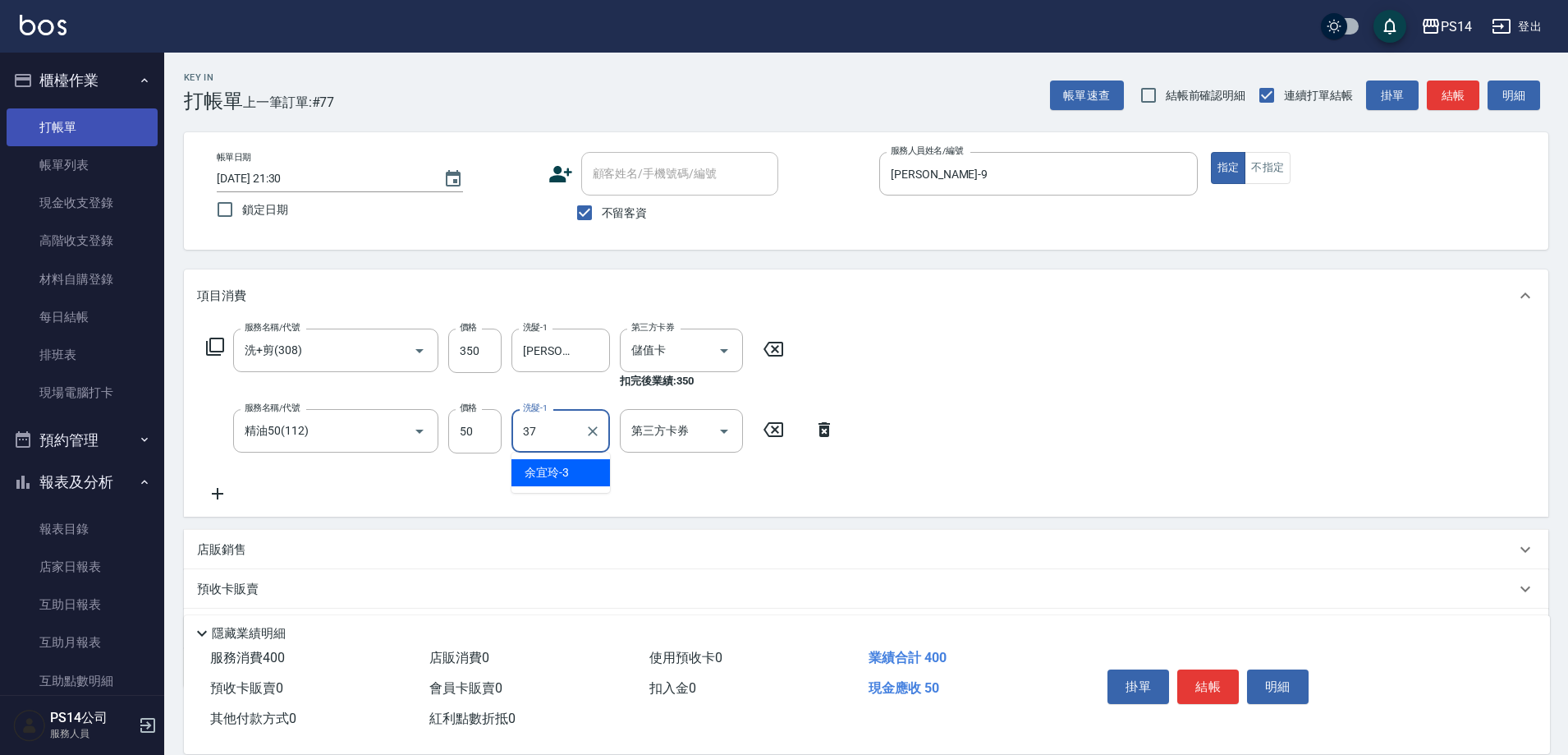
type input "[PERSON_NAME]-37"
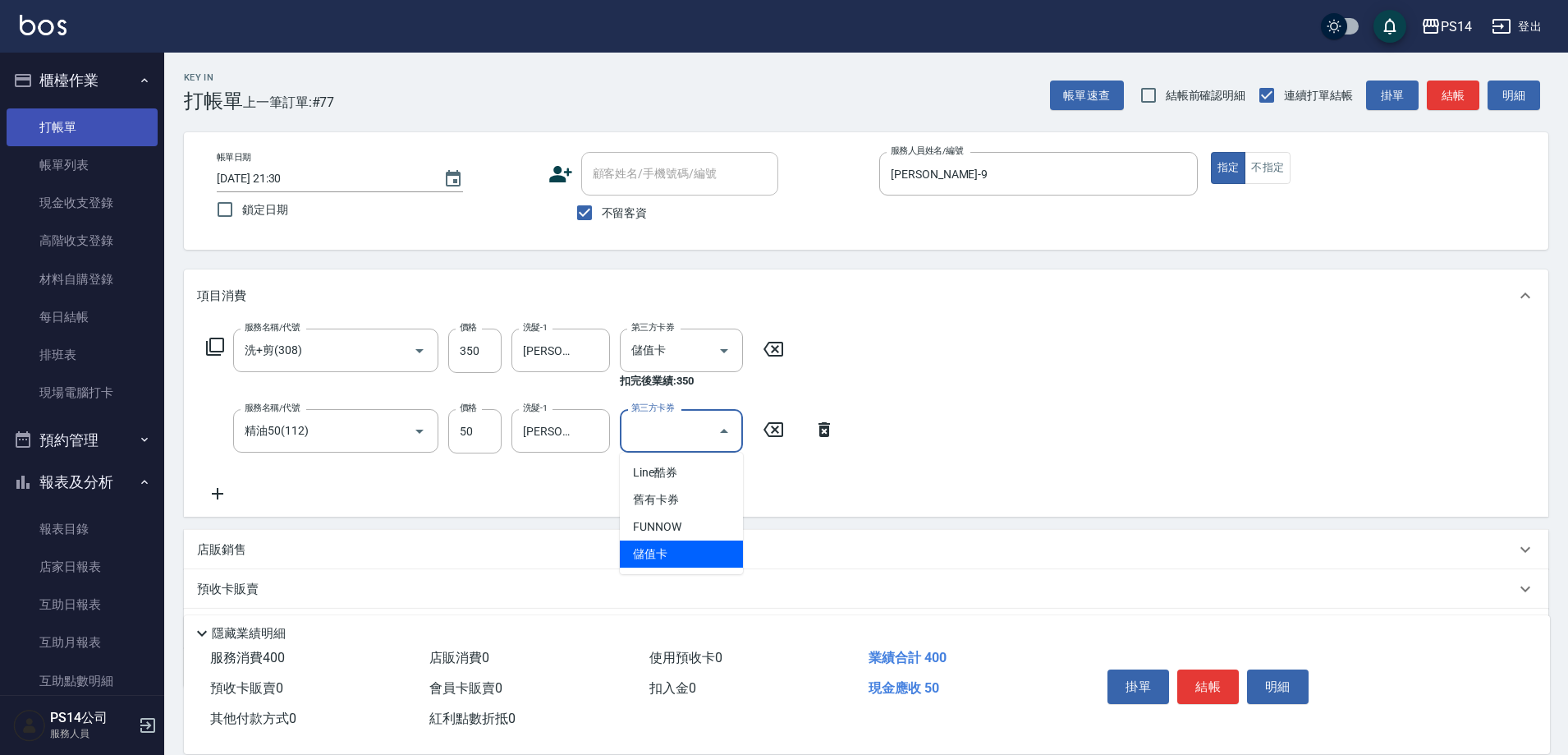
type input "儲值卡"
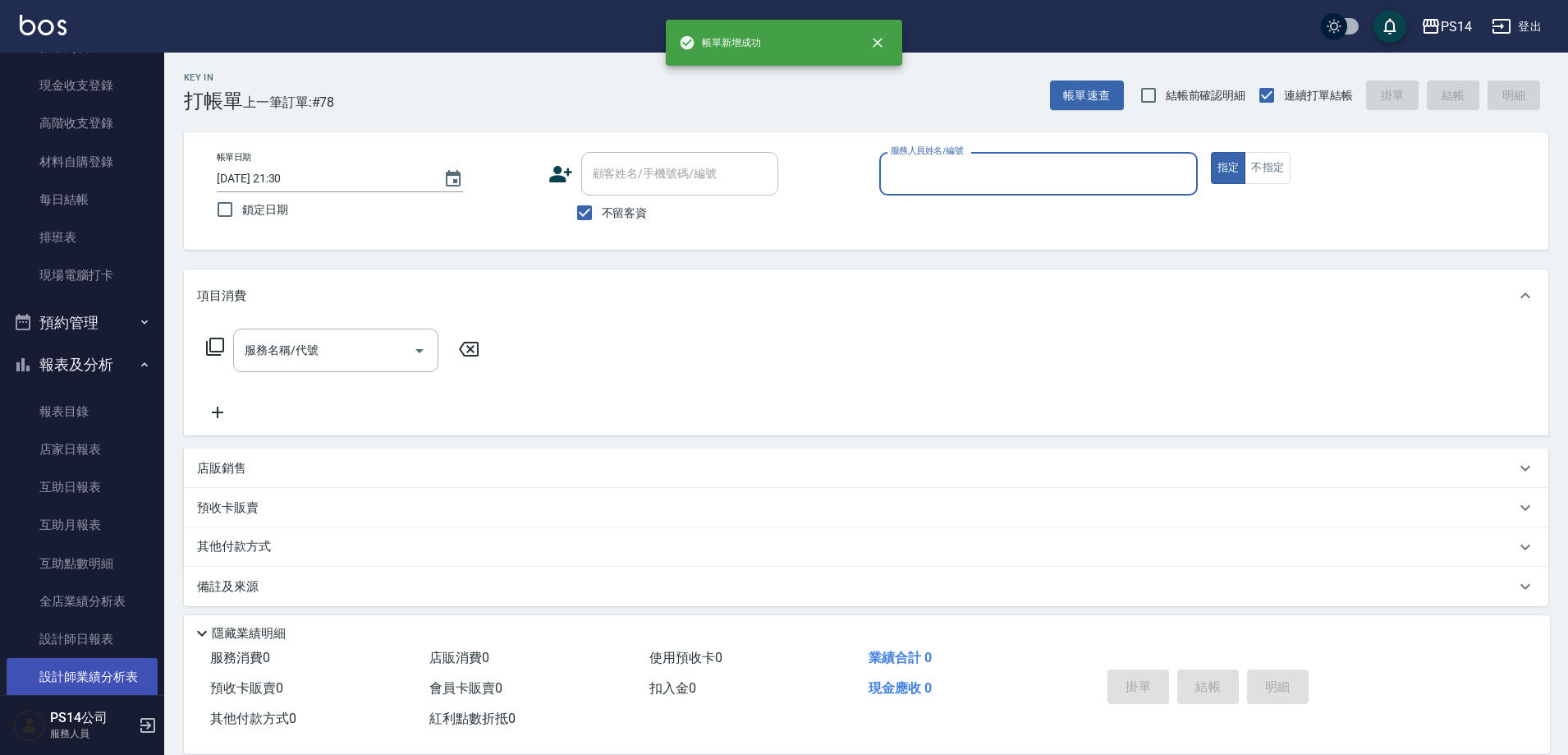
scroll to position [328, 0]
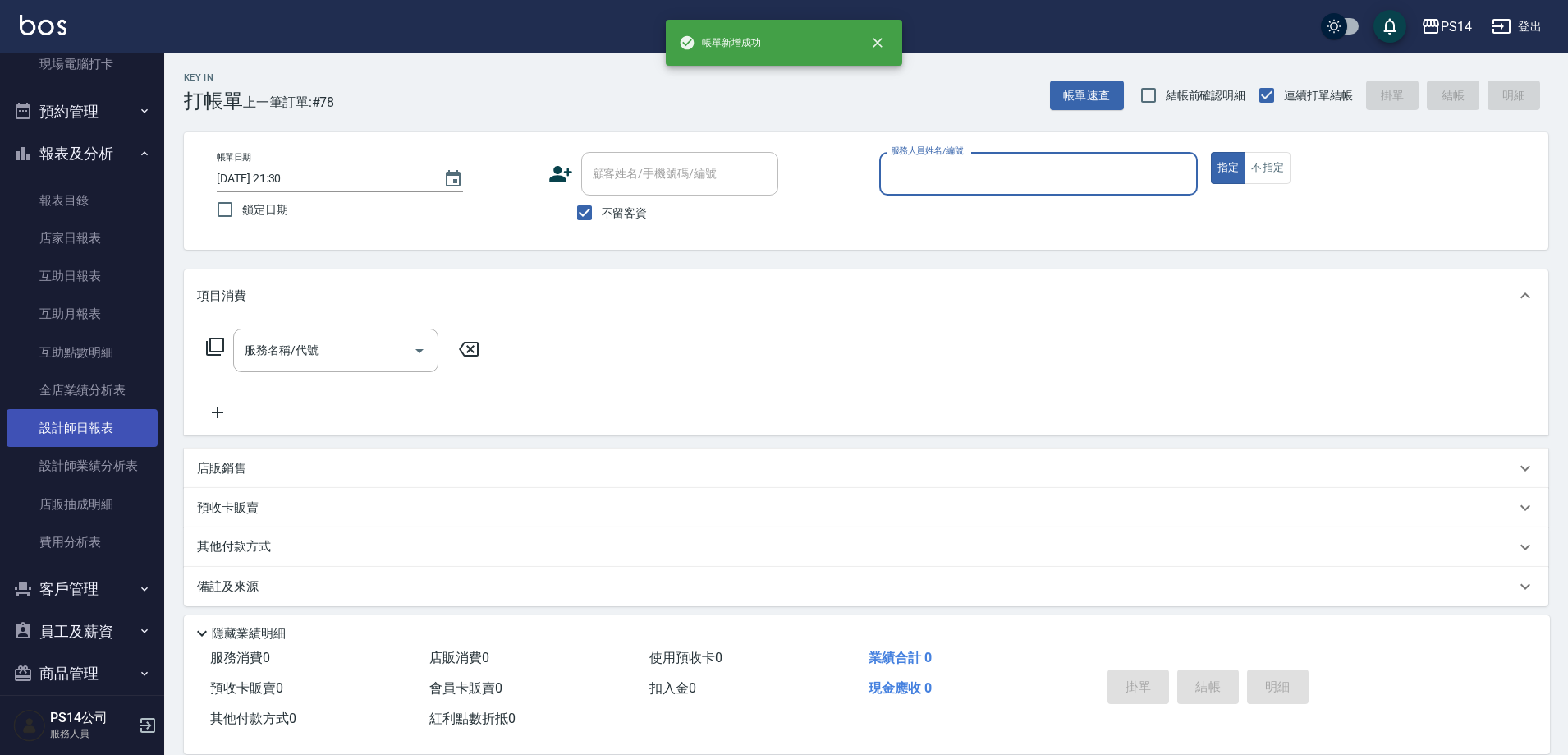
click at [61, 424] on link "設計師日報表" at bounding box center [82, 428] width 151 height 38
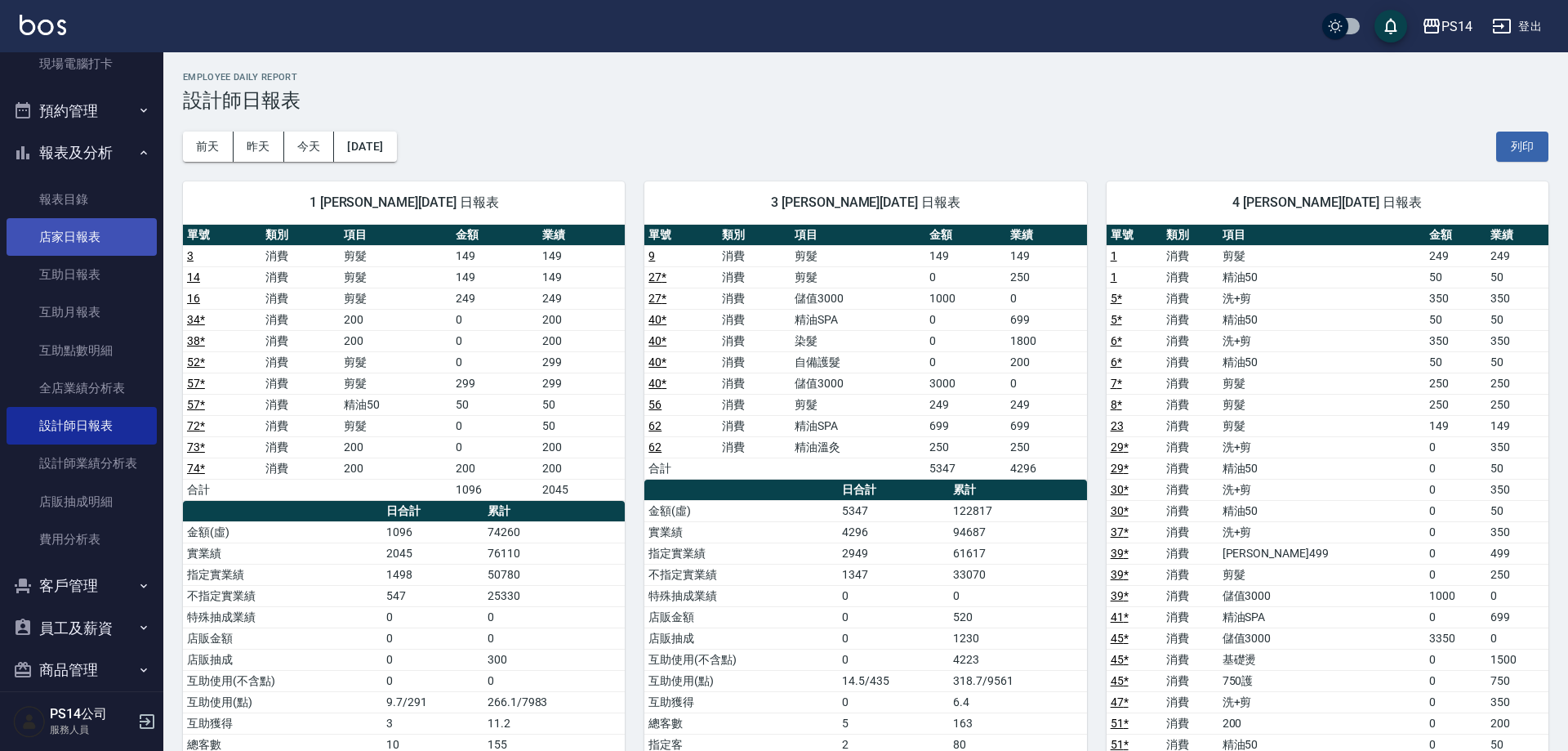
click at [113, 230] on link "店家日報表" at bounding box center [82, 236] width 150 height 38
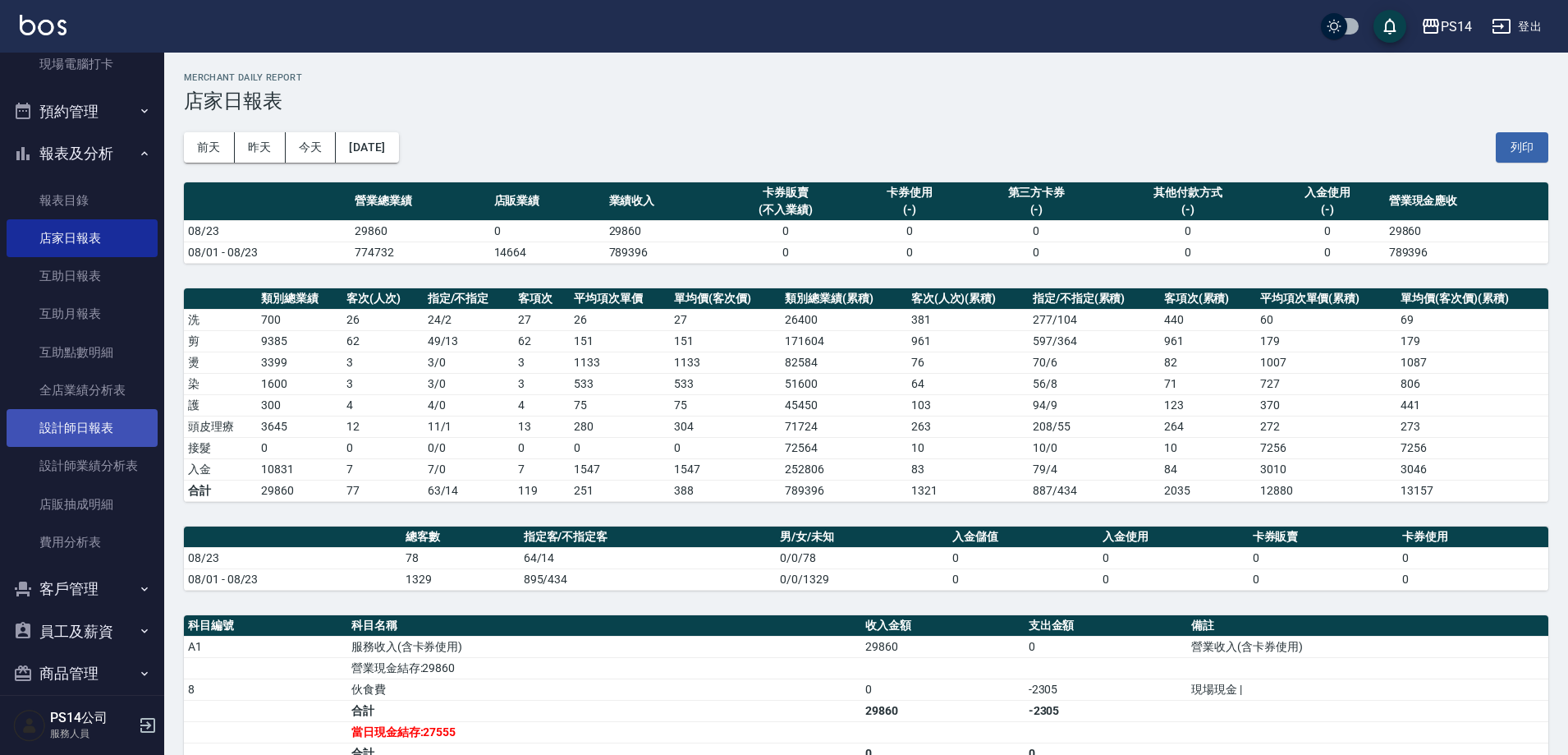
click at [107, 424] on link "設計師日報表" at bounding box center [82, 428] width 151 height 38
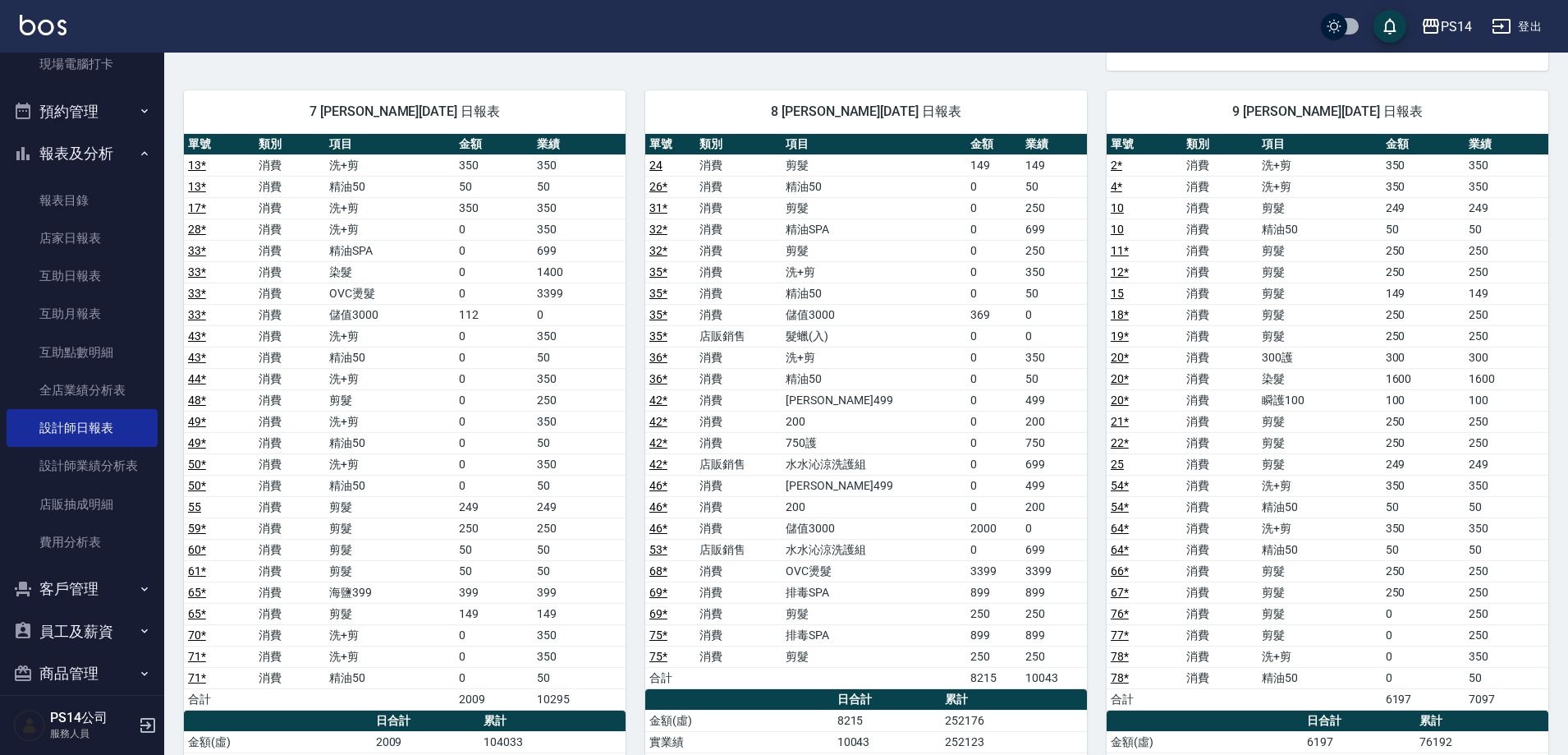
scroll to position [1186, 0]
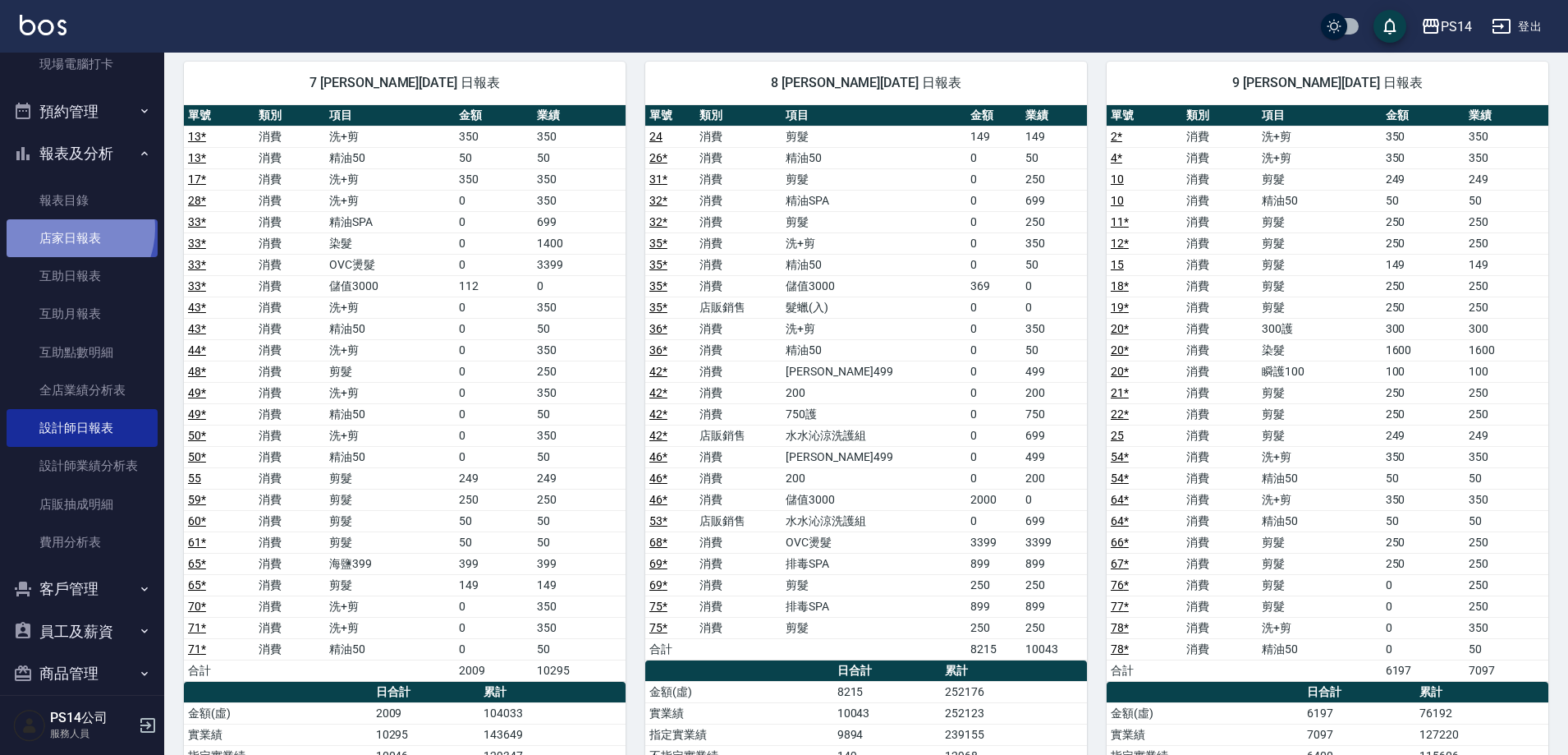
click at [64, 228] on link "店家日報表" at bounding box center [82, 238] width 151 height 38
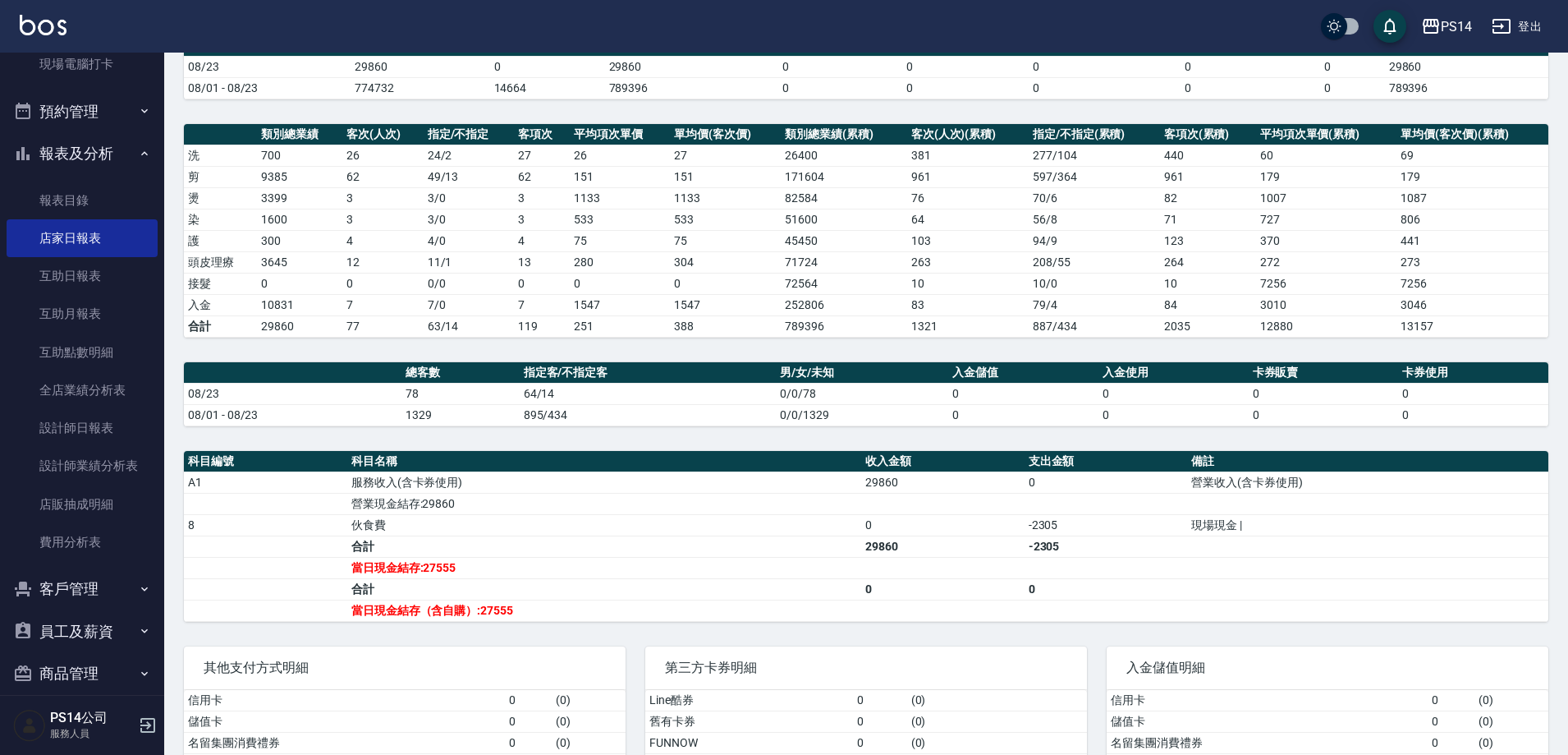
scroll to position [82, 0]
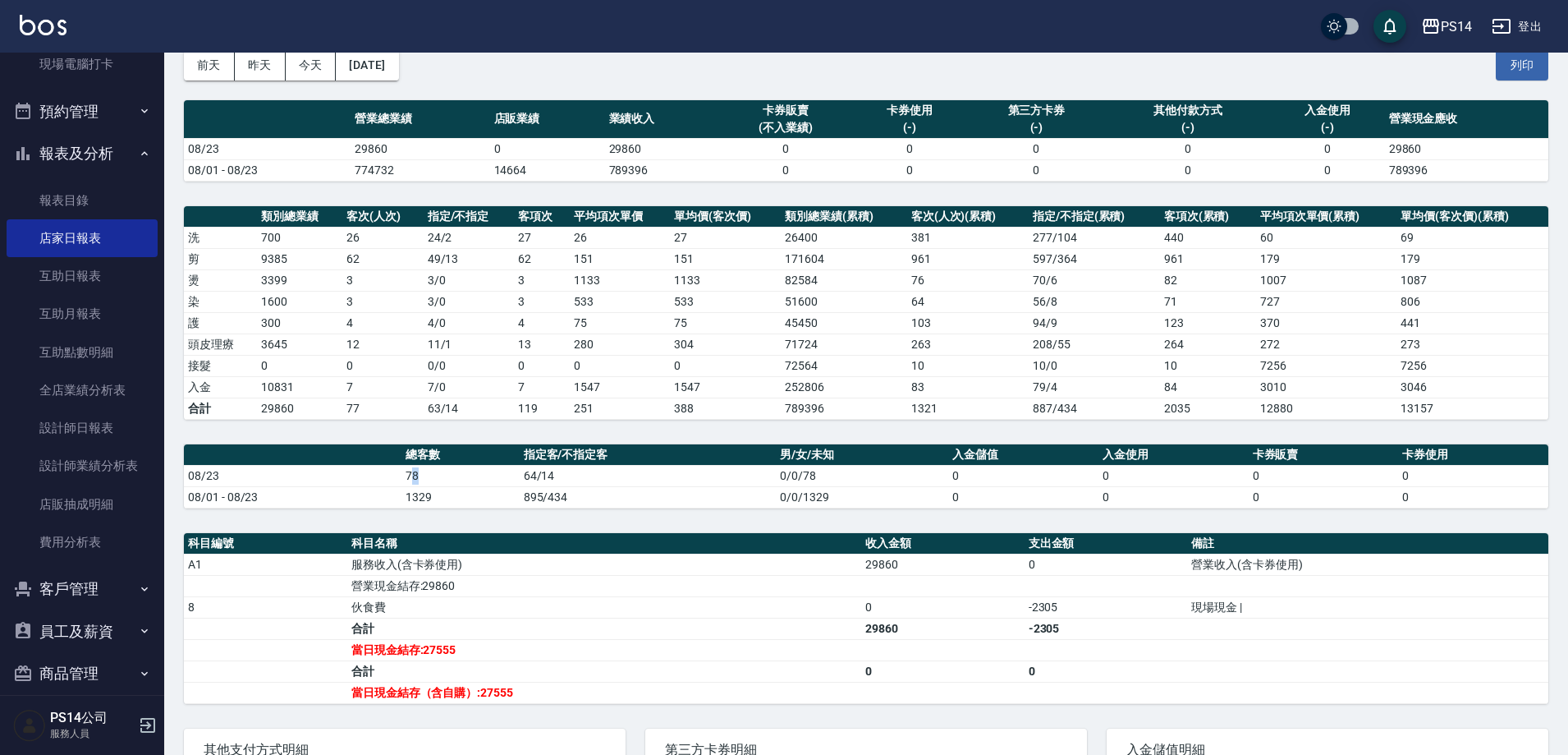
drag, startPoint x: 408, startPoint y: 476, endPoint x: 419, endPoint y: 478, distance: 11.2
click at [419, 478] on td "78" at bounding box center [460, 475] width 118 height 21
drag, startPoint x: 419, startPoint y: 478, endPoint x: 381, endPoint y: 478, distance: 38.0
click at [381, 478] on tr "08/23 78 64/14 0/0/78 0 0 0 0" at bounding box center [866, 475] width 1364 height 21
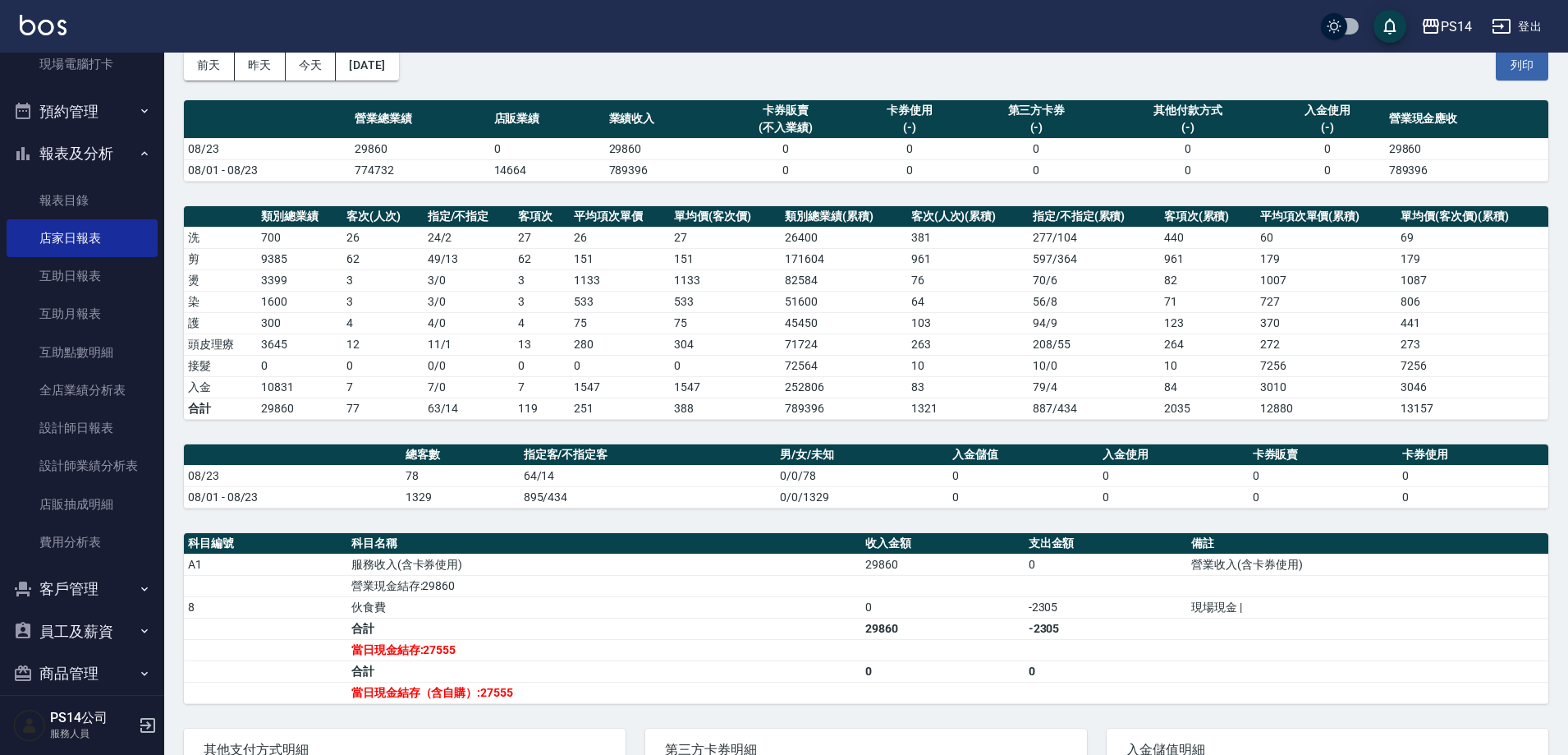
click at [565, 485] on td "64/14" at bounding box center [648, 475] width 257 height 21
click at [587, 592] on td "營業現金結存:29860" at bounding box center [604, 585] width 513 height 21
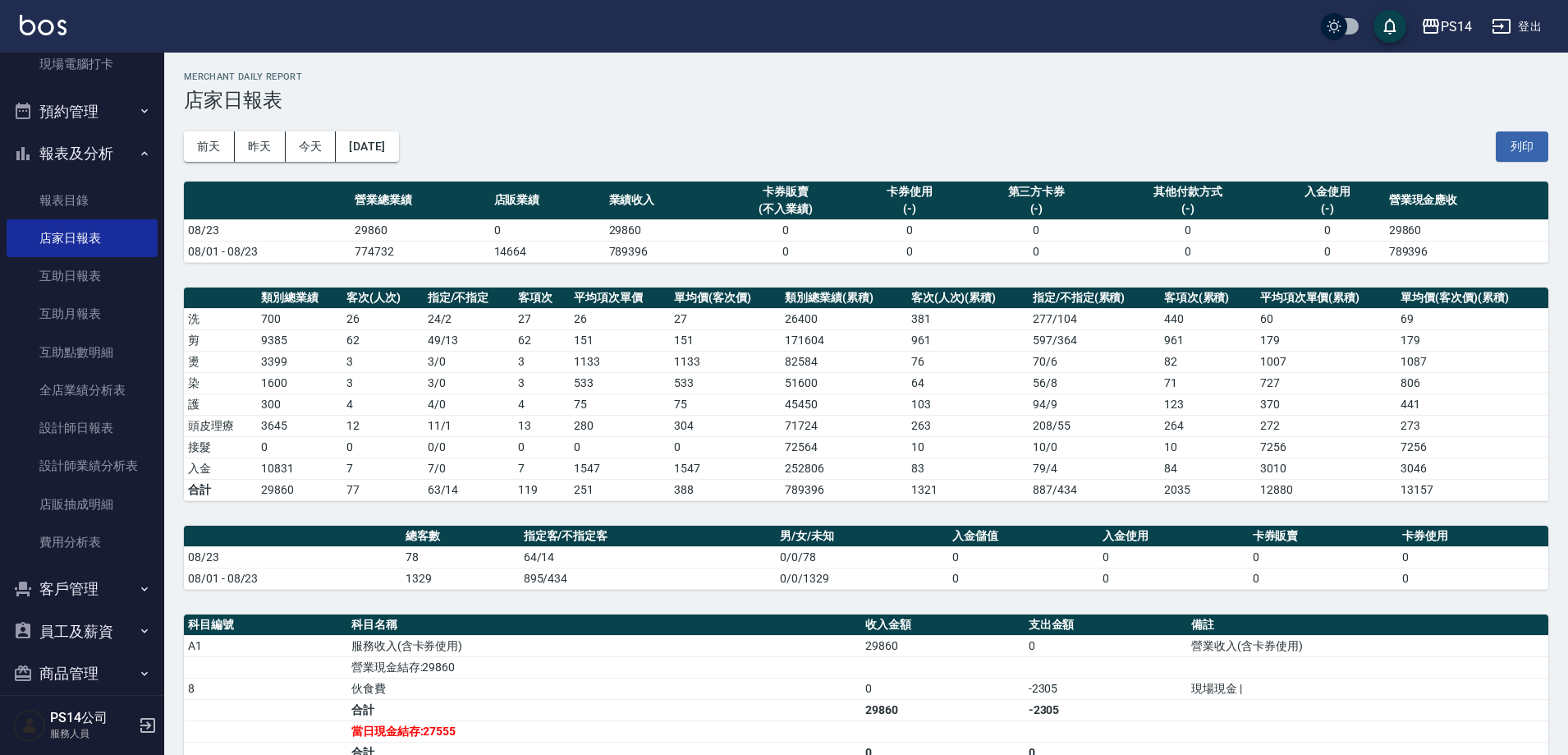
scroll to position [0, 0]
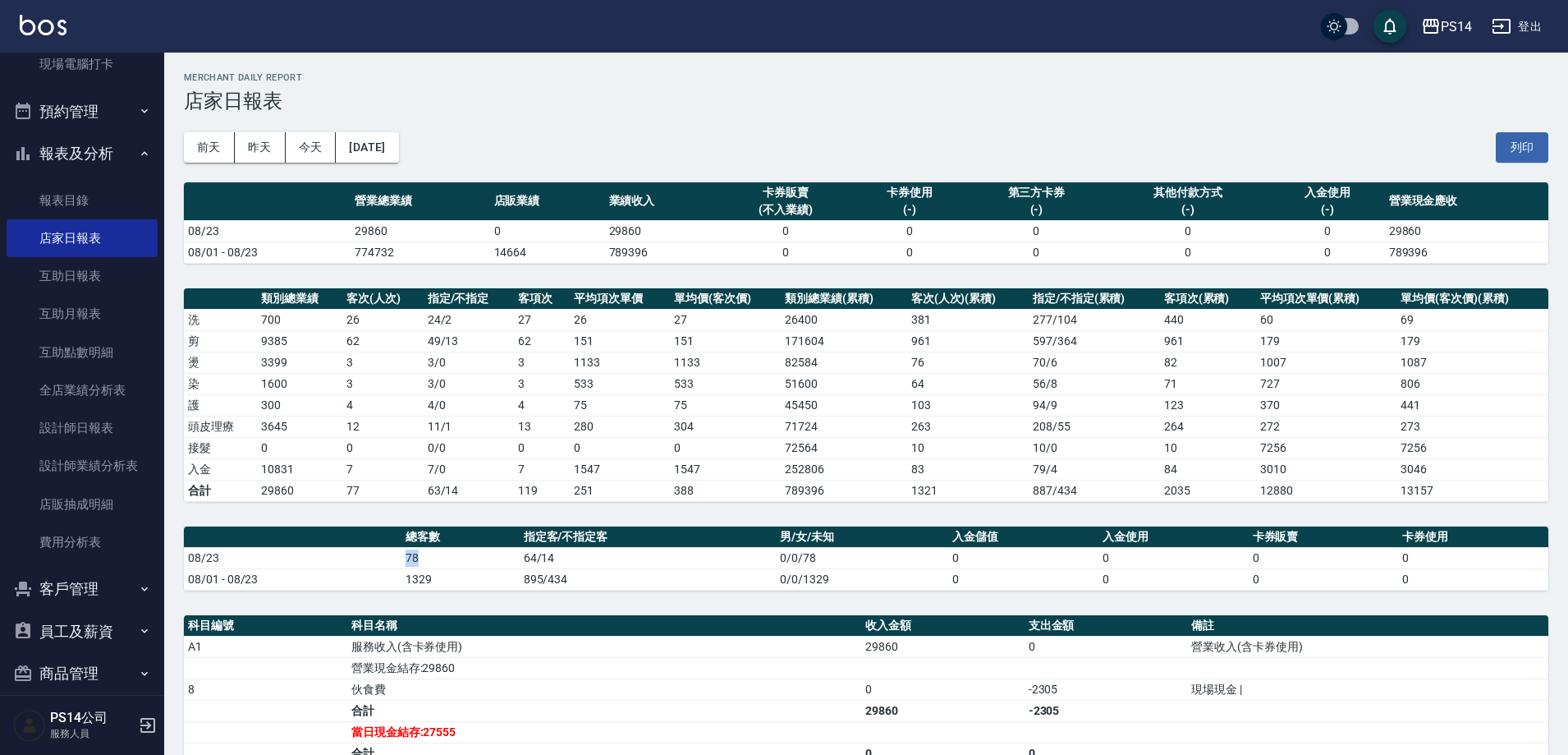
drag, startPoint x: 403, startPoint y: 558, endPoint x: 428, endPoint y: 562, distance: 25.3
click at [428, 562] on td "78" at bounding box center [460, 557] width 118 height 21
drag, startPoint x: 348, startPoint y: 228, endPoint x: 481, endPoint y: 250, distance: 134.8
click at [481, 250] on tbody "08/23 29860 0 29860 0 0 0 0 0 29860 08/01 - 08/23 774732 14664 789396 0 0 0 0 0…" at bounding box center [866, 241] width 1364 height 43
click at [481, 250] on td "774732" at bounding box center [420, 252] width 140 height 21
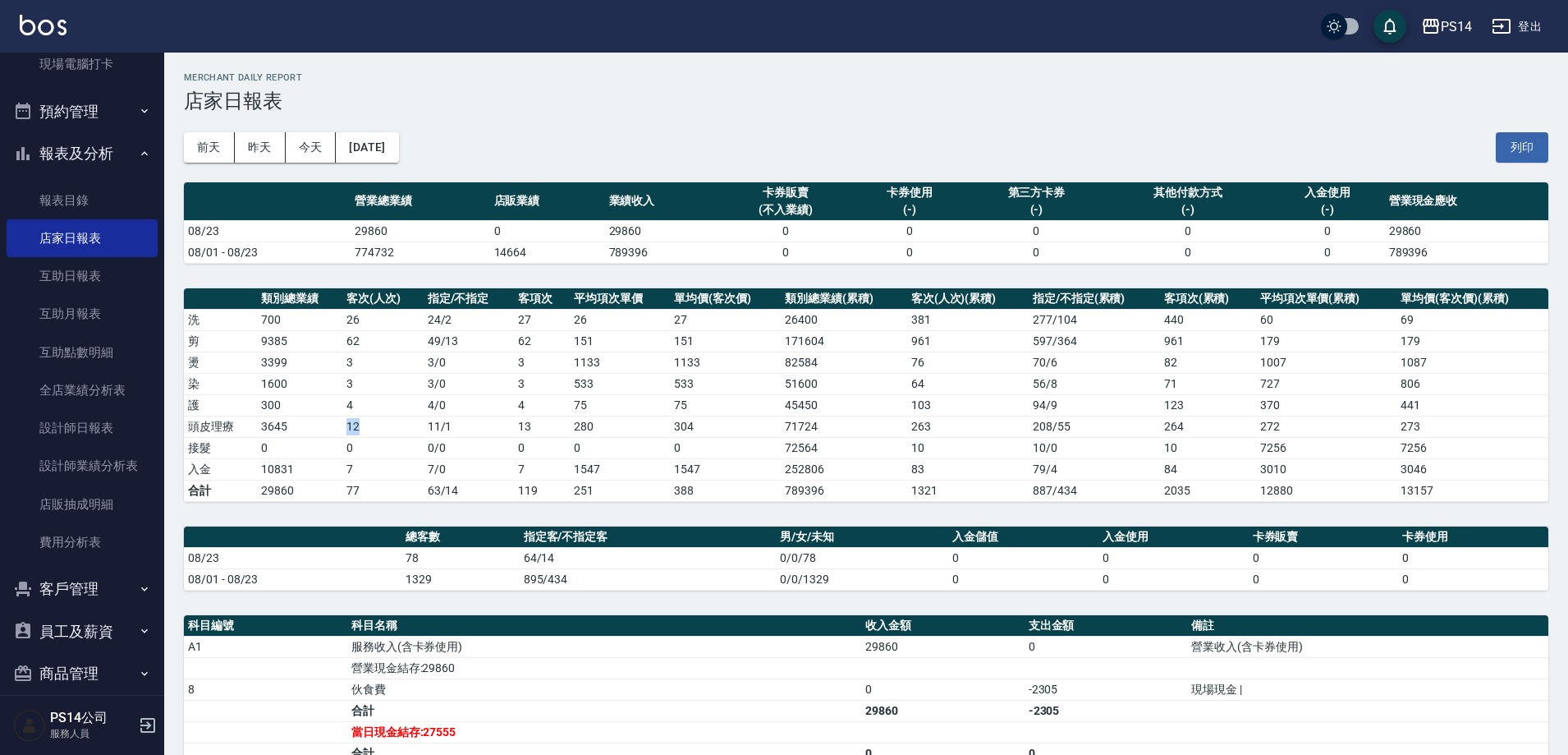
drag, startPoint x: 334, startPoint y: 424, endPoint x: 416, endPoint y: 432, distance: 82.4
click at [416, 432] on tr "頭皮理療 3645 12 11 / 1 13 280 304 71724 263 208 / 55 264 272 273" at bounding box center [866, 426] width 1364 height 21
click at [478, 234] on td "29860" at bounding box center [420, 230] width 140 height 21
drag, startPoint x: 342, startPoint y: 428, endPoint x: 360, endPoint y: 428, distance: 18.0
click at [360, 428] on td "12" at bounding box center [382, 426] width 81 height 21
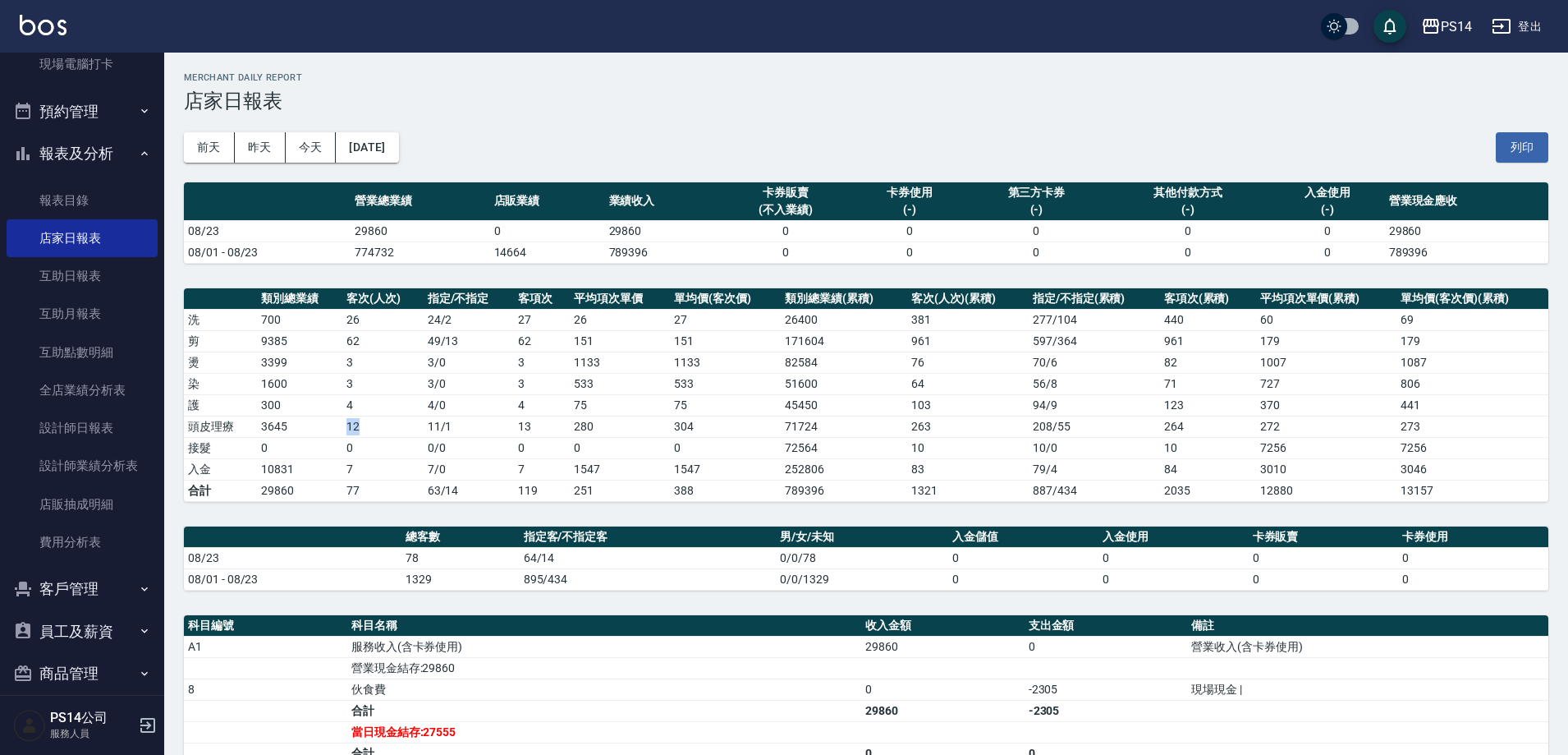
click at [360, 428] on td "12" at bounding box center [382, 426] width 81 height 21
click at [118, 420] on link "設計師日報表" at bounding box center [82, 428] width 151 height 38
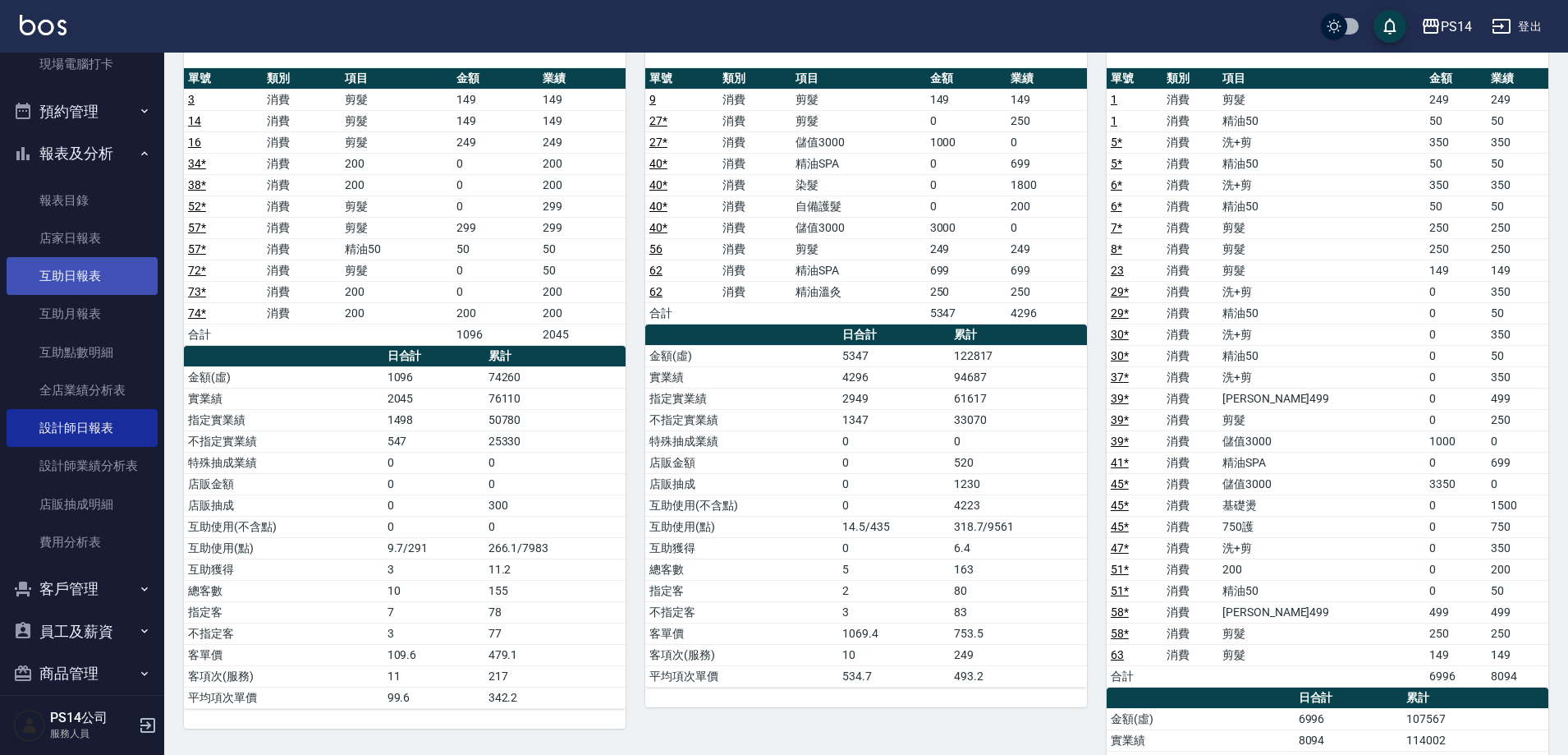
scroll to position [164, 0]
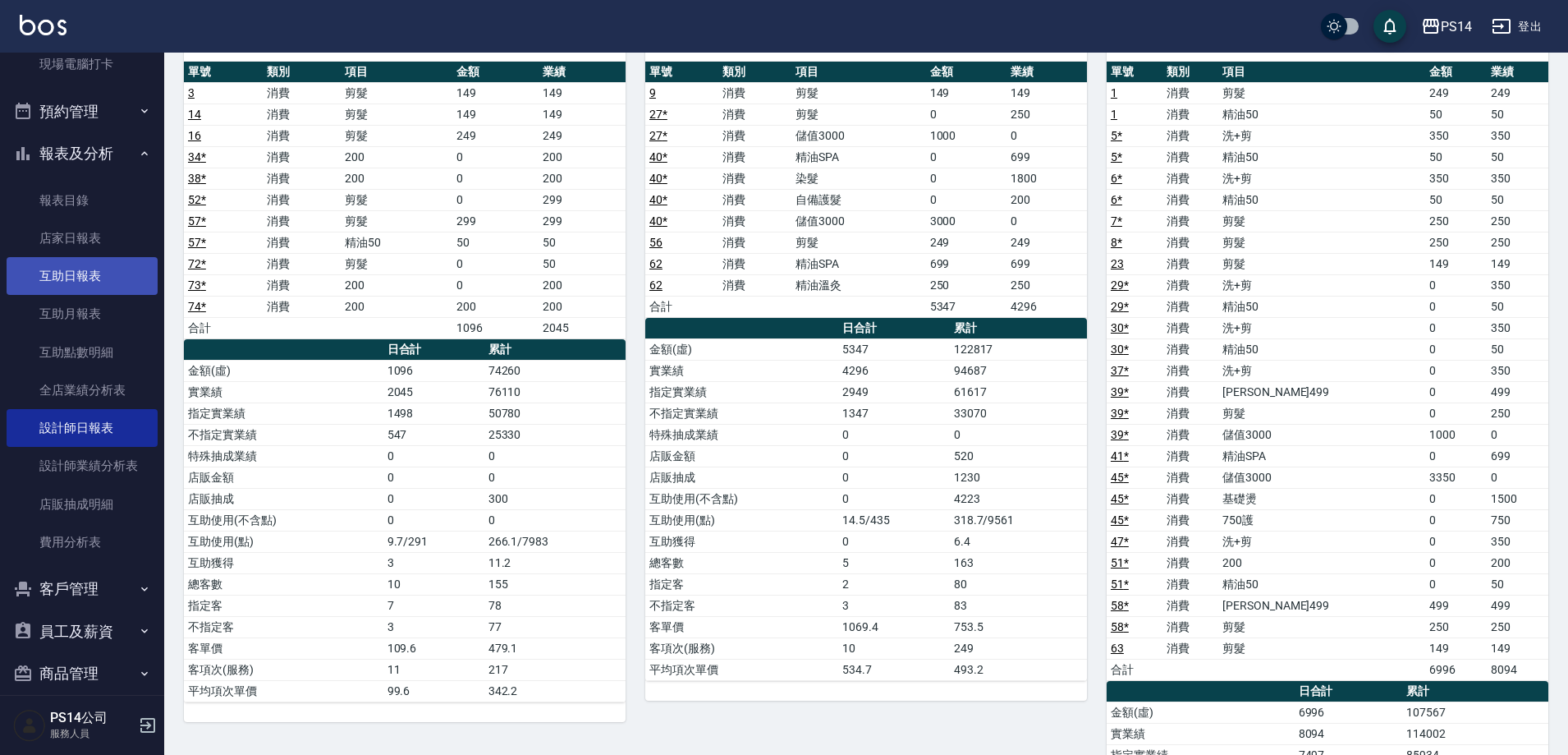
click at [81, 271] on link "互助日報表" at bounding box center [82, 276] width 151 height 38
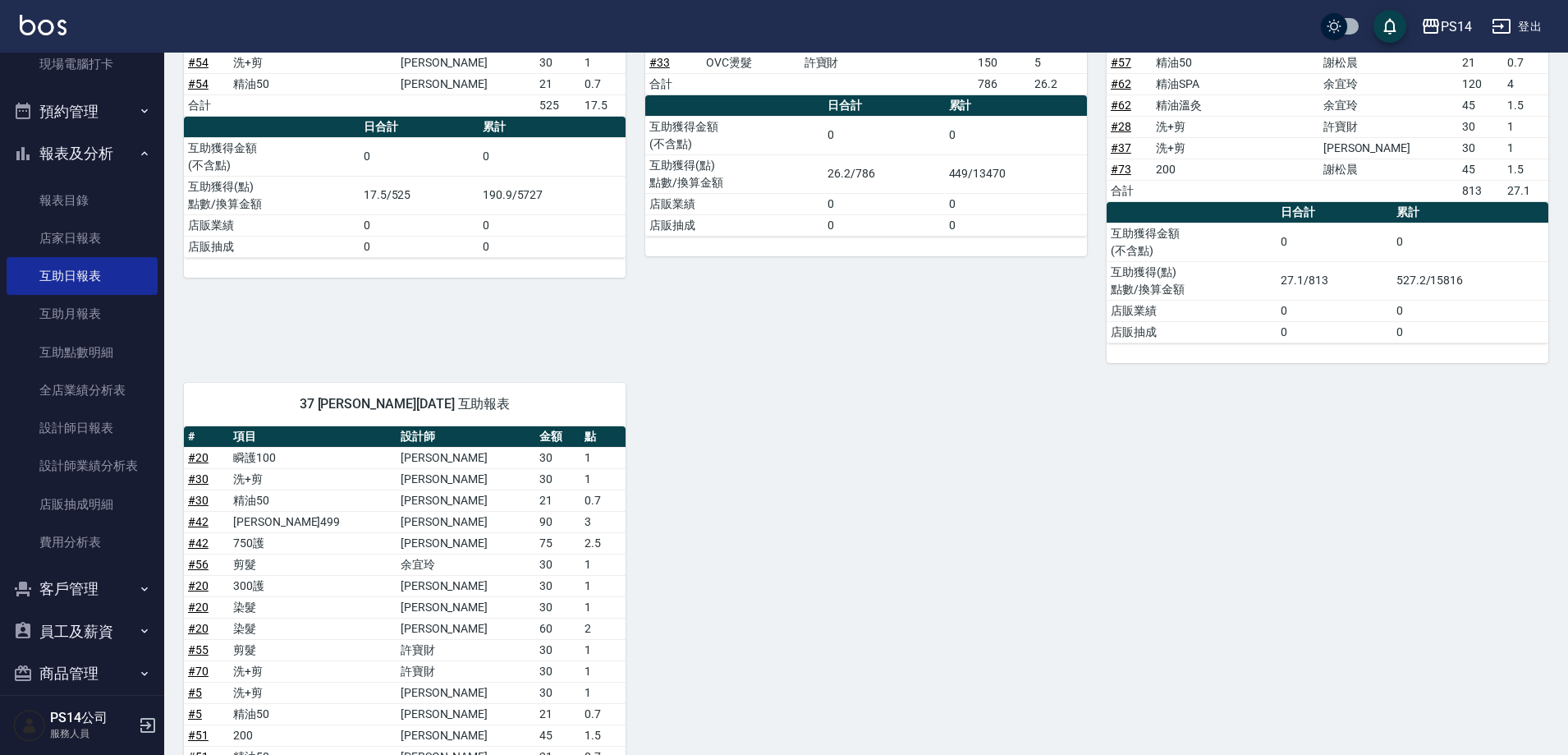
scroll to position [1396, 0]
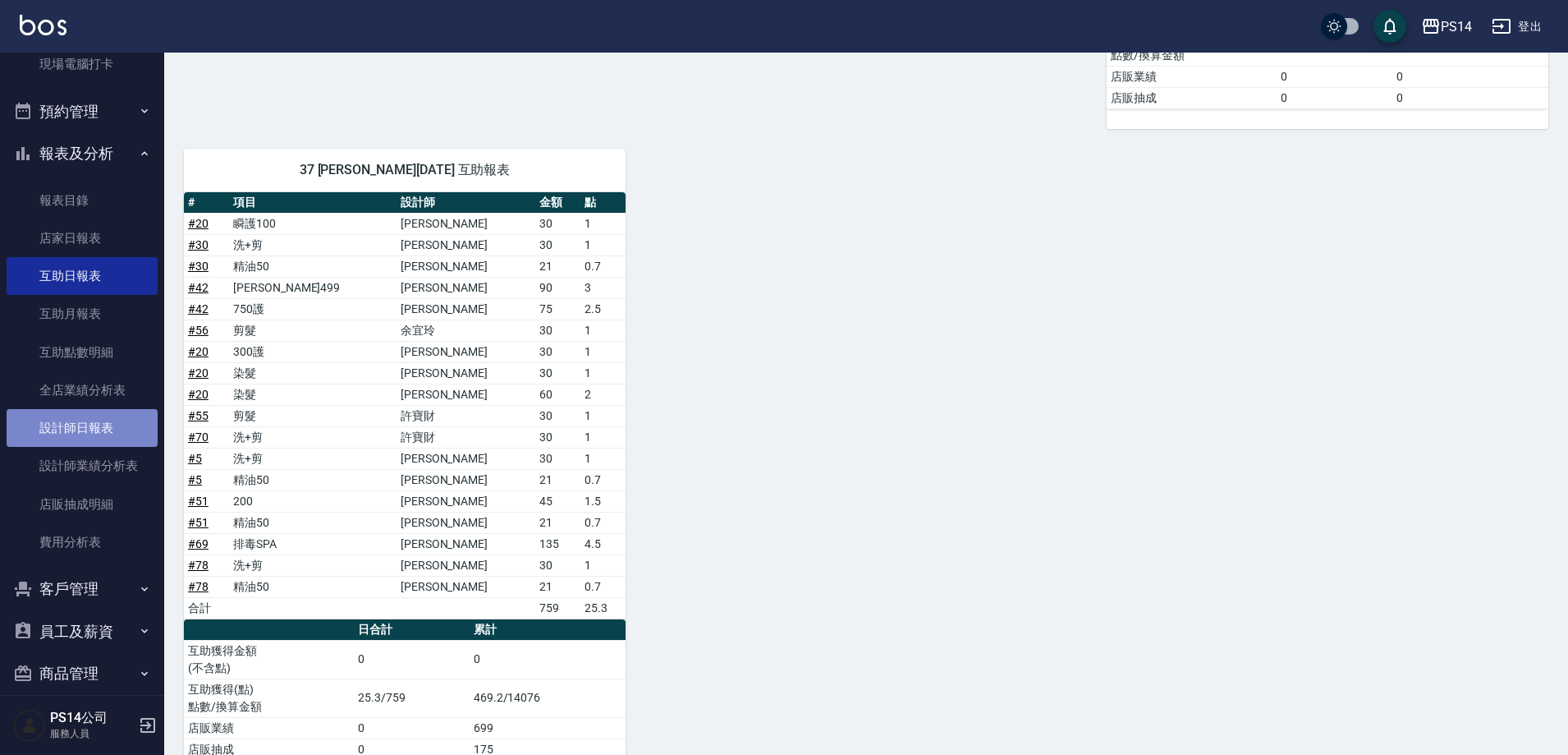
click at [107, 417] on link "設計師日報表" at bounding box center [82, 428] width 151 height 38
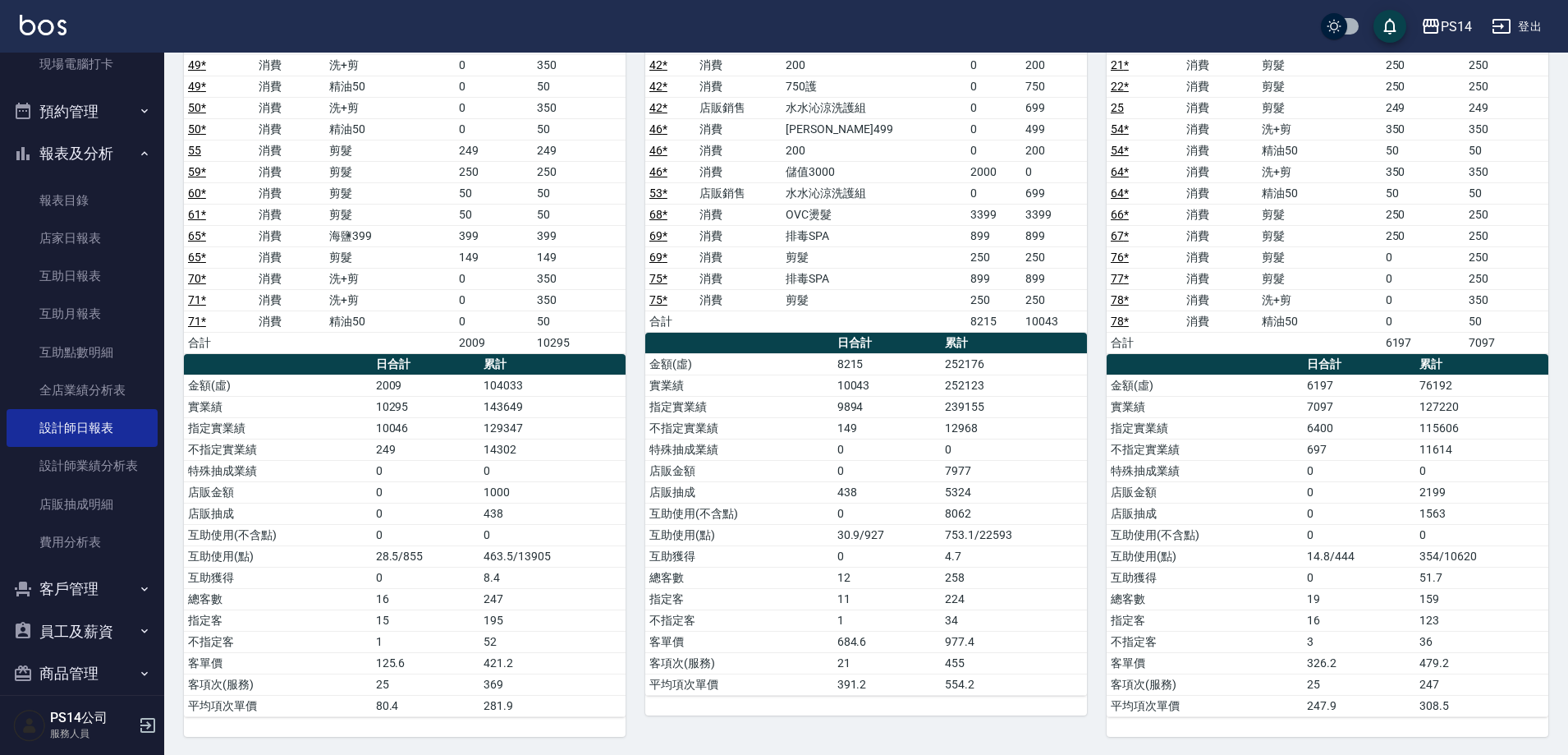
scroll to position [1515, 0]
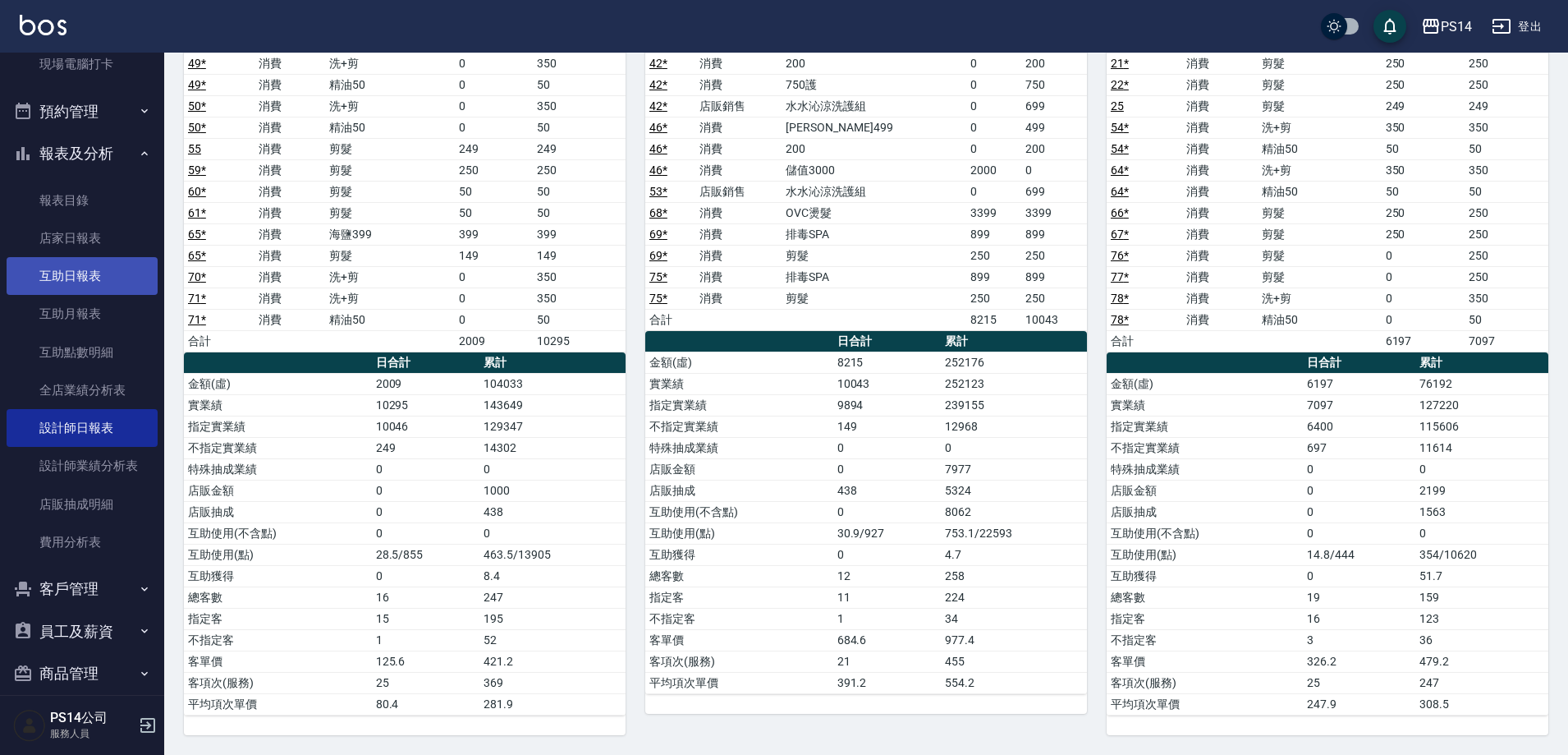
click at [129, 285] on link "互助日報表" at bounding box center [82, 276] width 151 height 38
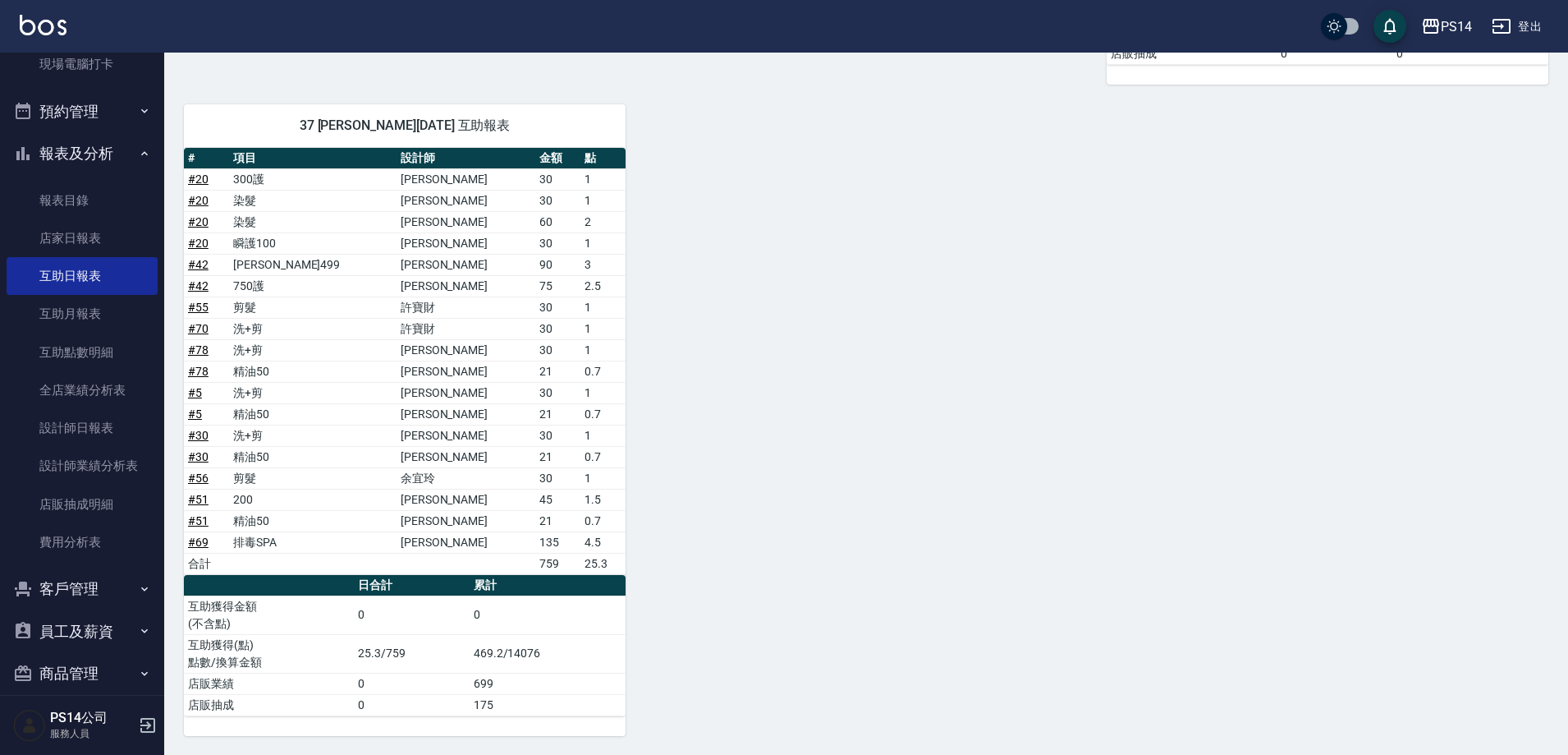
scroll to position [1441, 0]
click at [102, 248] on link "店家日報表" at bounding box center [82, 238] width 151 height 38
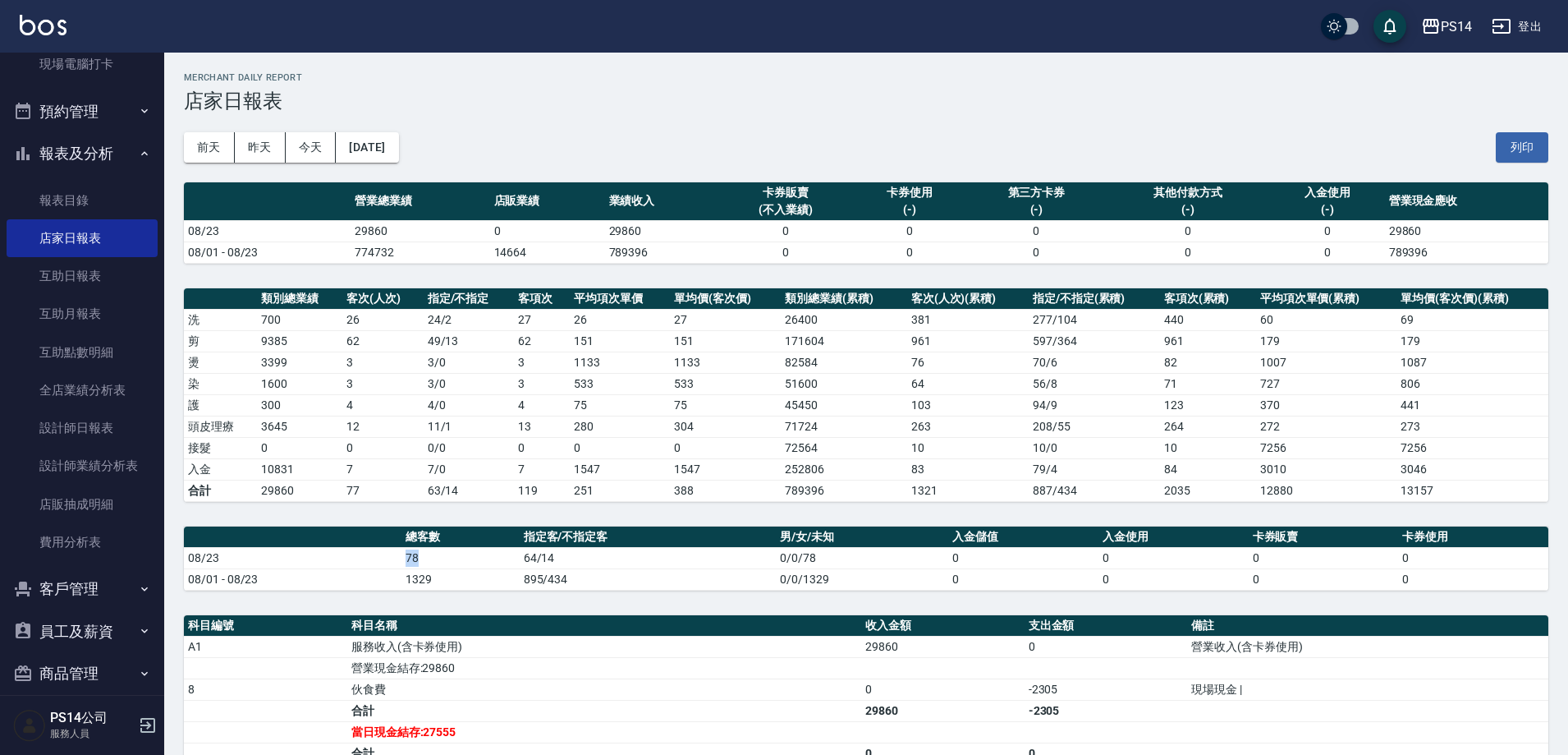
drag, startPoint x: 403, startPoint y: 552, endPoint x: 435, endPoint y: 559, distance: 32.8
click at [435, 559] on td "78" at bounding box center [460, 557] width 118 height 21
drag, startPoint x: 355, startPoint y: 227, endPoint x: 396, endPoint y: 225, distance: 41.0
click at [396, 225] on td "29860" at bounding box center [420, 230] width 140 height 21
drag, startPoint x: 341, startPoint y: 422, endPoint x: 368, endPoint y: 432, distance: 28.8
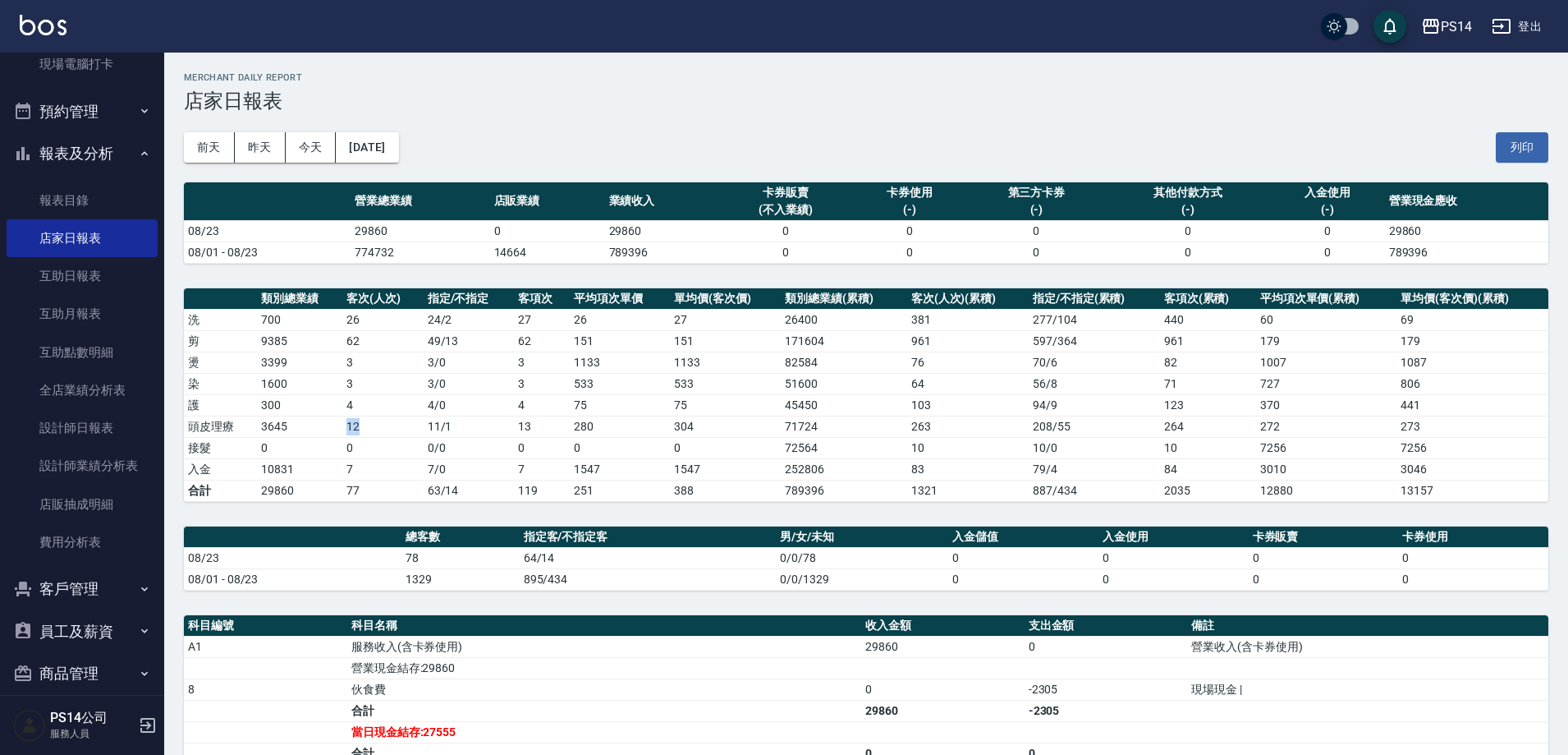
click at [368, 432] on tr "頭皮理療 3645 12 11 / 1 13 280 304 71724 263 208 / 55 264 272 273" at bounding box center [866, 426] width 1364 height 21
click at [306, 483] on td "29860" at bounding box center [300, 489] width 86 height 21
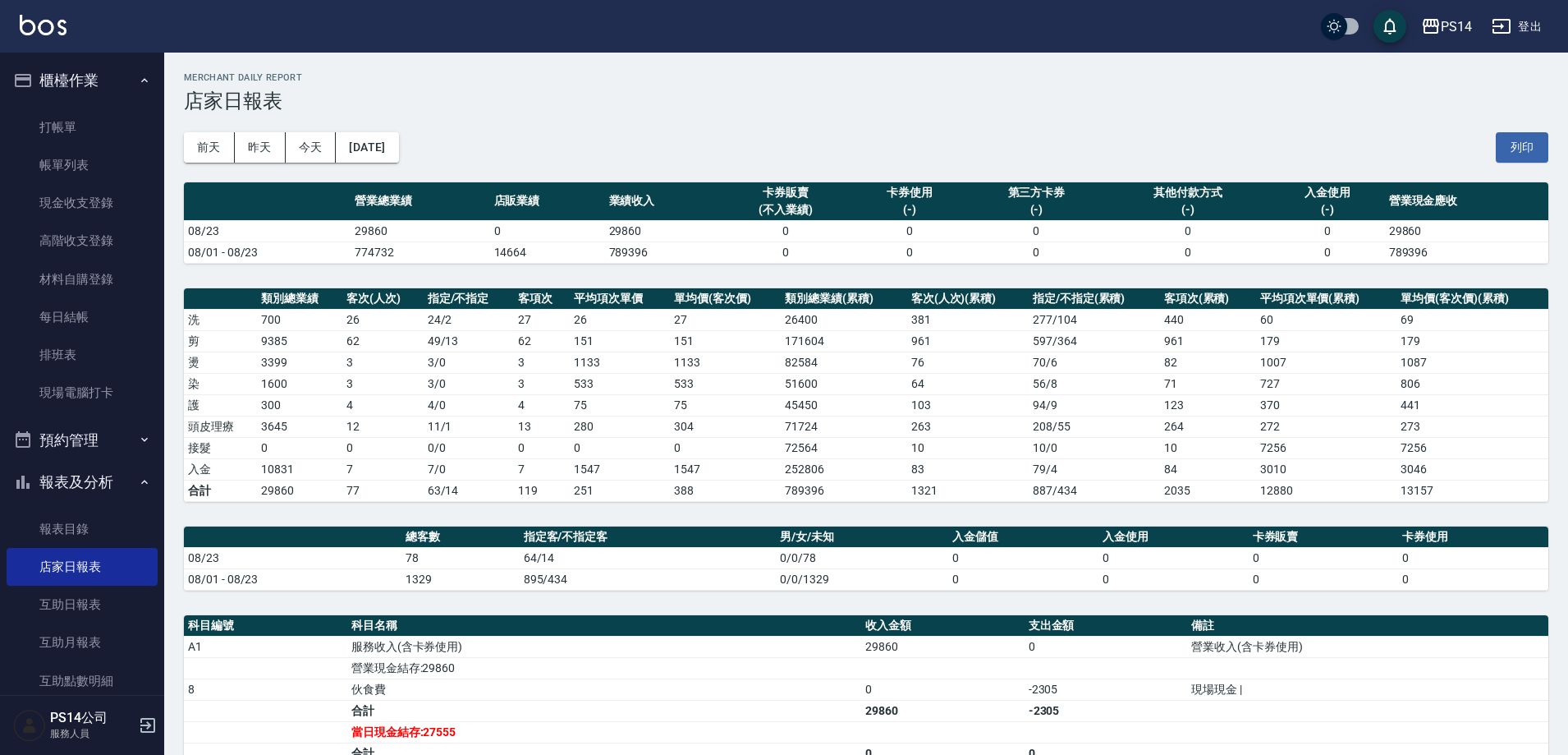
click at [64, 72] on button "櫃檯作業" at bounding box center [82, 80] width 151 height 43
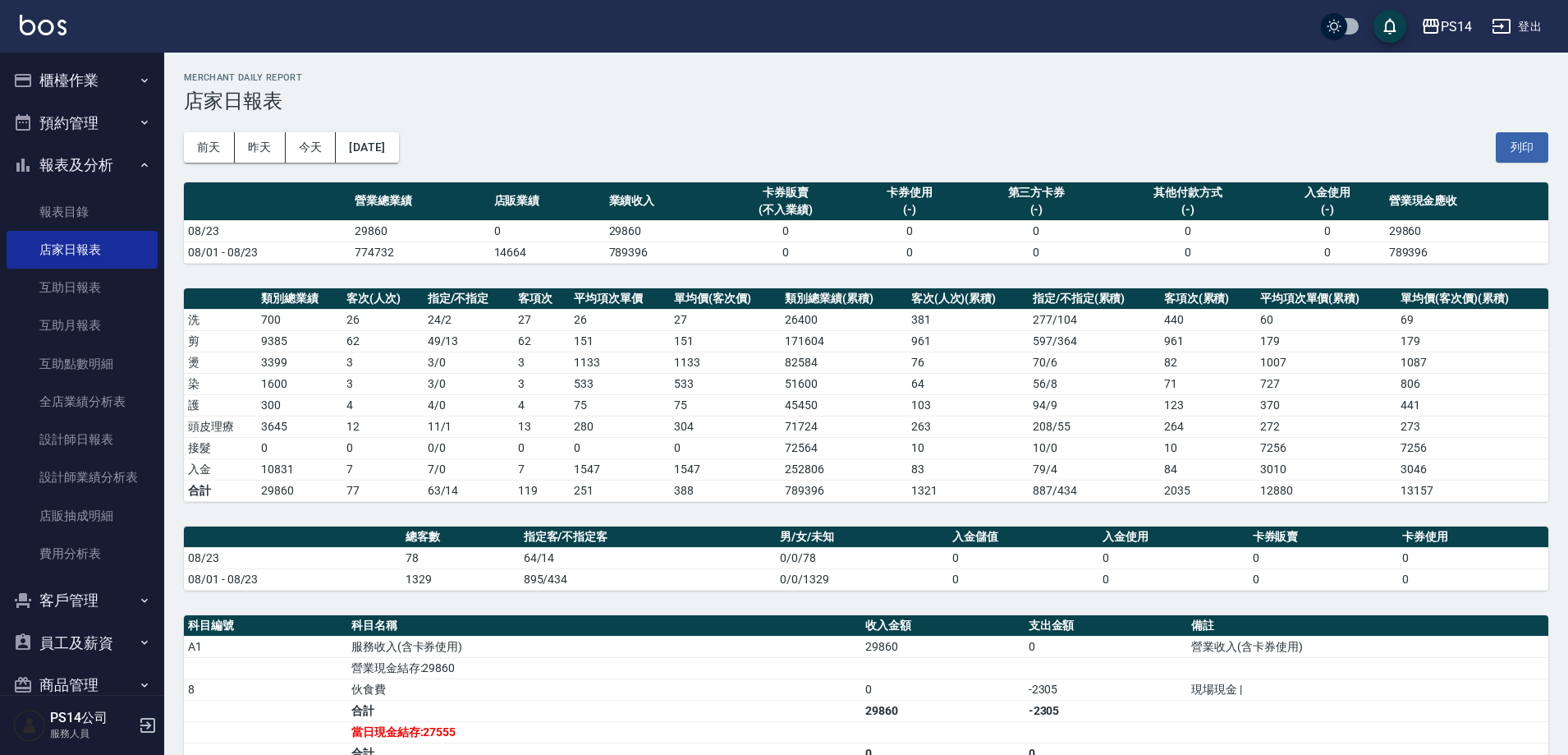
click at [83, 170] on button "報表及分析" at bounding box center [82, 165] width 151 height 43
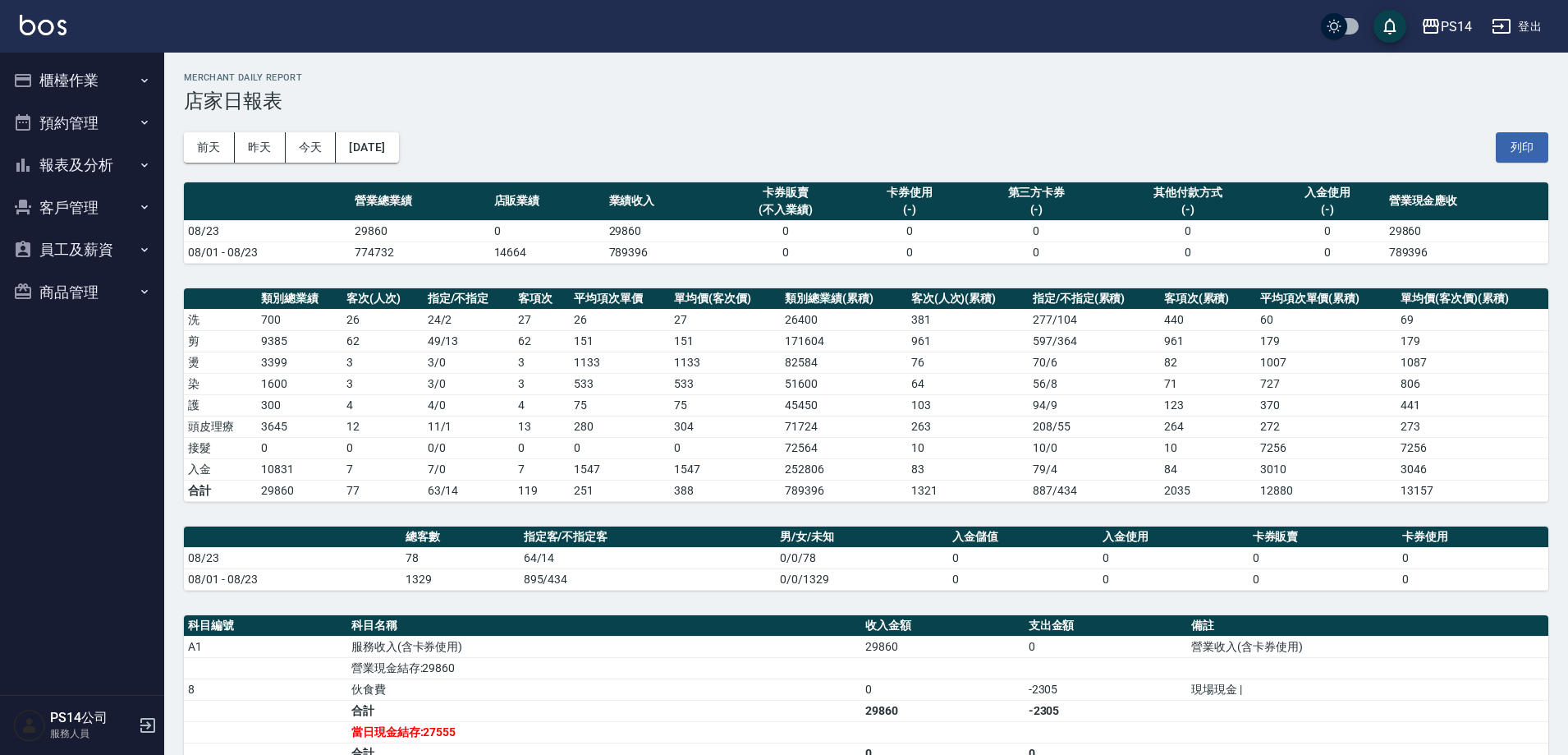
click at [88, 165] on button "報表及分析" at bounding box center [82, 165] width 151 height 43
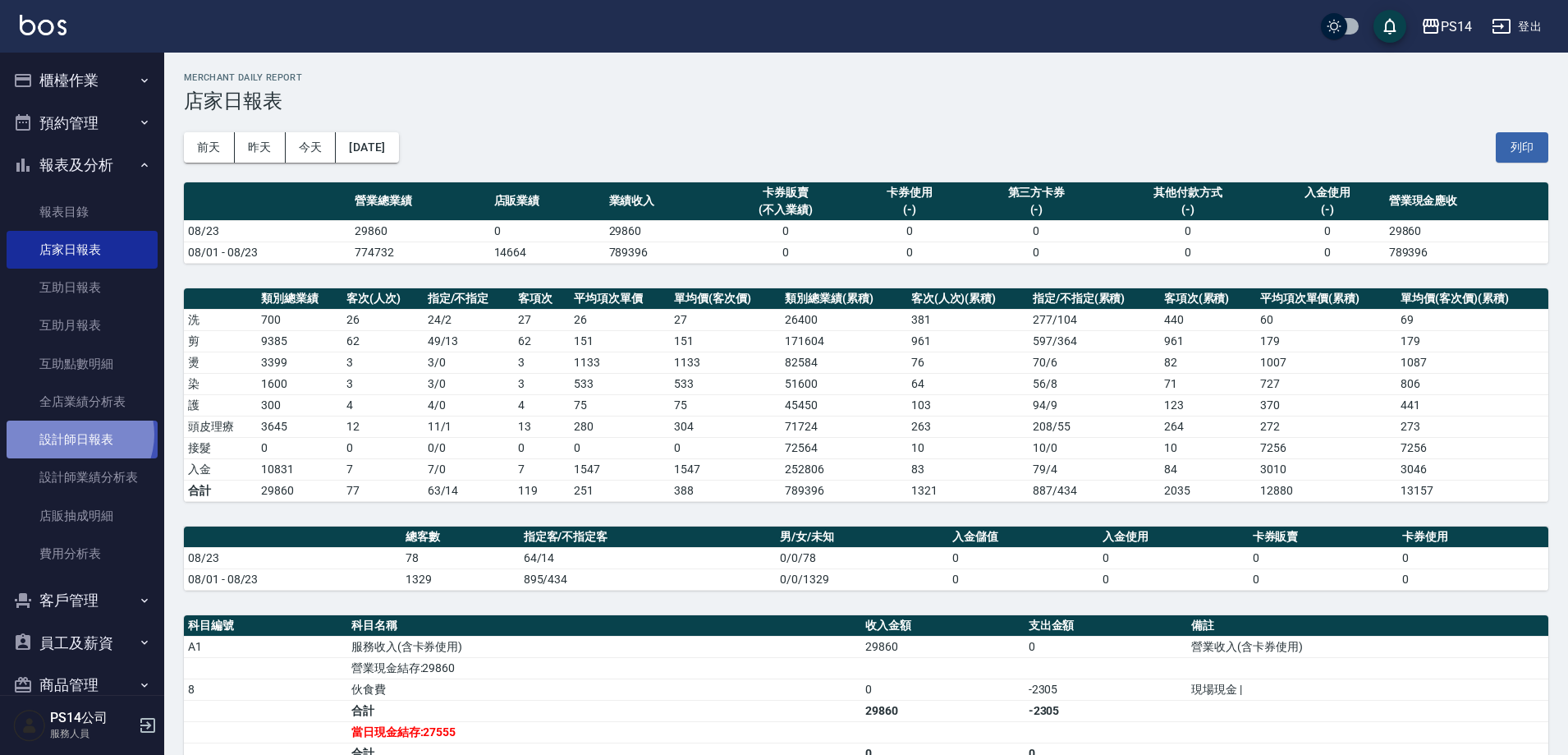
click at [77, 434] on link "設計師日報表" at bounding box center [82, 439] width 151 height 38
